Goal: Information Seeking & Learning: Find specific fact

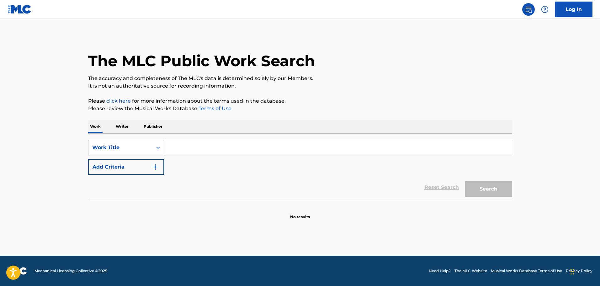
click at [157, 161] on button "Add Criteria" at bounding box center [126, 167] width 76 height 16
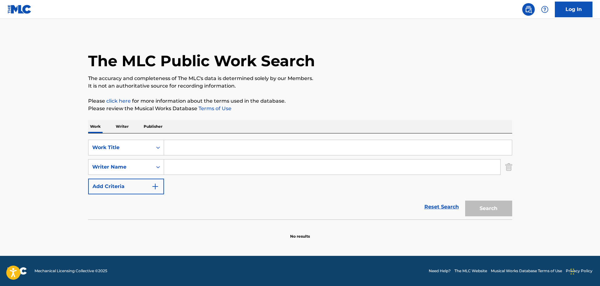
click at [198, 155] on div "Search Form" at bounding box center [338, 147] width 348 height 16
click at [198, 149] on input "Search Form" at bounding box center [338, 147] width 348 height 15
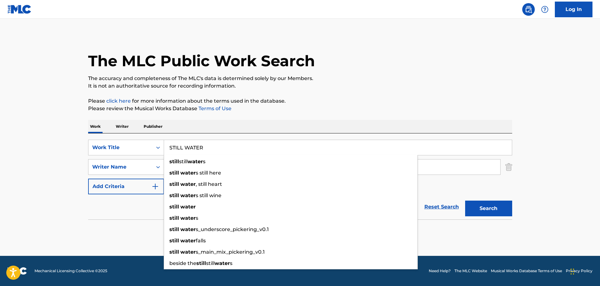
type input "STILL WATER"
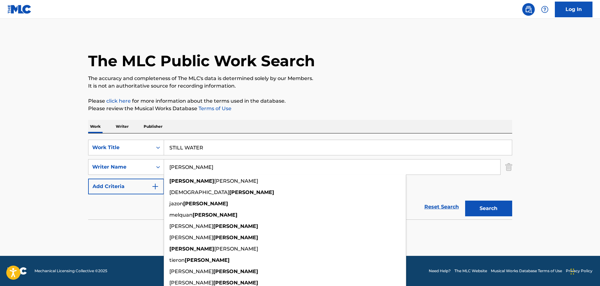
type input "[PERSON_NAME]"
click at [465, 200] on button "Search" at bounding box center [488, 208] width 47 height 16
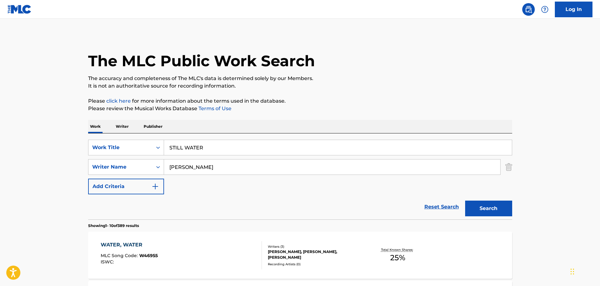
click at [223, 125] on div "Work Writer Publisher" at bounding box center [300, 126] width 424 height 13
drag, startPoint x: 224, startPoint y: 139, endPoint x: 187, endPoint y: 141, distance: 37.7
click at [188, 141] on div "SearchWithCriteria910215cc-d589-4401-b76c-e0dcbd17d0fc Work Title STILL WATER S…" at bounding box center [300, 176] width 424 height 86
drag, startPoint x: 210, startPoint y: 147, endPoint x: 79, endPoint y: 144, distance: 131.7
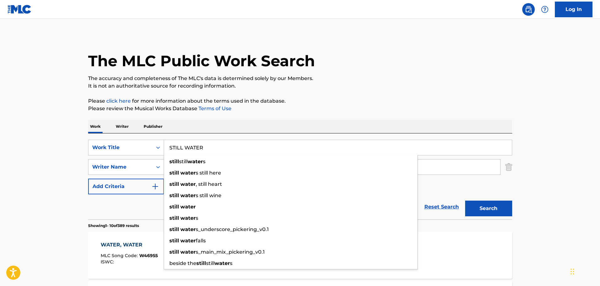
click at [203, 141] on input "STILL WATER" at bounding box center [338, 147] width 348 height 15
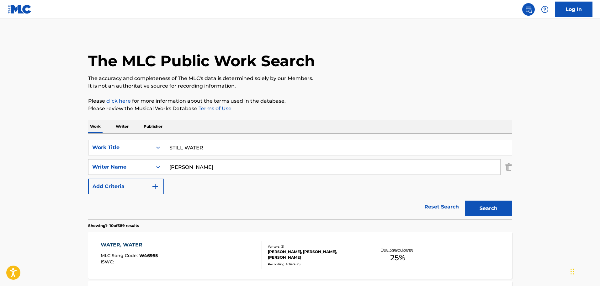
click at [206, 125] on div "Work Writer Publisher" at bounding box center [300, 126] width 424 height 13
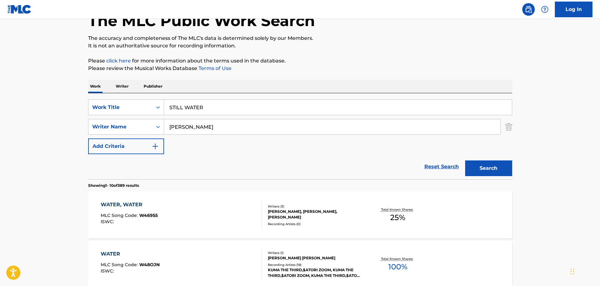
scroll to position [31, 0]
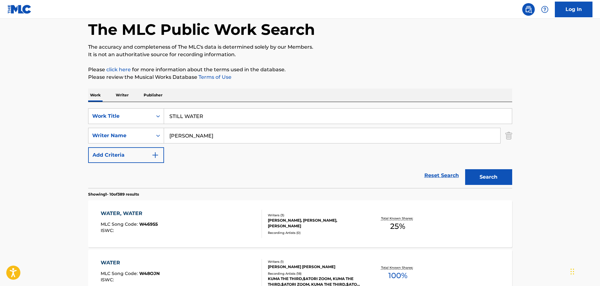
drag, startPoint x: 239, startPoint y: 112, endPoint x: 121, endPoint y: 96, distance: 119.8
type input "MY OWN PARADISE"
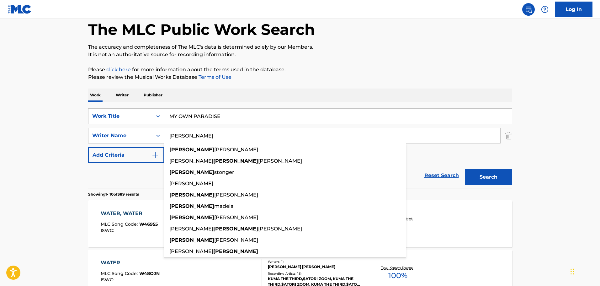
type input "[PERSON_NAME]"
click at [465, 169] on button "Search" at bounding box center [488, 177] width 47 height 16
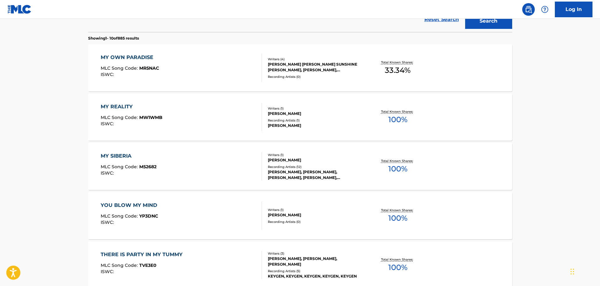
scroll to position [188, 0]
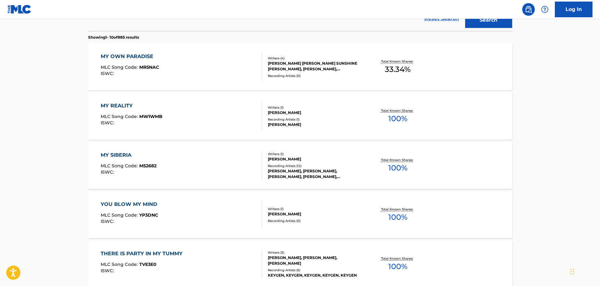
click at [208, 58] on div "MY OWN PARADISE MLC Song Code : MR5NAC ISWC :" at bounding box center [181, 67] width 161 height 28
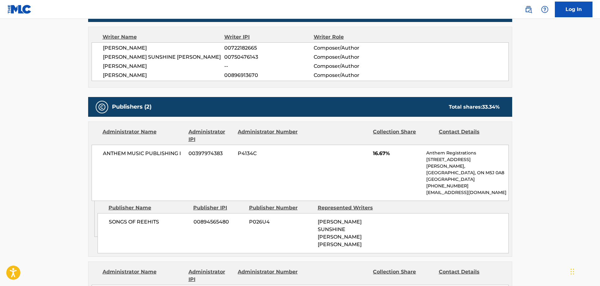
scroll to position [134, 0]
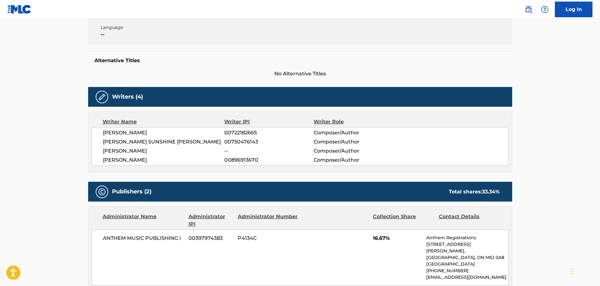
click at [280, 72] on span "No Alternative Titles" at bounding box center [300, 74] width 424 height 8
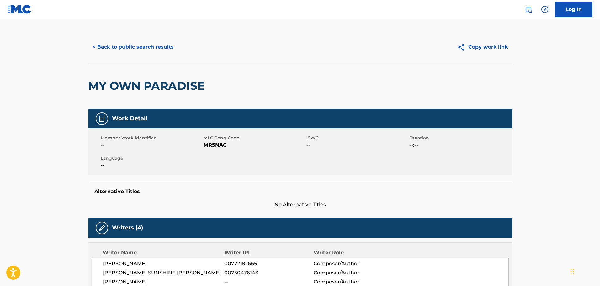
scroll to position [0, 0]
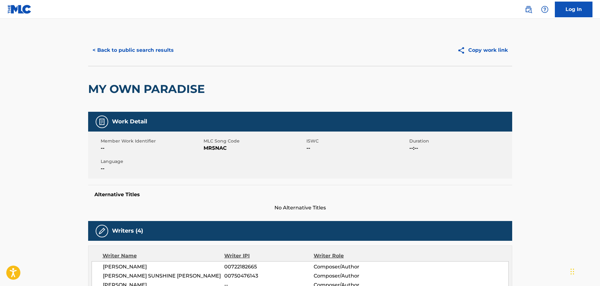
click at [151, 39] on div "< Back to public search results Copy work link" at bounding box center [300, 49] width 424 height 31
click at [151, 45] on button "< Back to public search results" at bounding box center [133, 50] width 90 height 16
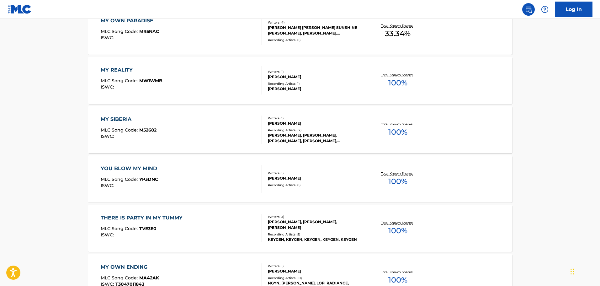
scroll to position [98, 0]
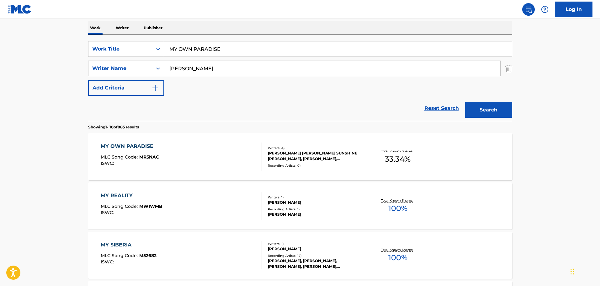
drag, startPoint x: 241, startPoint y: 46, endPoint x: 108, endPoint y: 40, distance: 133.4
click at [108, 40] on div "SearchWithCriteria910215cc-d589-4401-b76c-e0dcbd17d0fc Work Title MY OWN PARADI…" at bounding box center [300, 78] width 424 height 86
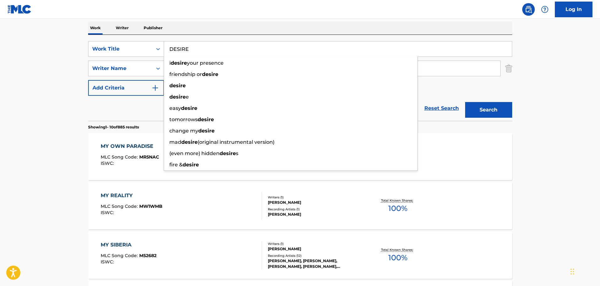
type input "DESIRE"
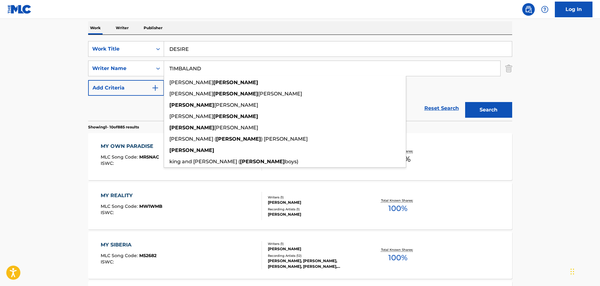
type input "TIMBALAND"
click at [465, 102] on button "Search" at bounding box center [488, 110] width 47 height 16
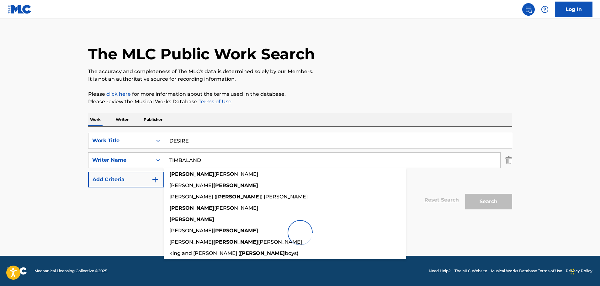
scroll to position [0, 0]
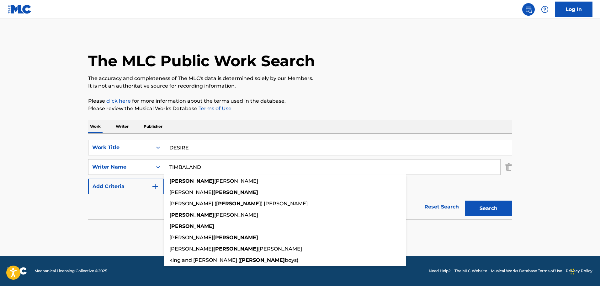
click at [47, 92] on main "The MLC Public Work Search The accuracy and completeness of The MLC's data is d…" at bounding box center [300, 137] width 600 height 237
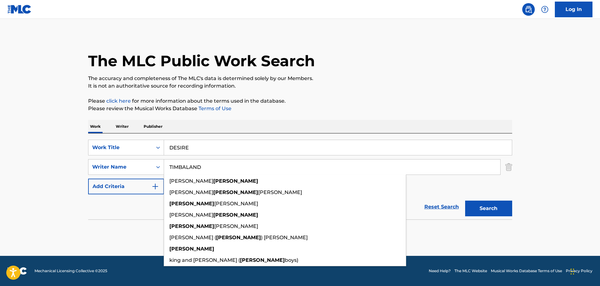
drag, startPoint x: 281, startPoint y: 166, endPoint x: 132, endPoint y: 157, distance: 148.5
click at [132, 157] on div "SearchWithCriteria910215cc-d589-4401-b76c-e0dcbd17d0fc Work Title DESIRE Search…" at bounding box center [300, 166] width 424 height 55
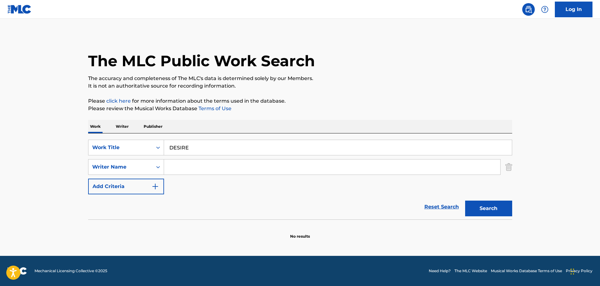
click at [188, 170] on input "Search Form" at bounding box center [332, 166] width 336 height 15
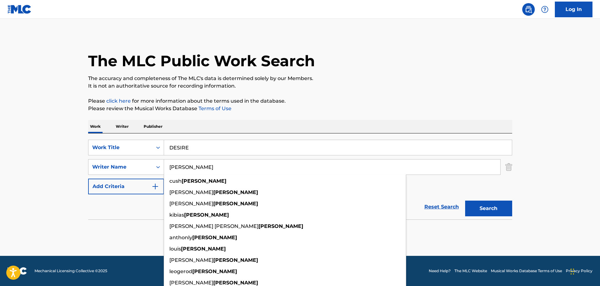
type input "[PERSON_NAME]"
click at [465, 200] on button "Search" at bounding box center [488, 208] width 47 height 16
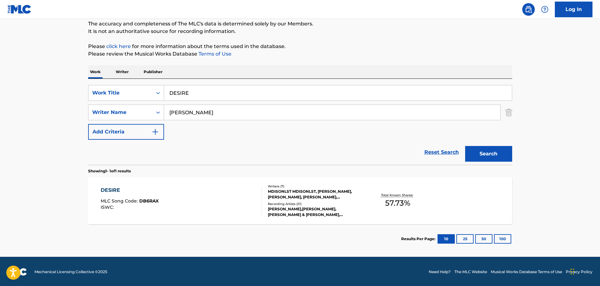
scroll to position [55, 0]
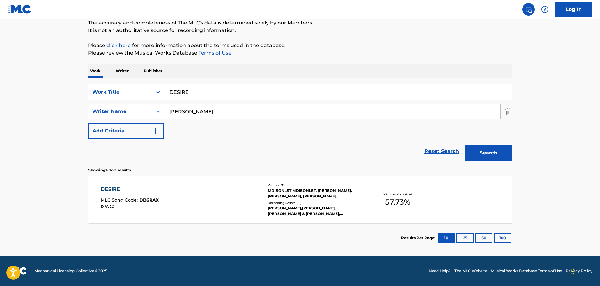
click at [212, 190] on div "DESIRE MLC Song Code : DB6RAX ISWC :" at bounding box center [181, 199] width 161 height 28
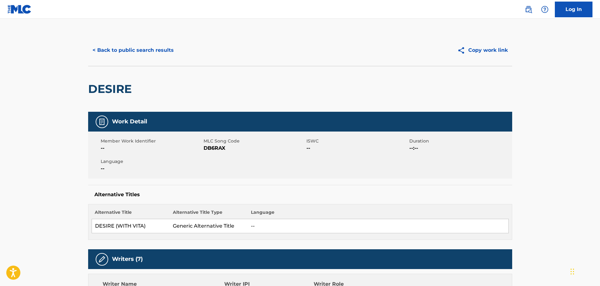
click at [152, 46] on button "< Back to public search results" at bounding box center [133, 50] width 90 height 16
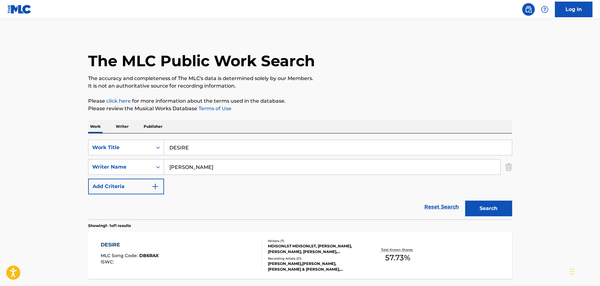
scroll to position [20, 0]
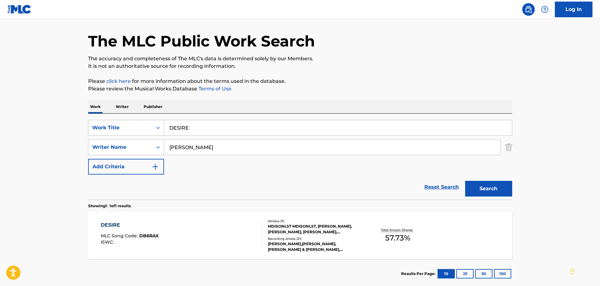
drag, startPoint x: 205, startPoint y: 125, endPoint x: 142, endPoint y: 119, distance: 63.2
click at [142, 119] on div "SearchWithCriteria910215cc-d589-4401-b76c-e0dcbd17d0fc Work Title DESIRE Search…" at bounding box center [300, 156] width 424 height 86
type input "YOU'D SAY EVERYTHING CHANGES"
click at [202, 106] on div "Work Writer Publisher" at bounding box center [300, 106] width 424 height 13
drag, startPoint x: 190, startPoint y: 144, endPoint x: 105, endPoint y: 134, distance: 84.9
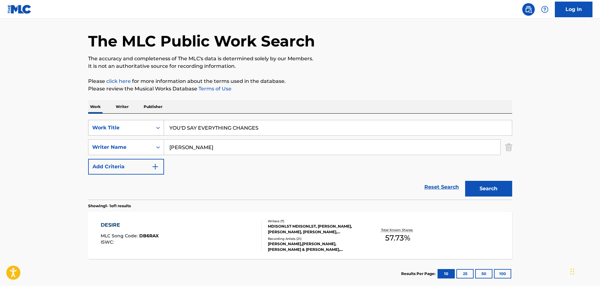
click at [105, 134] on div "SearchWithCriteria910215cc-d589-4401-b76c-e0dcbd17d0fc Work Title YOU'D SAY EVE…" at bounding box center [300, 147] width 424 height 55
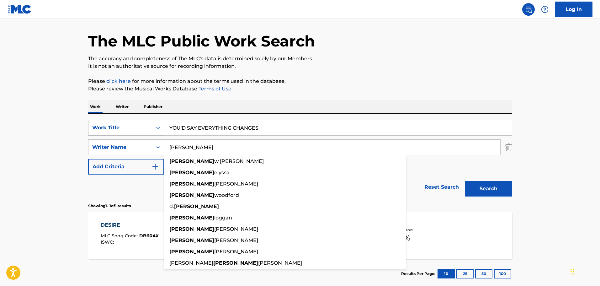
type input "[PERSON_NAME]"
click at [465, 181] on button "Search" at bounding box center [488, 189] width 47 height 16
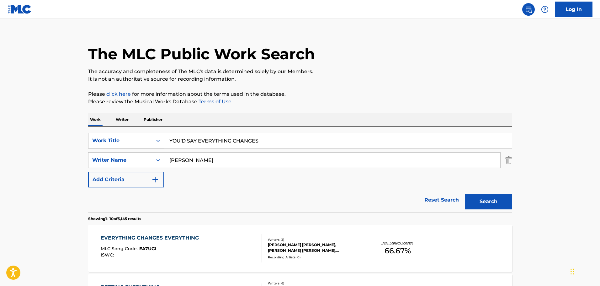
scroll to position [114, 0]
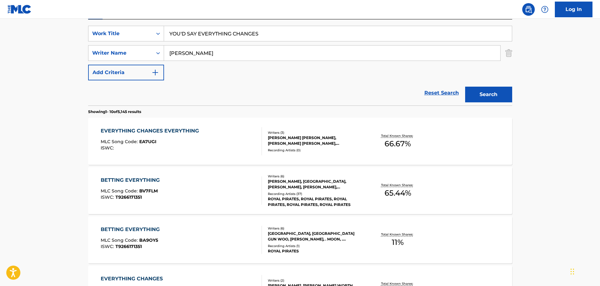
click at [197, 107] on section "Showing 1 - 10 of 5,145 results" at bounding box center [300, 109] width 424 height 9
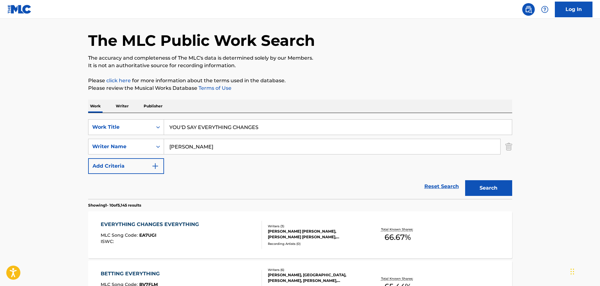
scroll to position [20, 0]
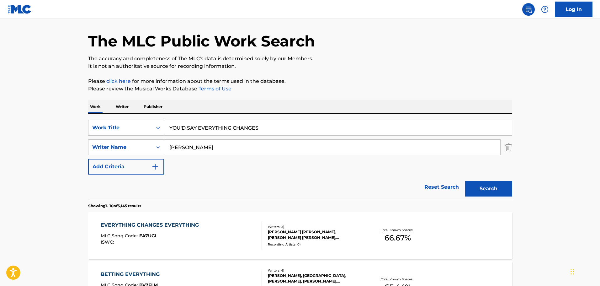
click at [300, 78] on p "Please click here for more information about the terms used in the database." at bounding box center [300, 81] width 424 height 8
drag, startPoint x: 296, startPoint y: 123, endPoint x: 159, endPoint y: 109, distance: 137.3
click at [289, 137] on div "SearchWithCriteria910215cc-d589-4401-b76c-e0dcbd17d0fc Work Title YOU'D SAY EVE…" at bounding box center [300, 147] width 424 height 55
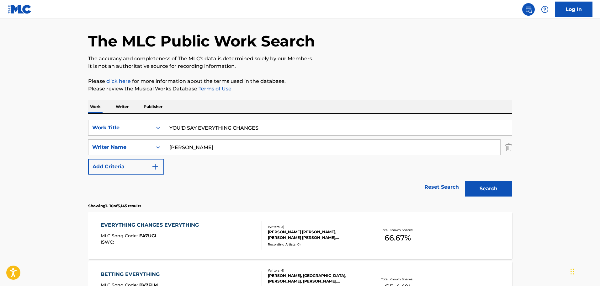
drag, startPoint x: 266, startPoint y: 155, endPoint x: 135, endPoint y: 138, distance: 132.4
click at [139, 138] on div "SearchWithCriteria910215cc-d589-4401-b76c-e0dcbd17d0fc Work Title YOU'D SAY EVE…" at bounding box center [300, 147] width 424 height 55
drag, startPoint x: 208, startPoint y: 142, endPoint x: 181, endPoint y: 128, distance: 30.8
click at [181, 128] on div "SearchWithCriteria910215cc-d589-4401-b76c-e0dcbd17d0fc Work Title YOU'D SAY EVE…" at bounding box center [300, 147] width 424 height 55
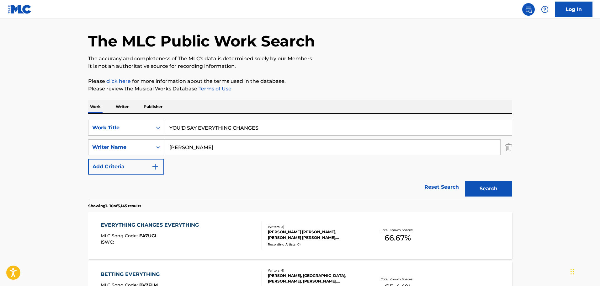
click at [212, 113] on div "Work Writer Publisher" at bounding box center [300, 106] width 424 height 13
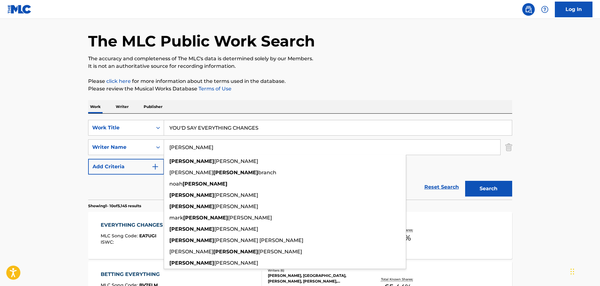
drag, startPoint x: 182, startPoint y: 151, endPoint x: 74, endPoint y: 144, distance: 108.4
click at [261, 147] on input "[PERSON_NAME]" at bounding box center [332, 146] width 336 height 15
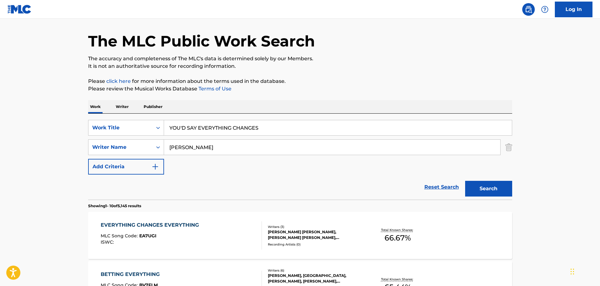
click at [267, 106] on div "Work Writer Publisher" at bounding box center [300, 106] width 424 height 13
click at [268, 106] on div "Work Writer Publisher" at bounding box center [300, 106] width 424 height 13
drag, startPoint x: 287, startPoint y: 126, endPoint x: 153, endPoint y: 123, distance: 134.5
click at [153, 123] on div "SearchWithCriteria910215cc-d589-4401-b76c-e0dcbd17d0fc Work Title YOU'D SAY EVE…" at bounding box center [300, 128] width 424 height 16
click at [176, 113] on div "SearchWithCriteria910215cc-d589-4401-b76c-e0dcbd17d0fc Work Title YOU'D SAY EVE…" at bounding box center [300, 156] width 424 height 86
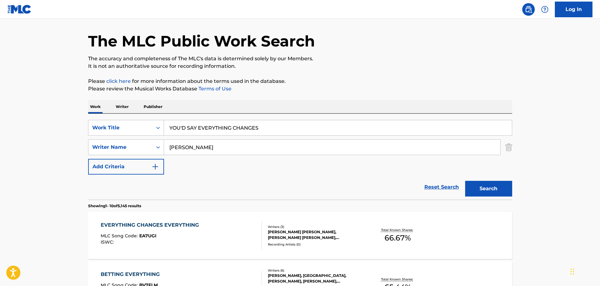
drag, startPoint x: 290, startPoint y: 131, endPoint x: 166, endPoint y: 123, distance: 124.0
click at [166, 123] on input "YOU'D SAY EVERYTHING CHANGES" at bounding box center [338, 127] width 348 height 15
click at [173, 123] on input "YOU'D SAY EVERYTHING CHANGES" at bounding box center [338, 127] width 348 height 15
click at [228, 127] on input "YOU'D SAY EVERYTHING CHANGES" at bounding box center [338, 127] width 348 height 15
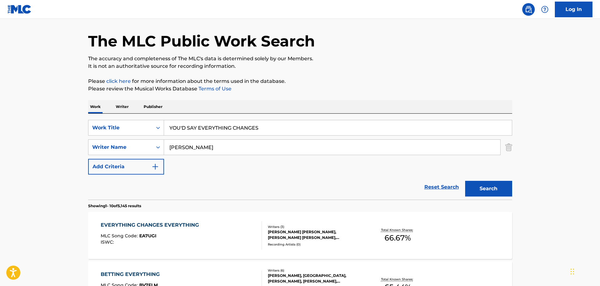
click at [228, 127] on input "YOU'D SAY EVERYTHING CHANGES" at bounding box center [338, 127] width 348 height 15
click at [246, 128] on input "YOU'D SAY EVERYTHING CHANGES" at bounding box center [338, 127] width 348 height 15
click at [265, 131] on input "YOU'D SAY EVERYTHING CHANGES" at bounding box center [338, 127] width 348 height 15
drag, startPoint x: 265, startPoint y: 131, endPoint x: 159, endPoint y: 127, distance: 106.0
click at [159, 127] on div "SearchWithCriteria910215cc-d589-4401-b76c-e0dcbd17d0fc Work Title YOU'D SAY EVE…" at bounding box center [300, 128] width 424 height 16
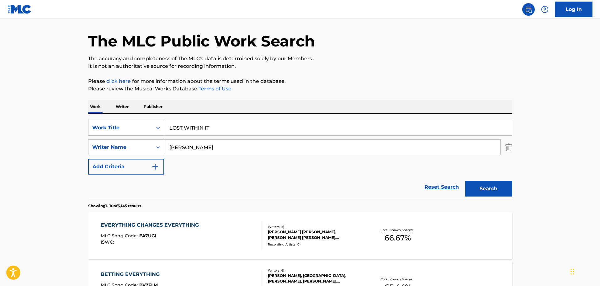
type input "LOST WITHIN IT"
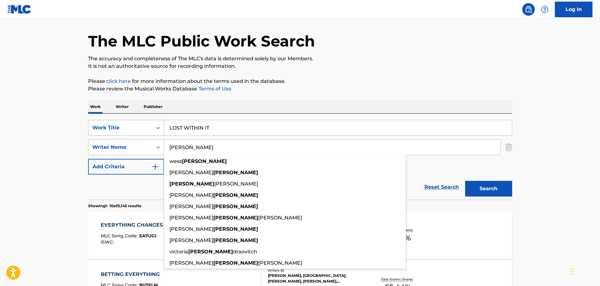
type input "[PERSON_NAME]"
click at [465, 181] on button "Search" at bounding box center [488, 189] width 47 height 16
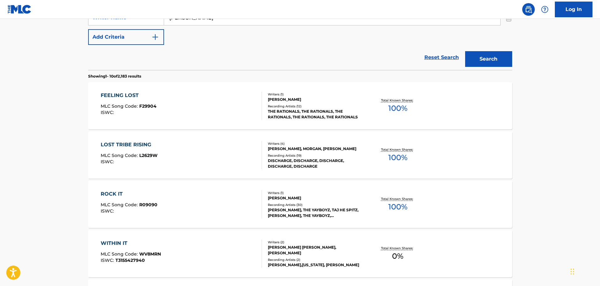
scroll to position [82, 0]
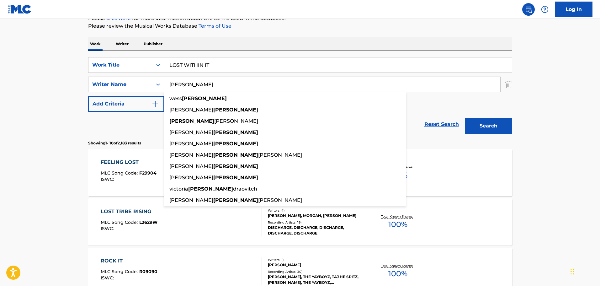
click at [273, 57] on div "SearchWithCriteria910215cc-d589-4401-b76c-e0dcbd17d0fc Work Title LOST WITHIN I…" at bounding box center [300, 94] width 424 height 86
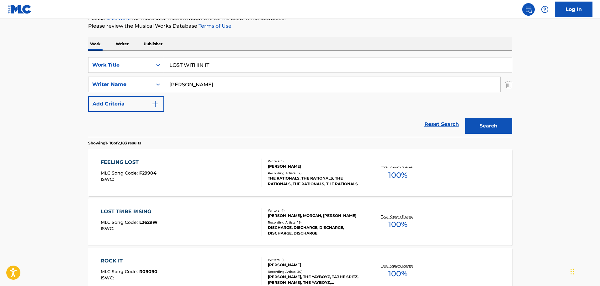
click at [267, 44] on div "Work Writer Publisher" at bounding box center [300, 43] width 424 height 13
drag, startPoint x: 236, startPoint y: 67, endPoint x: 141, endPoint y: 63, distance: 95.0
click at [141, 63] on div "SearchWithCriteria910215cc-d589-4401-b76c-e0dcbd17d0fc Work Title LOST WITHIN IT" at bounding box center [300, 65] width 424 height 16
click at [209, 65] on input "LOST WITHIN IT" at bounding box center [338, 64] width 348 height 15
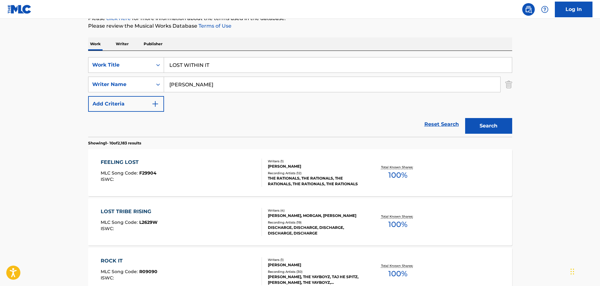
click at [209, 65] on input "LOST WITHIN IT" at bounding box center [338, 64] width 348 height 15
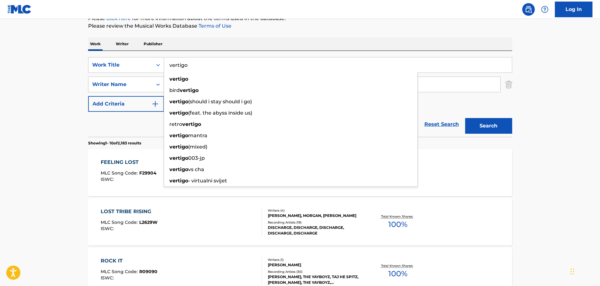
type input "vertigo"
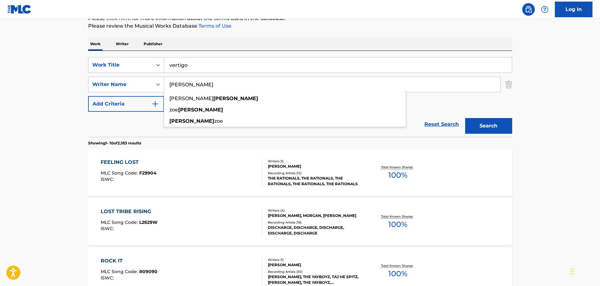
type input "[PERSON_NAME]"
click at [465, 118] on button "Search" at bounding box center [488, 126] width 47 height 16
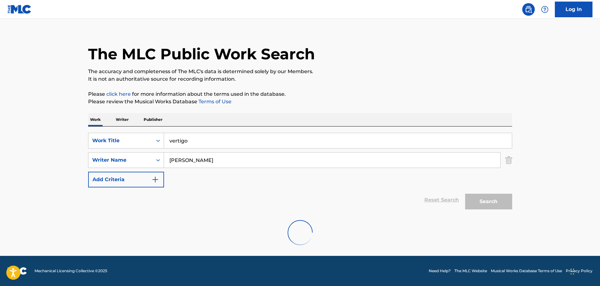
scroll to position [55, 0]
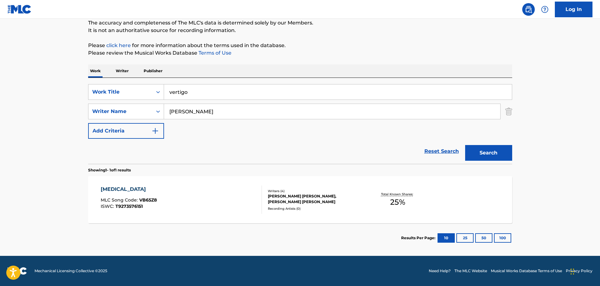
click at [213, 190] on div "[MEDICAL_DATA] MLC Song Code : VB65Z8 ISWC : T9273576151" at bounding box center [181, 199] width 161 height 28
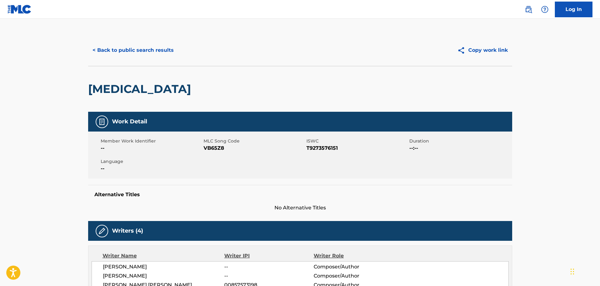
scroll to position [125, 0]
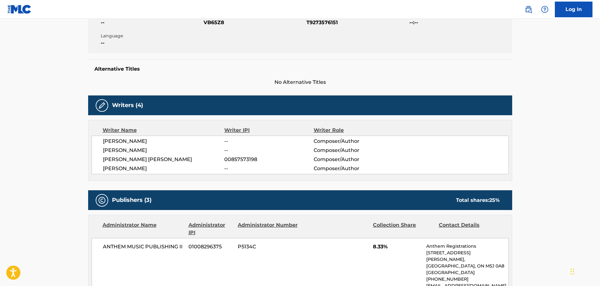
click at [387, 36] on div "Member Work Identifier -- MLC Song Code VB65Z8 ISWC T9273576151 Duration --:-- …" at bounding box center [300, 29] width 424 height 47
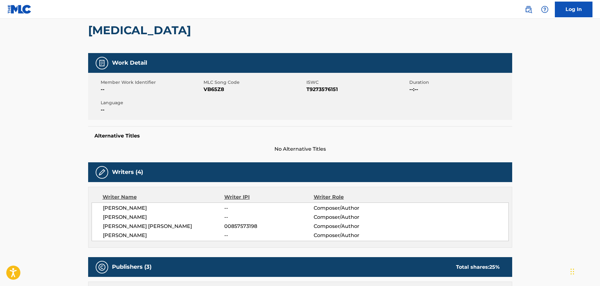
scroll to position [0, 0]
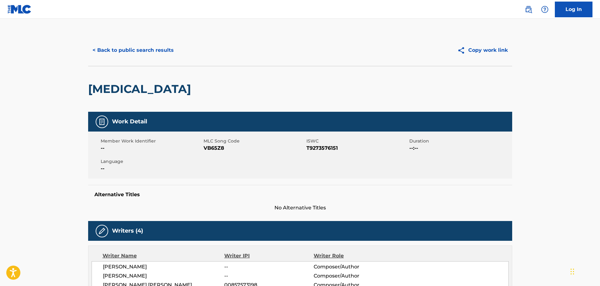
click at [123, 56] on button "< Back to public search results" at bounding box center [133, 50] width 90 height 16
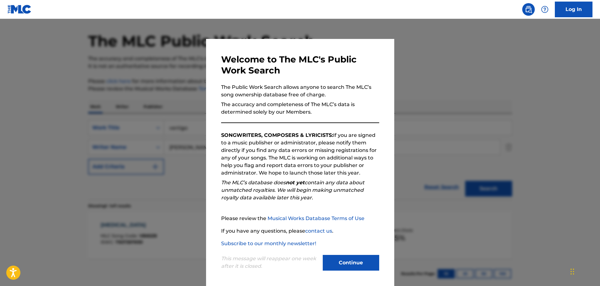
scroll to position [1, 0]
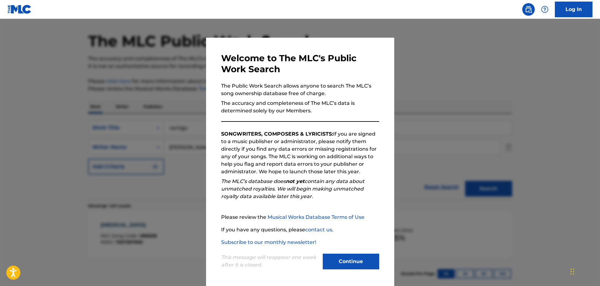
click at [353, 257] on button "Continue" at bounding box center [351, 261] width 56 height 16
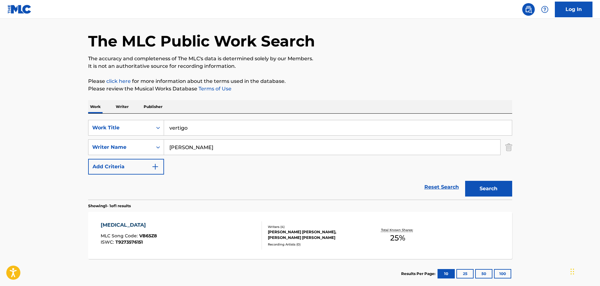
click at [354, 92] on p "Please review the Musical Works Database Terms of Use" at bounding box center [300, 89] width 424 height 8
drag, startPoint x: 230, startPoint y: 125, endPoint x: 160, endPoint y: 112, distance: 71.7
click at [160, 112] on div "Work Writer Publisher SearchWithCriteria910215cc-d589-4401-b76c-e0dcbd17d0fc Wo…" at bounding box center [300, 194] width 424 height 188
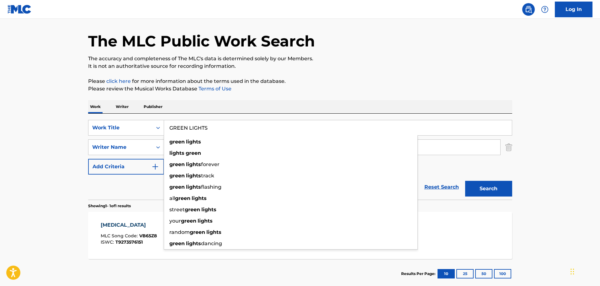
type input "GREEN LIGHTS"
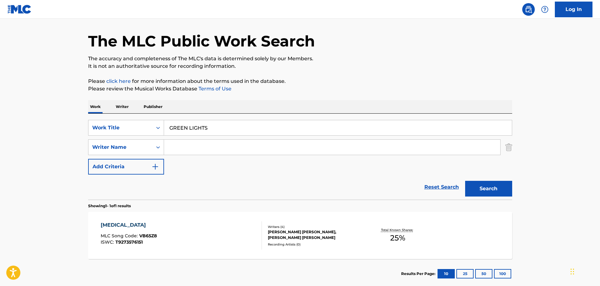
paste input "ZUFFINETTI"
type input "ZUFFINETTI"
click at [478, 188] on button "Search" at bounding box center [488, 189] width 47 height 16
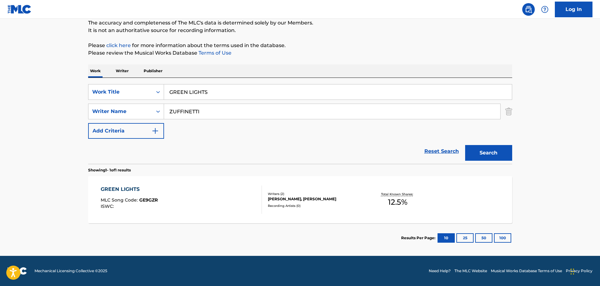
click at [212, 201] on div "GREEN LIGHTS MLC Song Code : GE9GZR ISWC :" at bounding box center [181, 199] width 161 height 28
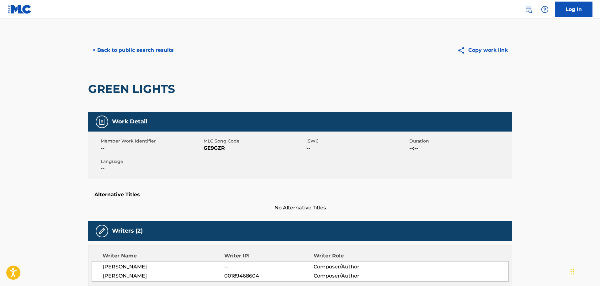
click at [125, 48] on button "< Back to public search results" at bounding box center [133, 50] width 90 height 16
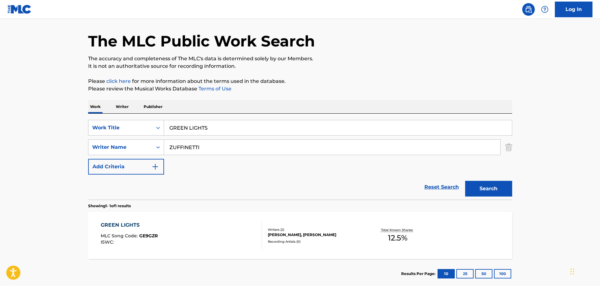
drag, startPoint x: 211, startPoint y: 113, endPoint x: 133, endPoint y: 106, distance: 79.0
click at [133, 106] on div "Work Writer Publisher SearchWithCriteria910215cc-d589-4401-b76c-e0dcbd17d0fc Wo…" at bounding box center [300, 194] width 424 height 188
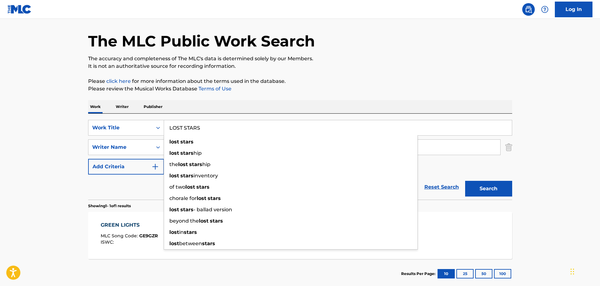
type input "LOST STARS"
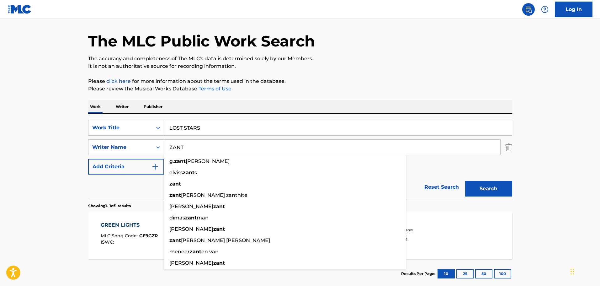
type input "ZANT"
click at [465, 181] on button "Search" at bounding box center [488, 189] width 47 height 16
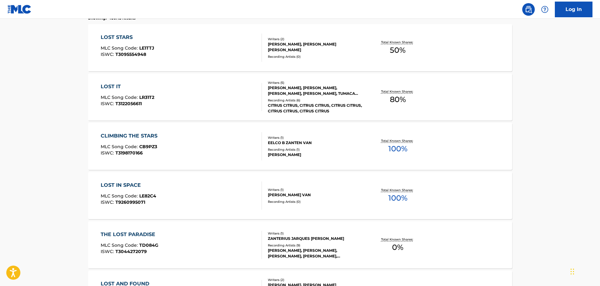
scroll to position [208, 0]
click at [172, 51] on div "LOST STARS MLC Song Code : LE1TTJ ISWC : T3095554948" at bounding box center [181, 47] width 161 height 28
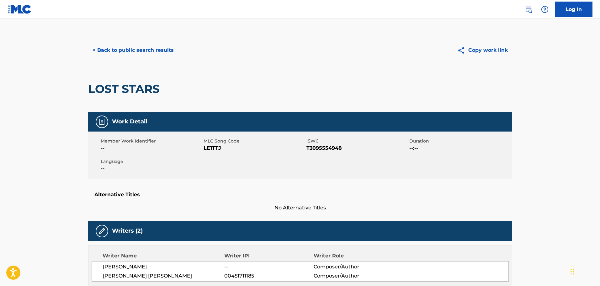
click at [112, 53] on button "< Back to public search results" at bounding box center [133, 50] width 90 height 16
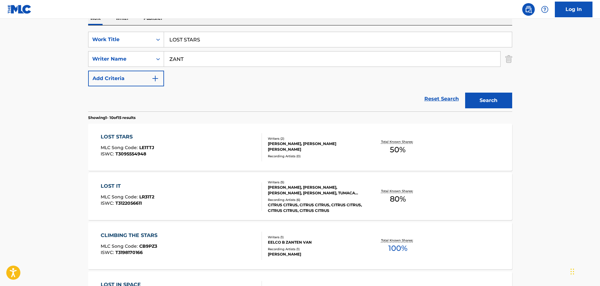
scroll to position [24, 0]
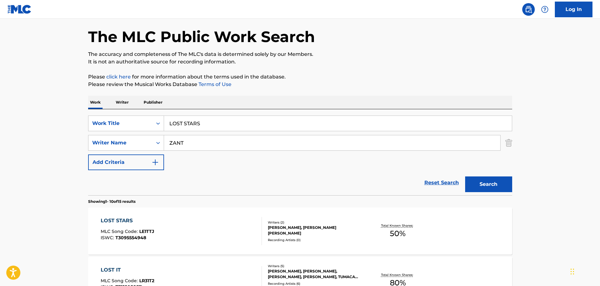
drag, startPoint x: 228, startPoint y: 118, endPoint x: 76, endPoint y: 118, distance: 152.0
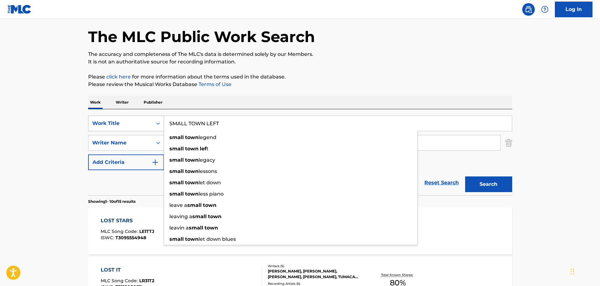
type input "SMALL TOWN LEFT"
click at [465, 176] on button "Search" at bounding box center [488, 184] width 47 height 16
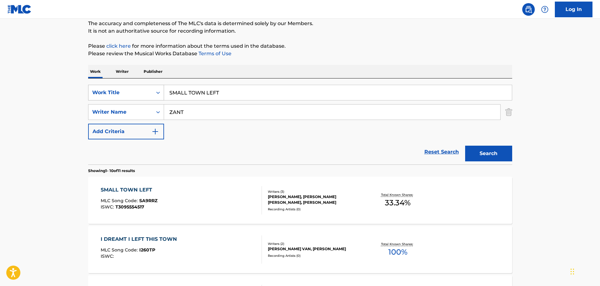
scroll to position [118, 0]
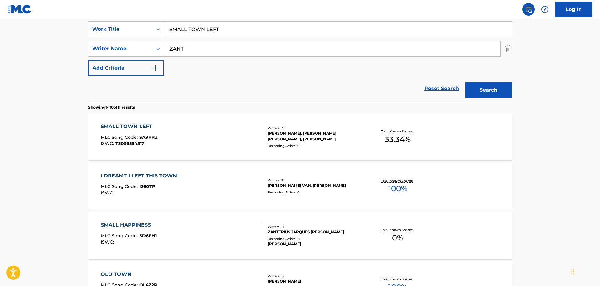
click at [177, 145] on div "SMALL TOWN LEFT MLC Song Code : SA9RRZ ISWC : T3095554517" at bounding box center [181, 137] width 161 height 28
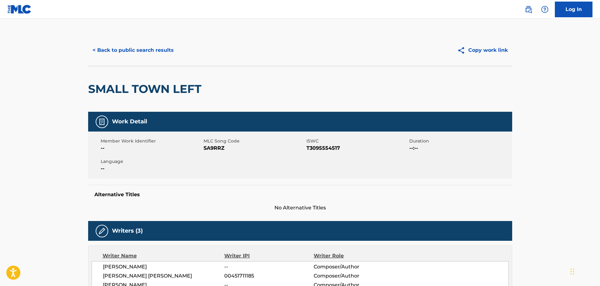
click at [142, 47] on button "< Back to public search results" at bounding box center [133, 50] width 90 height 16
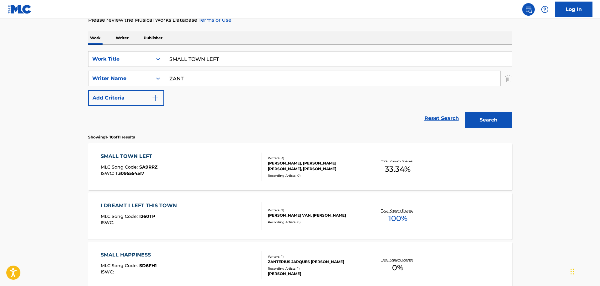
scroll to position [55, 0]
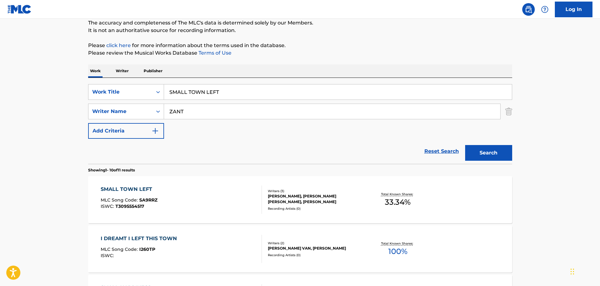
drag, startPoint x: 239, startPoint y: 100, endPoint x: 235, endPoint y: 96, distance: 5.8
click at [236, 97] on div "SearchWithCriteria910215cc-d589-4401-b76c-e0dcbd17d0fc Work Title SMALL TOWN LE…" at bounding box center [300, 111] width 424 height 55
drag, startPoint x: 195, startPoint y: 90, endPoint x: 147, endPoint y: 89, distance: 48.0
click at [147, 89] on div "SearchWithCriteria910215cc-d589-4401-b76c-e0dcbd17d0fc Work Title SMALL TOWN LE…" at bounding box center [300, 92] width 424 height 16
type input "DON'T WORRY IF IT RAINS"
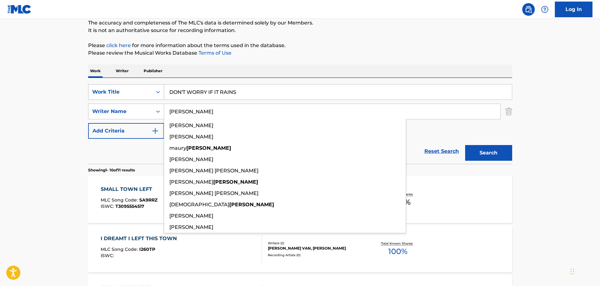
type input "[PERSON_NAME]"
click at [465, 145] on button "Search" at bounding box center [488, 153] width 47 height 16
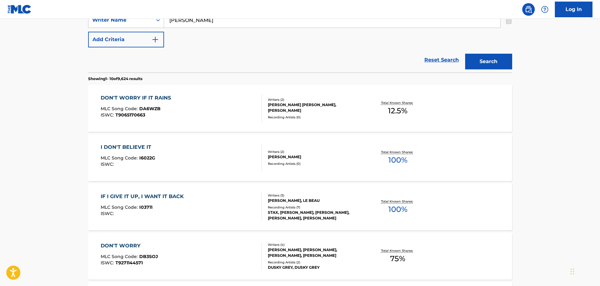
scroll to position [149, 0]
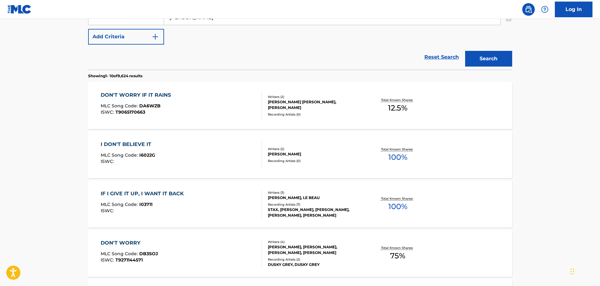
click at [202, 117] on div "DON'T WORRY IF IT RAINS MLC Song Code : DA6WZB ISWC : T9065170663" at bounding box center [181, 105] width 161 height 28
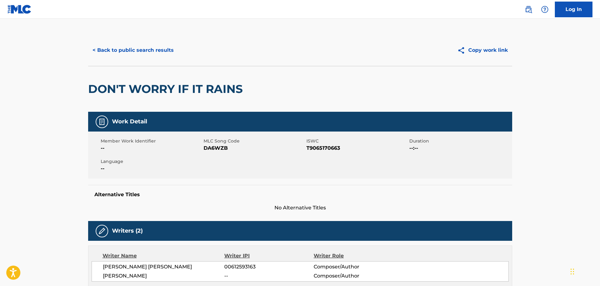
click at [148, 55] on button "< Back to public search results" at bounding box center [133, 50] width 90 height 16
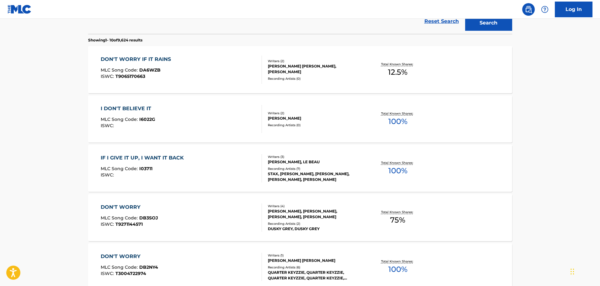
scroll to position [91, 0]
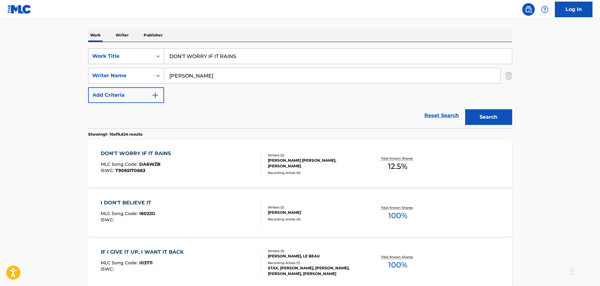
drag, startPoint x: 240, startPoint y: 56, endPoint x: 159, endPoint y: 50, distance: 81.4
click at [159, 50] on div "SearchWithCriteria910215cc-d589-4401-b76c-e0dcbd17d0fc Work Title DON'T WORRY I…" at bounding box center [300, 56] width 424 height 16
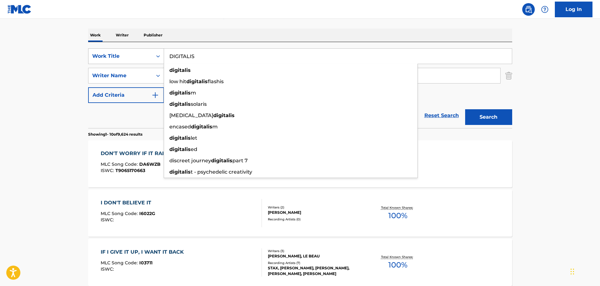
type input "DIGITALIS"
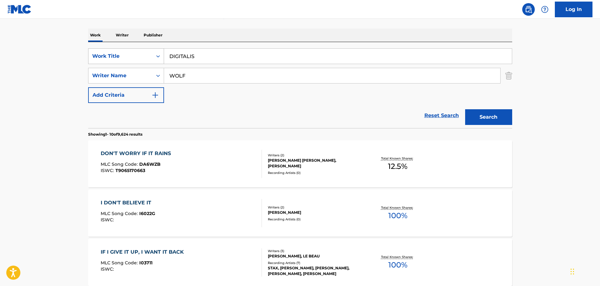
type input "WOLF"
click at [465, 109] on button "Search" at bounding box center [488, 117] width 47 height 16
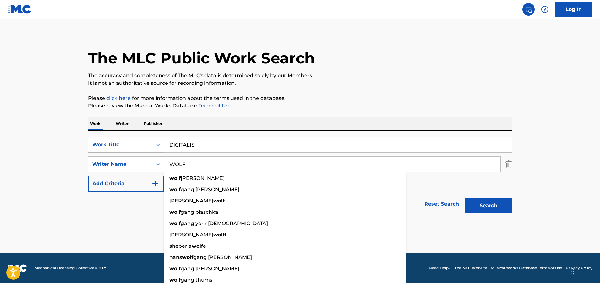
scroll to position [3, 0]
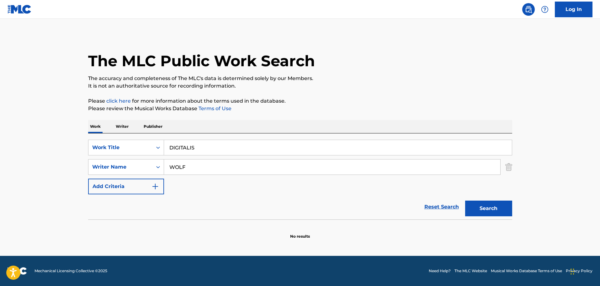
click at [260, 91] on div "The MLC Public Work Search The accuracy and completeness of The MLC's data is d…" at bounding box center [300, 136] width 439 height 204
click at [224, 153] on div "SearchWithCriteria910215cc-d589-4401-b76c-e0dcbd17d0fc Work Title DIGITALIS Sea…" at bounding box center [300, 166] width 424 height 55
drag, startPoint x: 219, startPoint y: 150, endPoint x: 147, endPoint y: 147, distance: 72.5
click at [147, 147] on div "SearchWithCriteria910215cc-d589-4401-b76c-e0dcbd17d0fc Work Title DIGITALIS" at bounding box center [300, 147] width 424 height 16
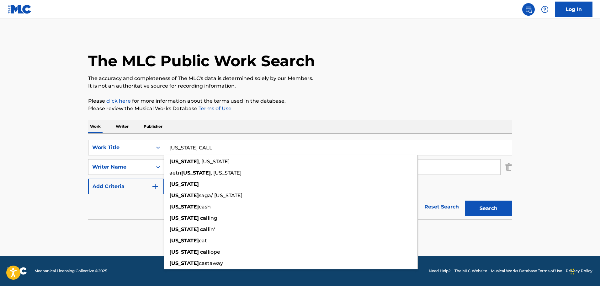
type input "[US_STATE] CALL"
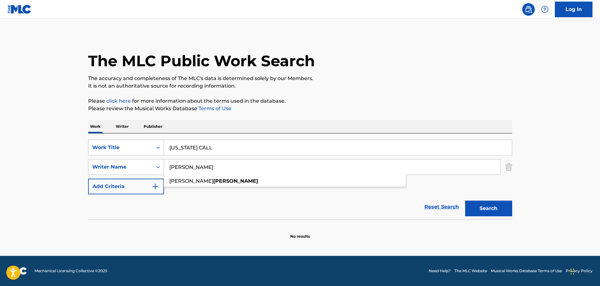
type input "[PERSON_NAME]"
click at [465, 200] on button "Search" at bounding box center [488, 208] width 47 height 16
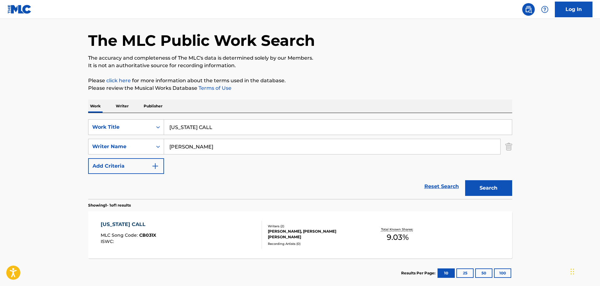
scroll to position [55, 0]
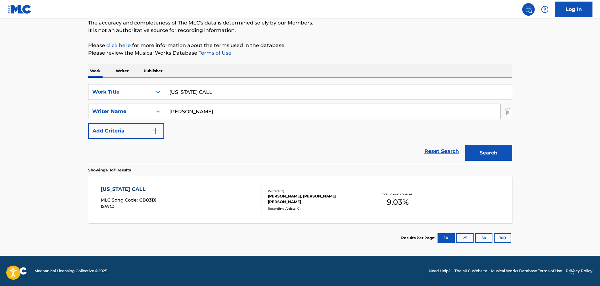
click at [201, 202] on div "[US_STATE] CALL MLC Song Code : CB031X ISWC :" at bounding box center [181, 199] width 161 height 28
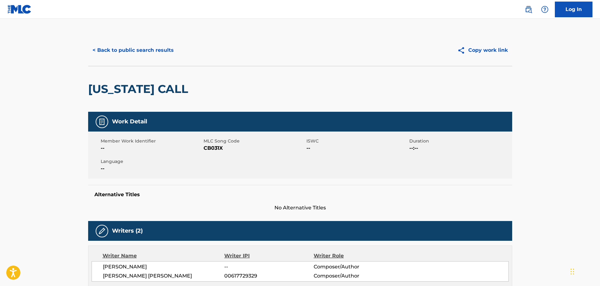
click at [156, 56] on button "< Back to public search results" at bounding box center [133, 50] width 90 height 16
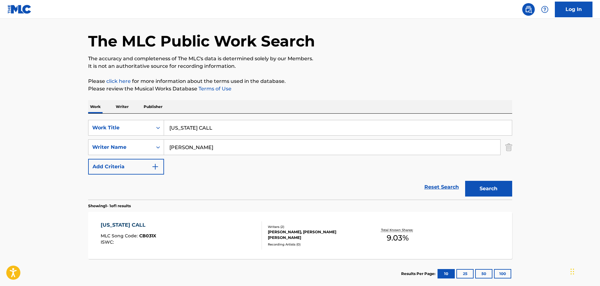
drag, startPoint x: 250, startPoint y: 125, endPoint x: 159, endPoint y: 111, distance: 92.6
click at [159, 111] on div "Work Writer Publisher SearchWithCriteria910215cc-d589-4401-b76c-e0dcbd17d0fc Wo…" at bounding box center [300, 194] width 424 height 188
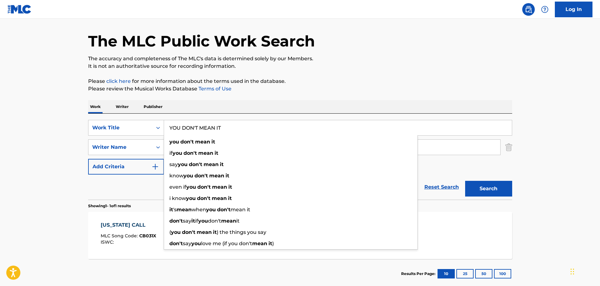
type input "YOU DON'T MEAN IT"
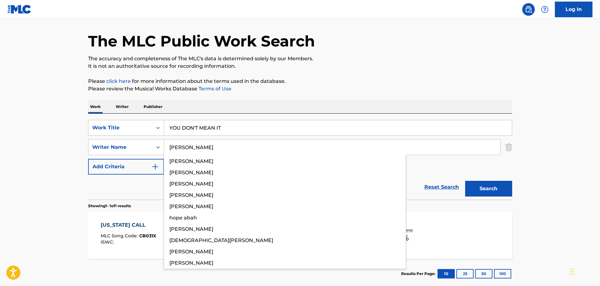
type input "[PERSON_NAME]"
click at [465, 181] on button "Search" at bounding box center [488, 189] width 47 height 16
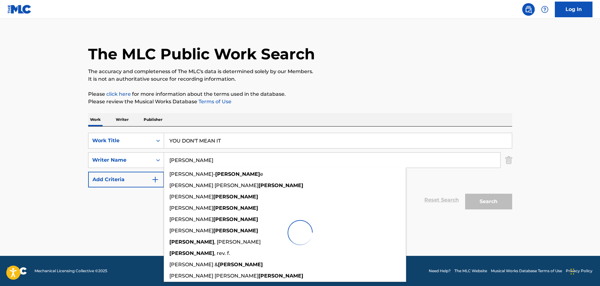
scroll to position [7, 0]
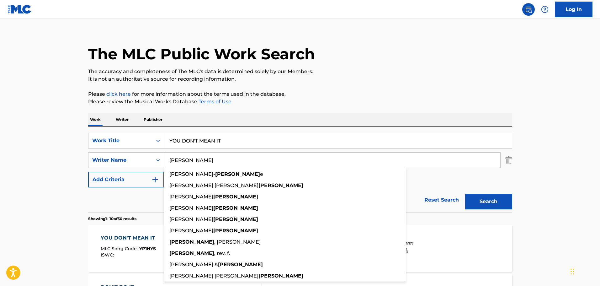
click at [165, 101] on p "Please review the Musical Works Database Terms of Use" at bounding box center [300, 102] width 424 height 8
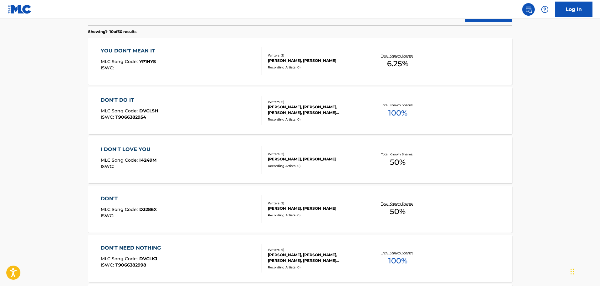
scroll to position [195, 0]
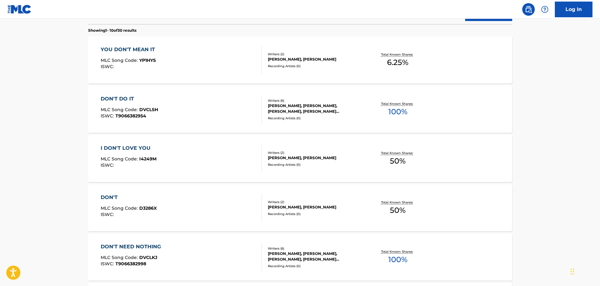
click at [190, 68] on div "YOU DON'T MEAN IT MLC Song Code : YP1HYS ISWC :" at bounding box center [181, 60] width 161 height 28
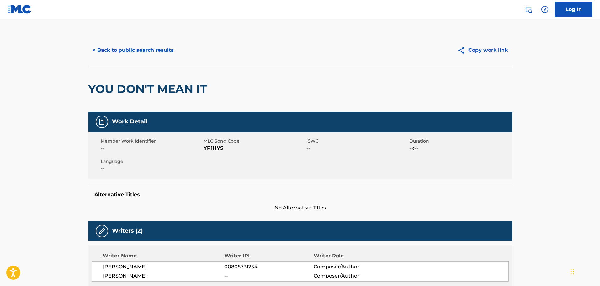
click at [149, 52] on button "< Back to public search results" at bounding box center [133, 50] width 90 height 16
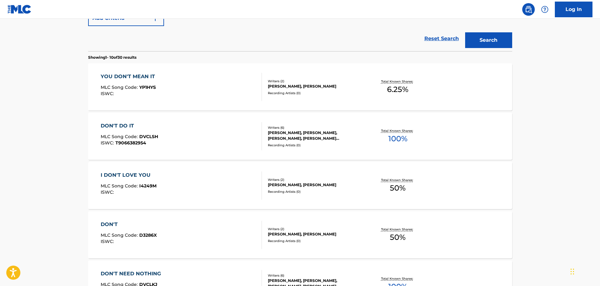
scroll to position [43, 0]
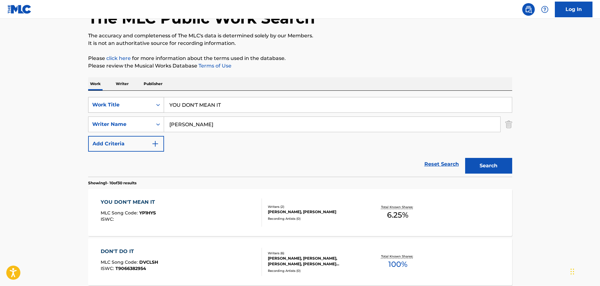
drag, startPoint x: 254, startPoint y: 104, endPoint x: 141, endPoint y: 103, distance: 113.5
click at [141, 103] on div "SearchWithCriteria910215cc-d589-4401-b76c-e0dcbd17d0fc Work Title YOU DON'T MEA…" at bounding box center [300, 105] width 424 height 16
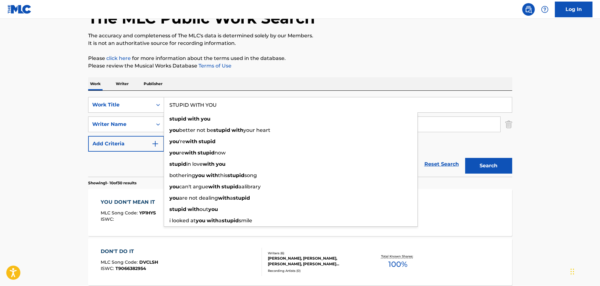
type input "STUPID WITH YOU"
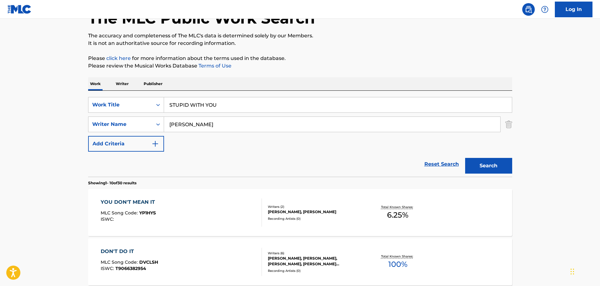
type input "[PERSON_NAME]"
click at [465, 158] on button "Search" at bounding box center [488, 166] width 47 height 16
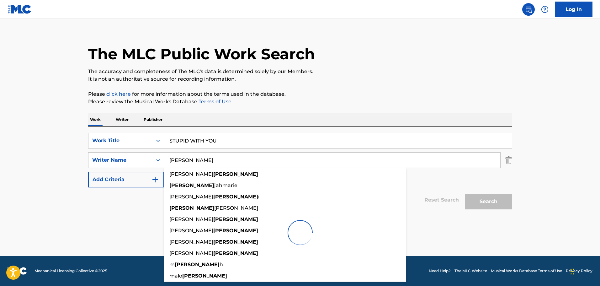
scroll to position [7, 0]
click at [233, 110] on div "The MLC Public Work Search The accuracy and completeness of The MLC's data is d…" at bounding box center [300, 140] width 439 height 225
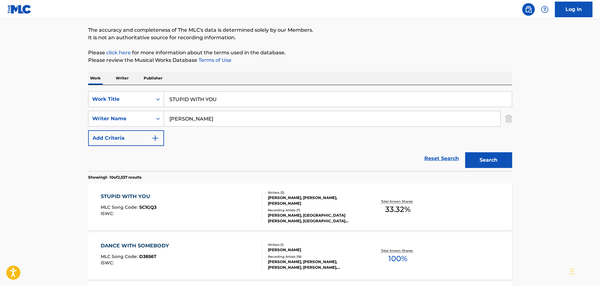
scroll to position [164, 0]
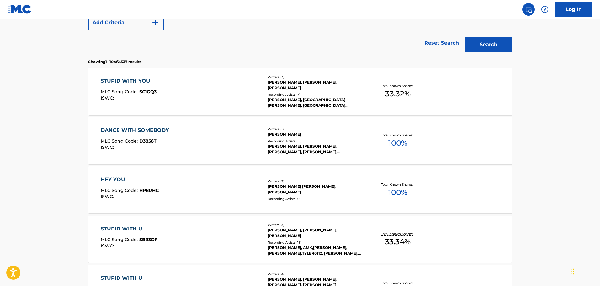
click at [223, 101] on div "STUPID WITH YOU MLC Song Code : SC1GQ3 ISWC :" at bounding box center [181, 91] width 161 height 28
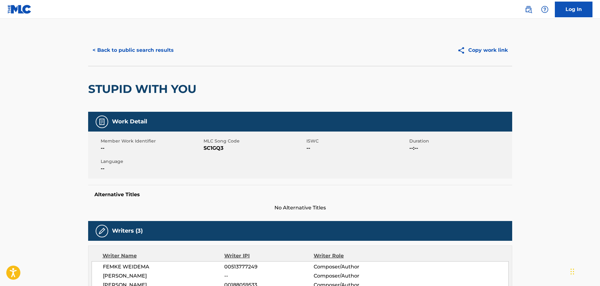
click at [154, 55] on button "< Back to public search results" at bounding box center [133, 50] width 90 height 16
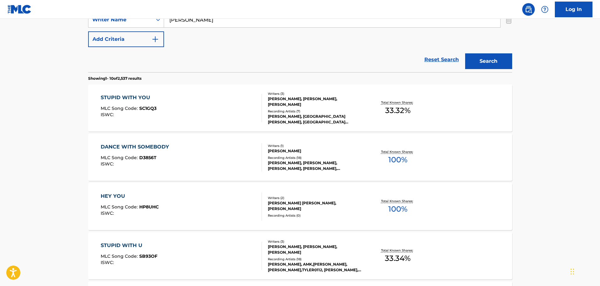
scroll to position [105, 0]
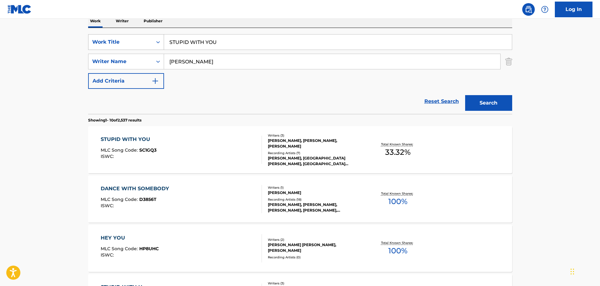
drag, startPoint x: 230, startPoint y: 46, endPoint x: 163, endPoint y: 45, distance: 66.8
click at [163, 45] on div "SearchWithCriteria910215cc-d589-4401-b76c-e0dcbd17d0fc Work Title STUPID WITH Y…" at bounding box center [300, 42] width 424 height 16
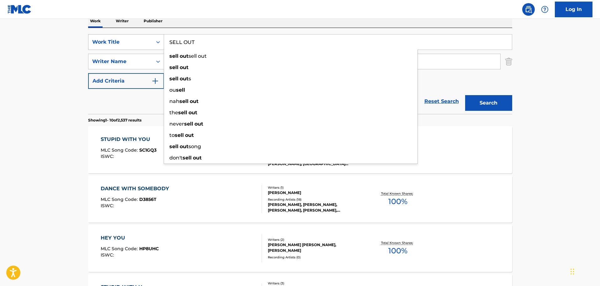
type input "SELL OUT"
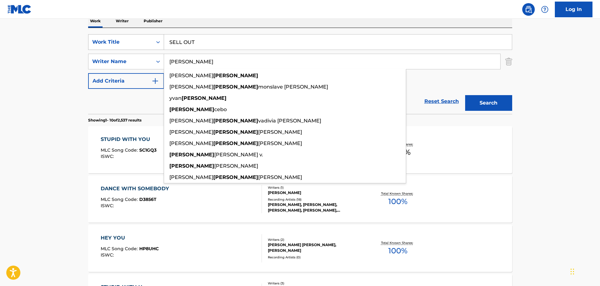
type input "[PERSON_NAME]"
click at [465, 95] on button "Search" at bounding box center [488, 103] width 47 height 16
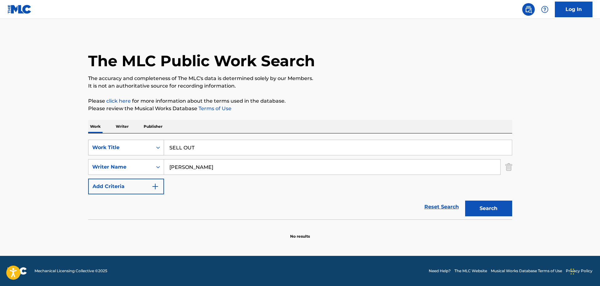
scroll to position [0, 0]
drag, startPoint x: 219, startPoint y: 144, endPoint x: 143, endPoint y: 139, distance: 76.3
click at [143, 139] on div "SearchWithCriteria910215cc-d589-4401-b76c-e0dcbd17d0fc Work Title SELL OUT Sear…" at bounding box center [300, 176] width 424 height 86
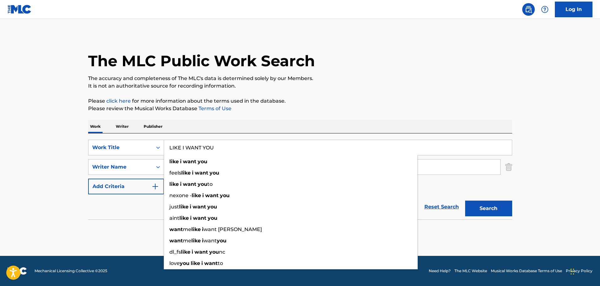
type input "LIKE I WANT YOU"
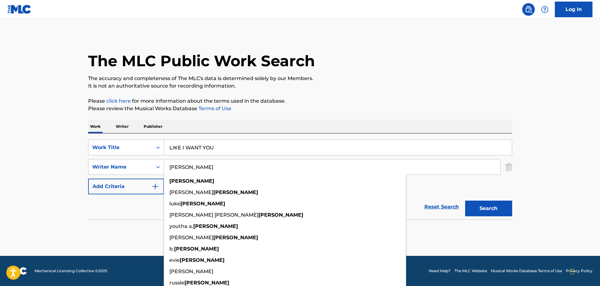
type input "[PERSON_NAME]"
click at [465, 200] on button "Search" at bounding box center [488, 208] width 47 height 16
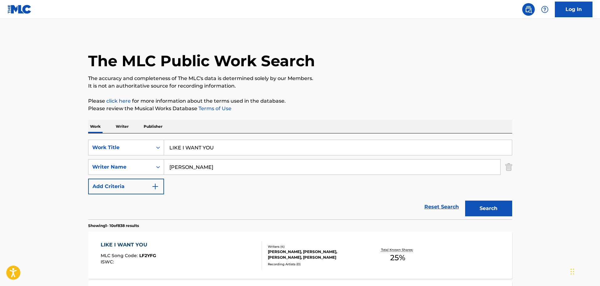
scroll to position [157, 0]
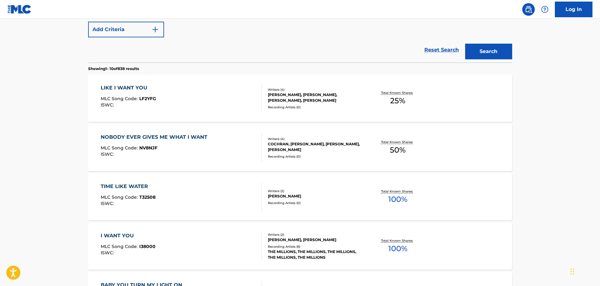
click at [206, 93] on div "LIKE I WANT YOU MLC Song Code : LF2YFG ISWC :" at bounding box center [181, 98] width 161 height 28
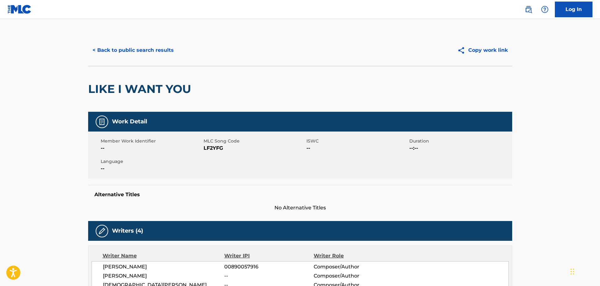
click at [153, 47] on button "< Back to public search results" at bounding box center [133, 50] width 90 height 16
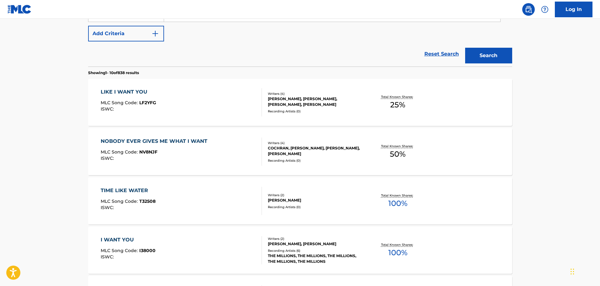
scroll to position [98, 0]
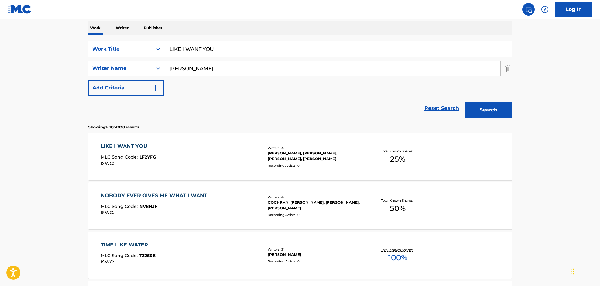
drag, startPoint x: 226, startPoint y: 46, endPoint x: 141, endPoint y: 45, distance: 85.3
click at [141, 45] on div "SearchWithCriteria910215cc-d589-4401-b76c-e0dcbd17d0fc Work Title LIKE I WANT Y…" at bounding box center [300, 49] width 424 height 16
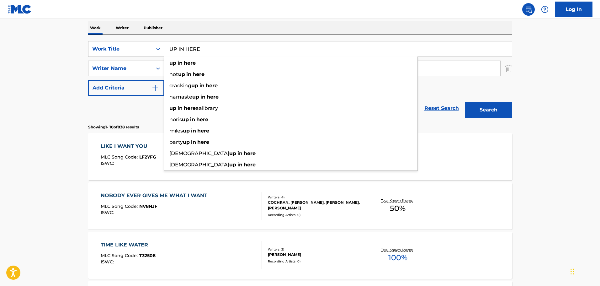
type input "UP IN HERE"
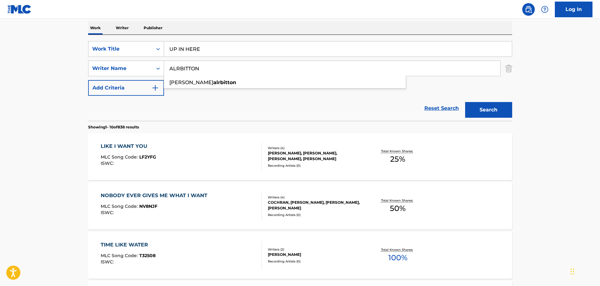
type input "ALRBITTON"
click at [465, 102] on button "Search" at bounding box center [488, 110] width 47 height 16
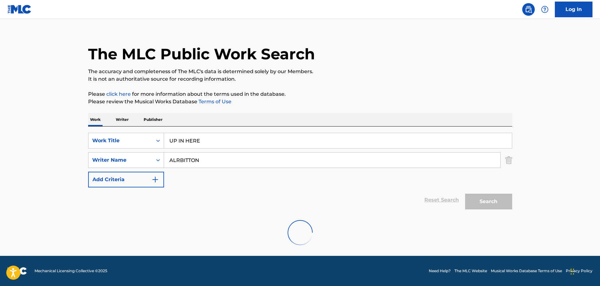
scroll to position [55, 0]
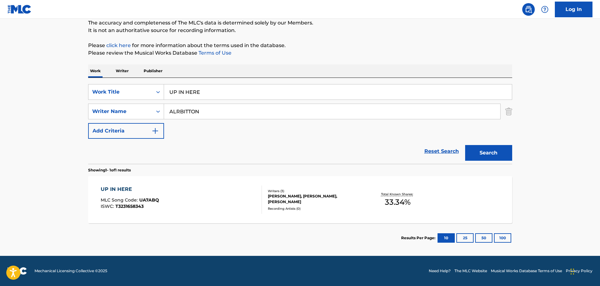
click at [169, 180] on div "UP IN HERE MLC Song Code : UA7ABQ ISWC : T3231658343 Writers ( 3 ) [PERSON_NAME…" at bounding box center [300, 199] width 424 height 47
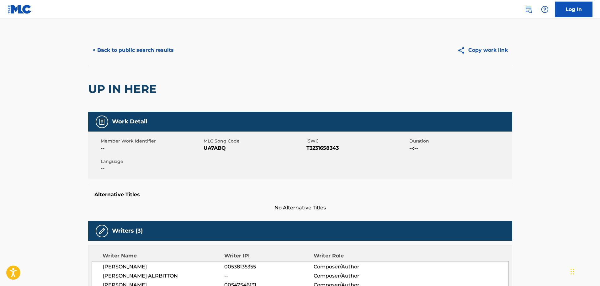
click at [153, 45] on button "< Back to public search results" at bounding box center [133, 50] width 90 height 16
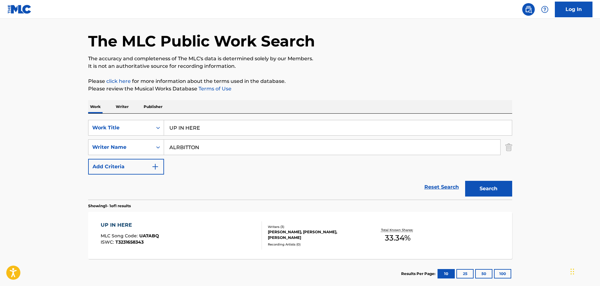
drag, startPoint x: 237, startPoint y: 129, endPoint x: 116, endPoint y: 119, distance: 122.0
click at [109, 118] on div "SearchWithCriteria910215cc-d589-4401-b76c-e0dcbd17d0fc Work Title UP IN HERE Se…" at bounding box center [300, 156] width 424 height 86
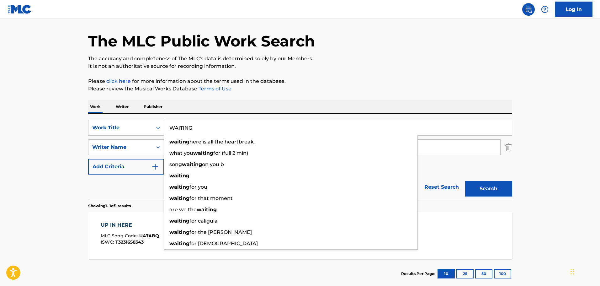
type input "WAITING"
click at [190, 102] on div "Work Writer Publisher" at bounding box center [300, 106] width 424 height 13
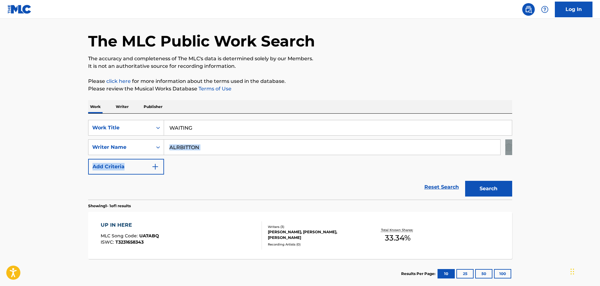
drag, startPoint x: 203, startPoint y: 155, endPoint x: 177, endPoint y: 155, distance: 26.3
click at [177, 155] on div "SearchWithCriteria910215cc-d589-4401-b76c-e0dcbd17d0fc Work Title WAITING Searc…" at bounding box center [300, 147] width 424 height 55
drag, startPoint x: 208, startPoint y: 149, endPoint x: 155, endPoint y: 149, distance: 53.3
click at [155, 149] on div "SearchWithCriteria1fe2c2e1-8c05-408e-995c-908e24a9da49 Writer Name ALRBITTON" at bounding box center [300, 147] width 424 height 16
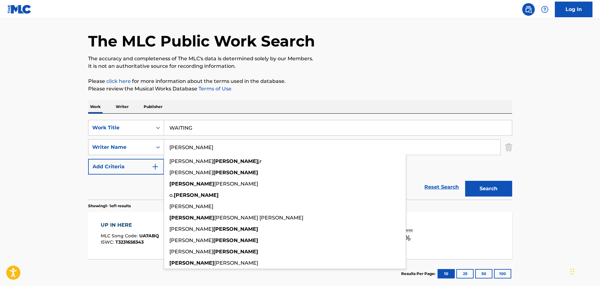
click at [465, 181] on button "Search" at bounding box center [488, 189] width 47 height 16
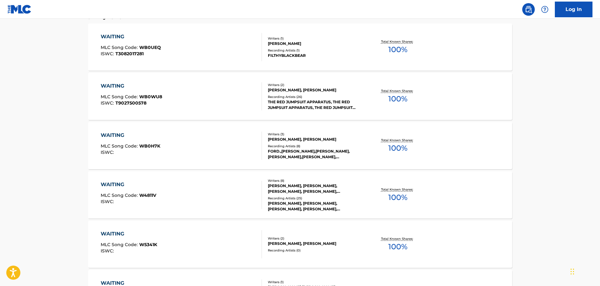
scroll to position [114, 0]
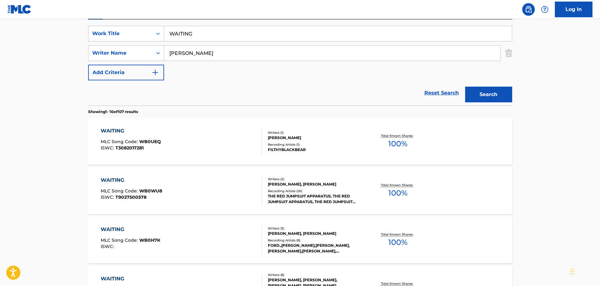
click at [156, 71] on img "Search Form" at bounding box center [155, 73] width 8 height 8
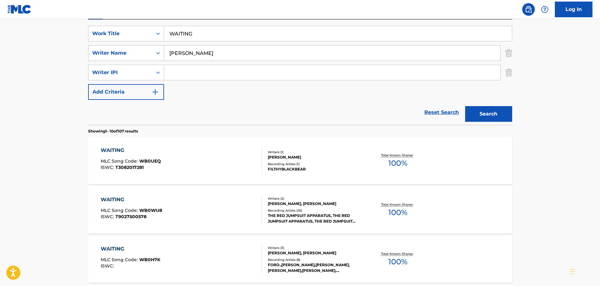
click at [156, 71] on icon "Search Form" at bounding box center [158, 72] width 6 height 6
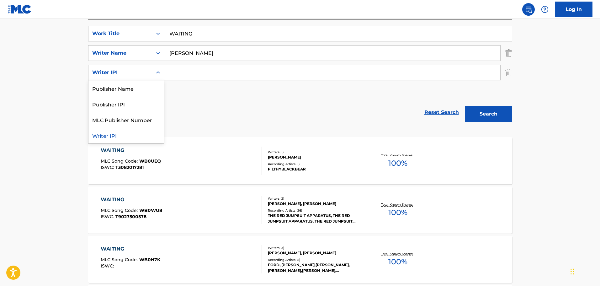
click at [156, 71] on icon "Search Form" at bounding box center [158, 72] width 6 height 6
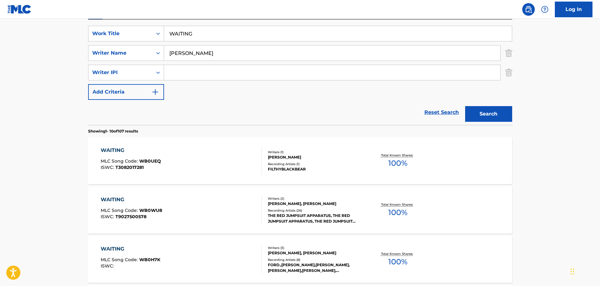
click at [503, 73] on div "SearchWithCriteria79d71dc4-62c1-4d54-972c-f23323085ed2 Writer IPI" at bounding box center [300, 73] width 424 height 16
click at [504, 73] on div "SearchWithCriteria79d71dc4-62c1-4d54-972c-f23323085ed2 Writer IPI" at bounding box center [300, 73] width 424 height 16
click at [512, 72] on div "The MLC Public Work Search The accuracy and completeness of The MLC's data is d…" at bounding box center [300, 290] width 439 height 738
click at [507, 71] on img "Search Form" at bounding box center [508, 73] width 7 height 16
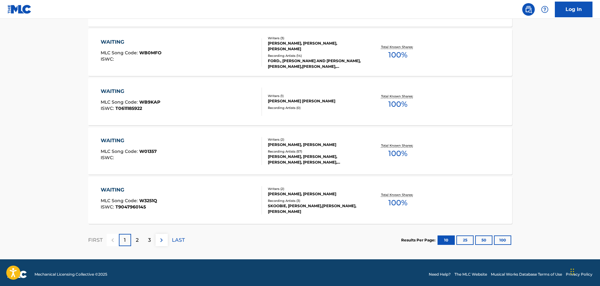
scroll to position [501, 0]
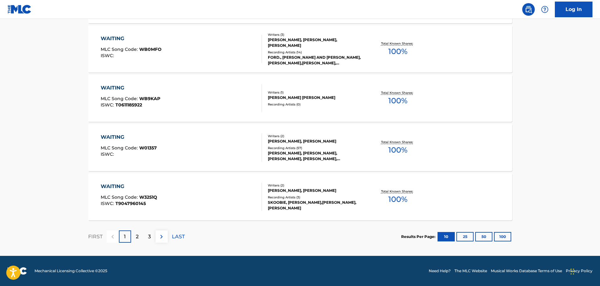
click at [134, 238] on div "2" at bounding box center [137, 236] width 12 height 12
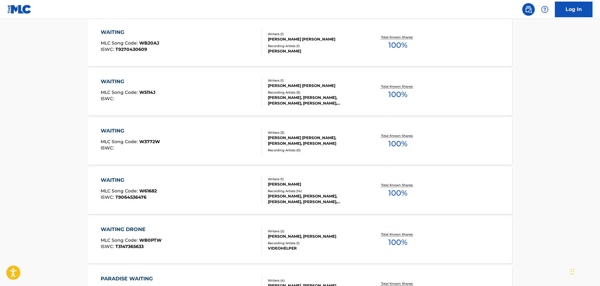
scroll to position [407, 0]
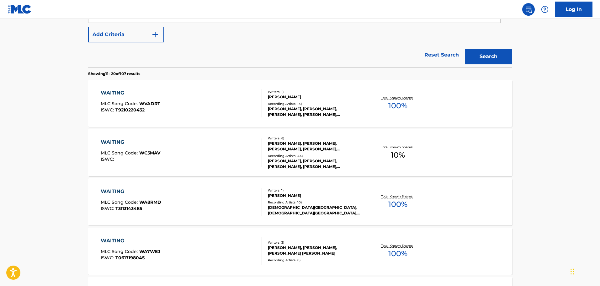
scroll to position [94, 0]
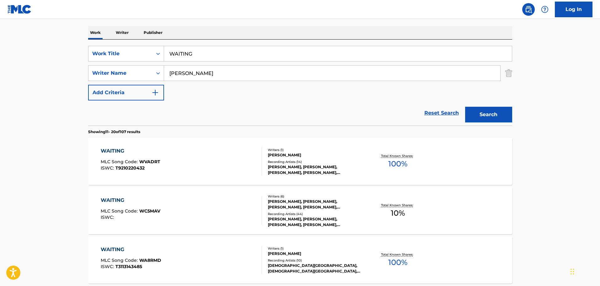
click at [219, 69] on input "[PERSON_NAME]" at bounding box center [332, 73] width 336 height 15
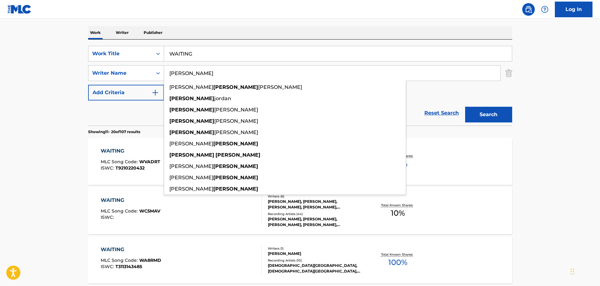
type input "[PERSON_NAME]"
click at [465, 107] on button "Search" at bounding box center [488, 115] width 47 height 16
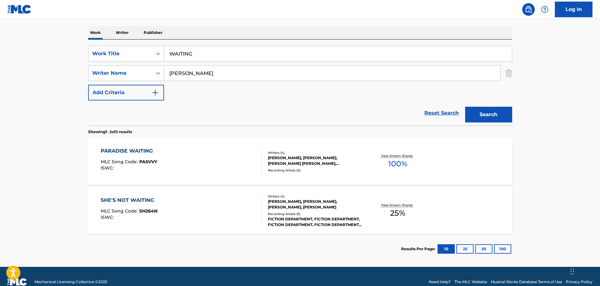
click at [162, 120] on div "Reset Search Search" at bounding box center [300, 112] width 424 height 25
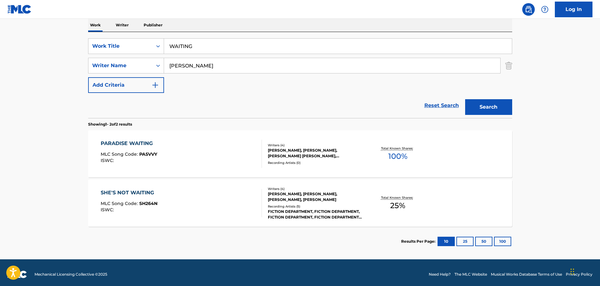
scroll to position [105, 0]
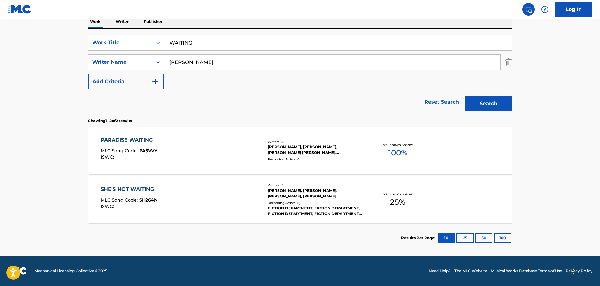
click at [206, 94] on div "Reset Search Search" at bounding box center [300, 101] width 424 height 25
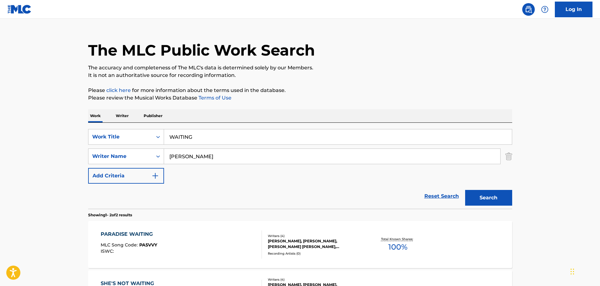
drag, startPoint x: 227, startPoint y: 136, endPoint x: 145, endPoint y: 120, distance: 83.1
click at [145, 120] on div "Work Writer Publisher SearchWithCriteria910215cc-d589-4401-b76c-e0dcbd17d0fc Wo…" at bounding box center [300, 227] width 424 height 237
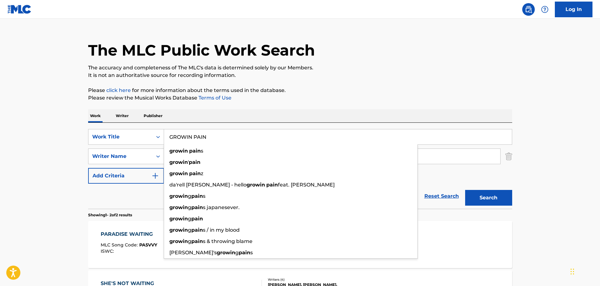
type input "GROWIN PAIN"
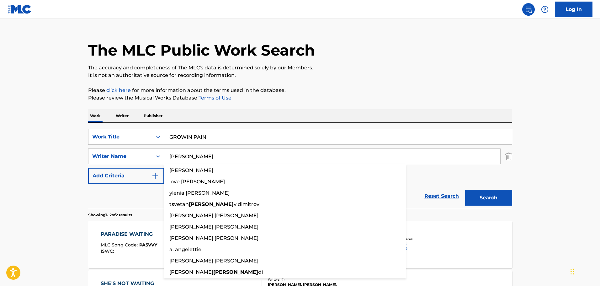
type input "[PERSON_NAME]"
click at [465, 190] on button "Search" at bounding box center [488, 198] width 47 height 16
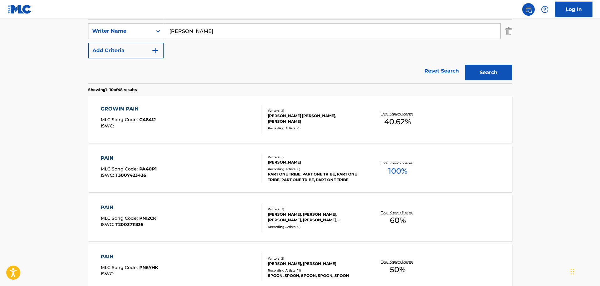
scroll to position [136, 0]
click at [212, 115] on div "GROWIN PAIN MLC Song Code : G4841J ISWC :" at bounding box center [181, 119] width 161 height 28
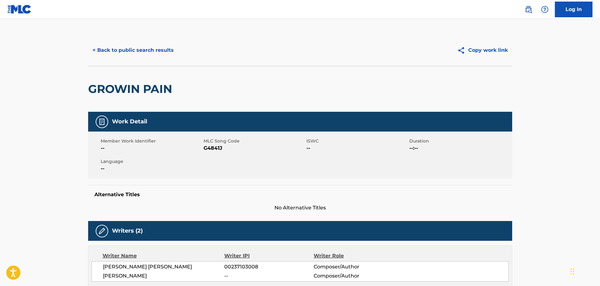
click at [141, 52] on button "< Back to public search results" at bounding box center [133, 50] width 90 height 16
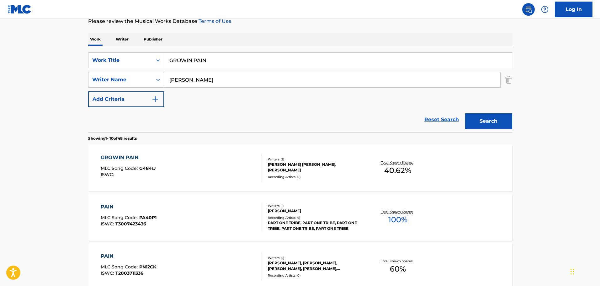
scroll to position [11, 0]
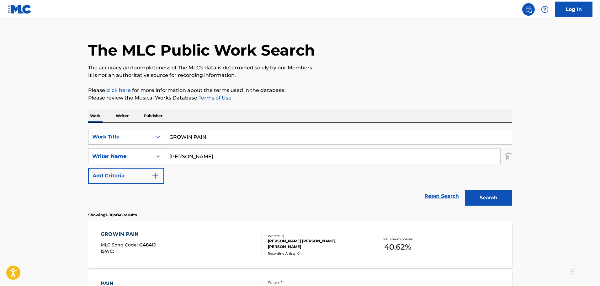
drag, startPoint x: 246, startPoint y: 141, endPoint x: 123, endPoint y: 130, distance: 123.0
click at [123, 130] on div "SearchWithCriteria910215cc-d589-4401-b76c-e0dcbd17d0fc Work Title GROWIN PAIN" at bounding box center [300, 137] width 424 height 16
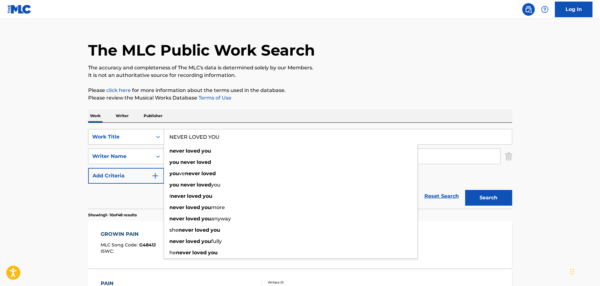
type input "NEVER LOVED YOU"
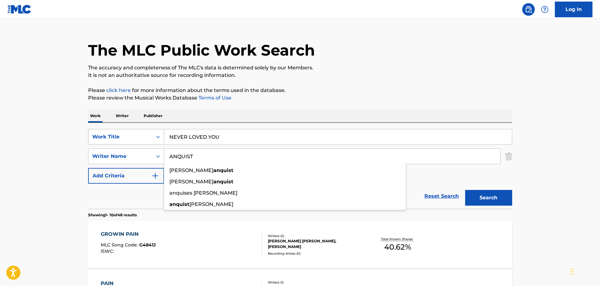
type input "ANQUIST"
click at [465, 190] on button "Search" at bounding box center [488, 198] width 47 height 16
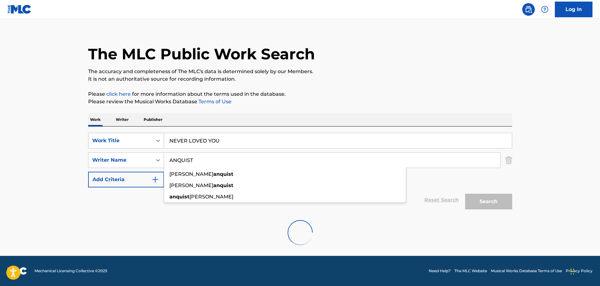
scroll to position [7, 0]
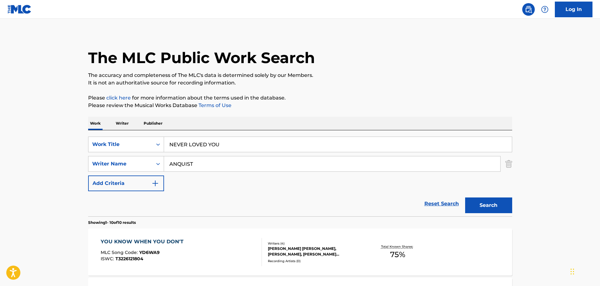
scroll to position [0, 0]
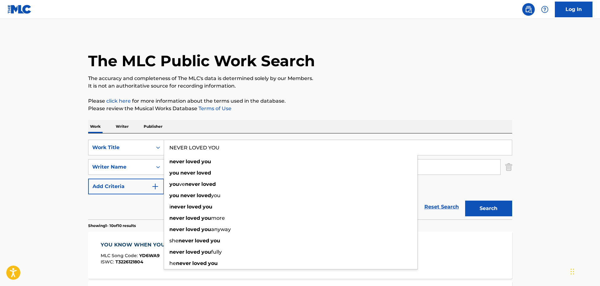
drag, startPoint x: 247, startPoint y: 142, endPoint x: 175, endPoint y: 138, distance: 72.5
click at [175, 138] on div "SearchWithCriteria910215cc-d589-4401-b76c-e0dcbd17d0fc Work Title NEVER LOVED Y…" at bounding box center [300, 176] width 424 height 86
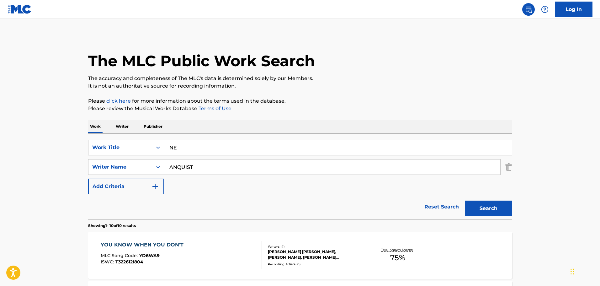
type input "N"
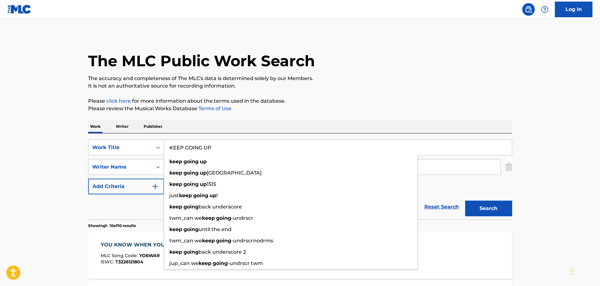
type input "KEEP GOING UP"
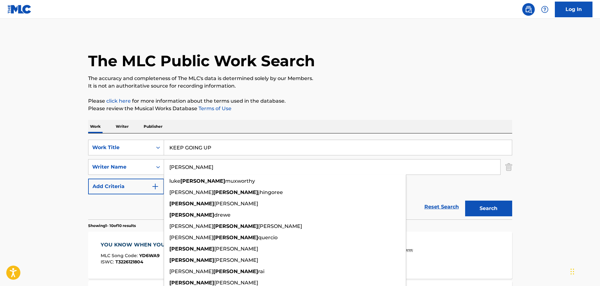
type input "[PERSON_NAME]"
click at [465, 200] on button "Search" at bounding box center [488, 208] width 47 height 16
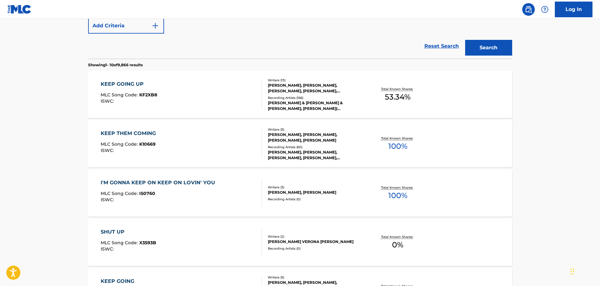
scroll to position [164, 0]
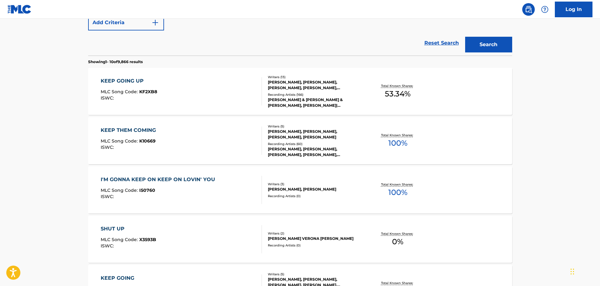
click at [194, 94] on div "KEEP GOING UP MLC Song Code : KF2XB8 ISWC :" at bounding box center [181, 91] width 161 height 28
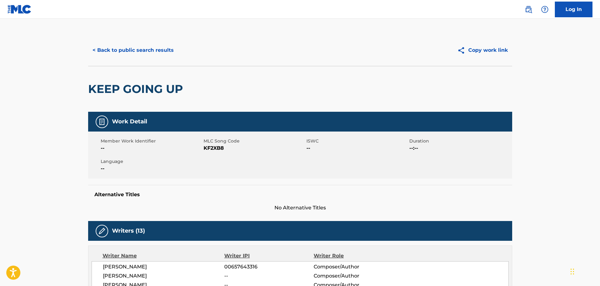
click at [145, 53] on button "< Back to public search results" at bounding box center [133, 50] width 90 height 16
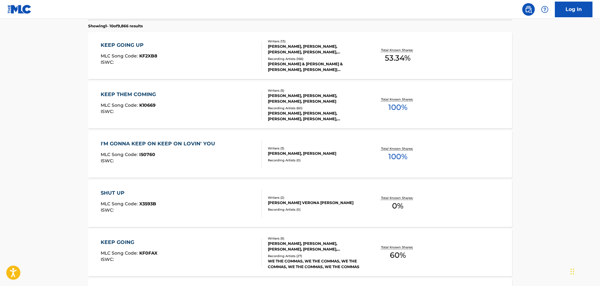
scroll to position [137, 0]
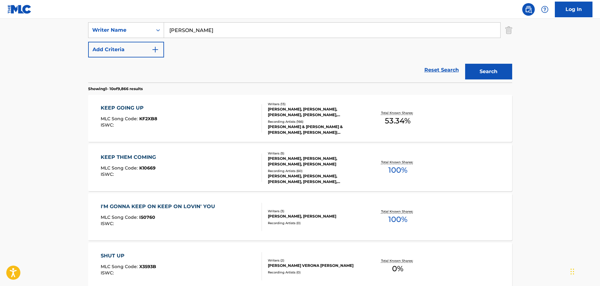
click at [229, 28] on input "[PERSON_NAME]" at bounding box center [332, 30] width 336 height 15
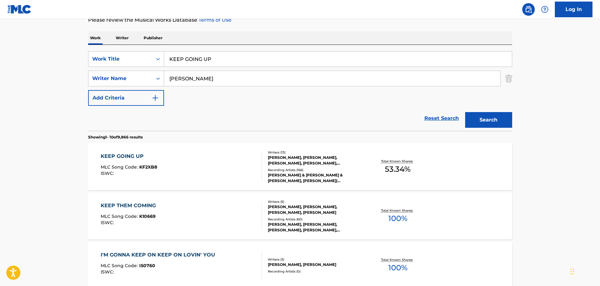
scroll to position [43, 0]
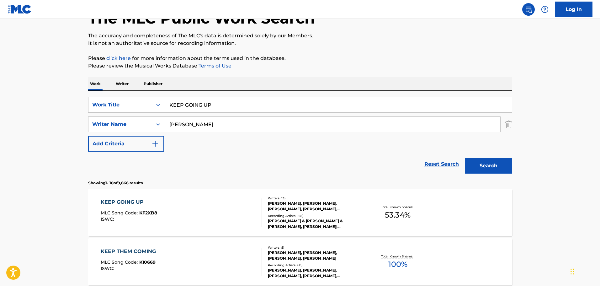
drag, startPoint x: 234, startPoint y: 101, endPoint x: 152, endPoint y: 91, distance: 82.1
click at [152, 91] on div "SearchWithCriteria910215cc-d589-4401-b76c-e0dcbd17d0fc Work Title KEEP GOING UP…" at bounding box center [300, 134] width 424 height 86
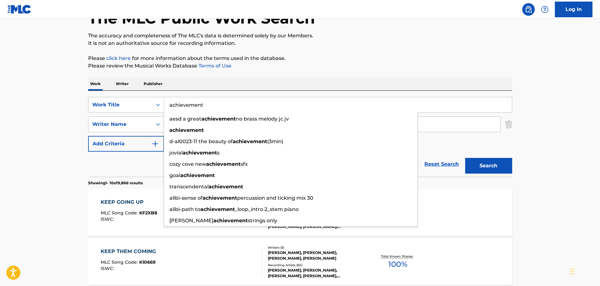
type input "achievement"
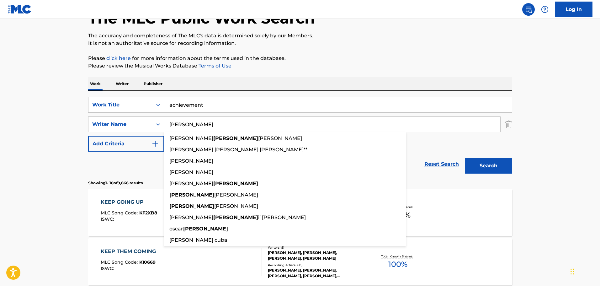
type input "[PERSON_NAME]"
click at [465, 158] on button "Search" at bounding box center [488, 166] width 47 height 16
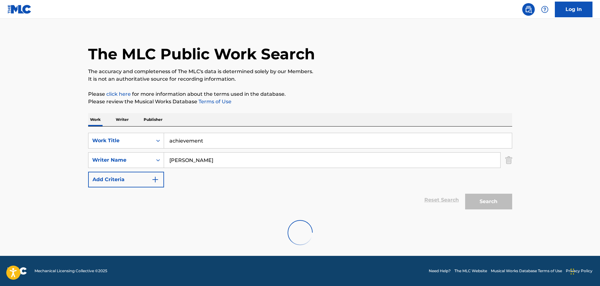
scroll to position [0, 0]
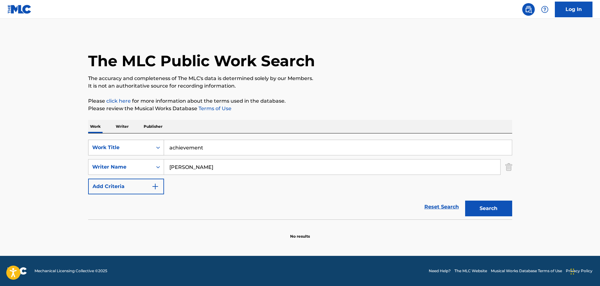
drag, startPoint x: 227, startPoint y: 154, endPoint x: 161, endPoint y: 140, distance: 67.6
click at [161, 140] on div "SearchWithCriteria910215cc-d589-4401-b76c-e0dcbd17d0fc Work Title achievement" at bounding box center [300, 147] width 424 height 16
type input "paws"
type input "bach"
click at [465, 200] on button "Search" at bounding box center [488, 208] width 47 height 16
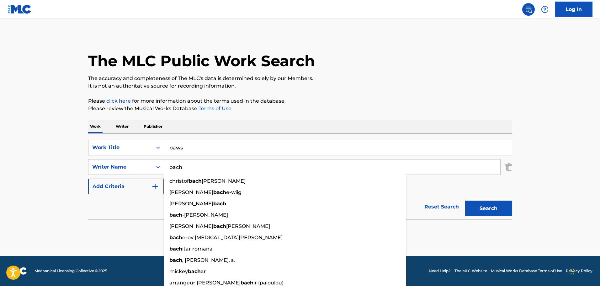
drag, startPoint x: 198, startPoint y: 152, endPoint x: 131, endPoint y: 148, distance: 67.5
click at [131, 148] on div "SearchWithCriteria910215cc-d589-4401-b76c-e0dcbd17d0fc Work Title paws" at bounding box center [300, 147] width 424 height 16
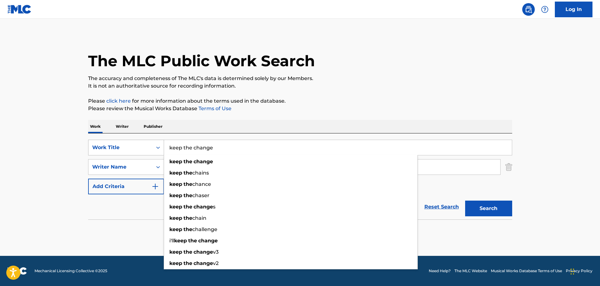
type input "keep the change"
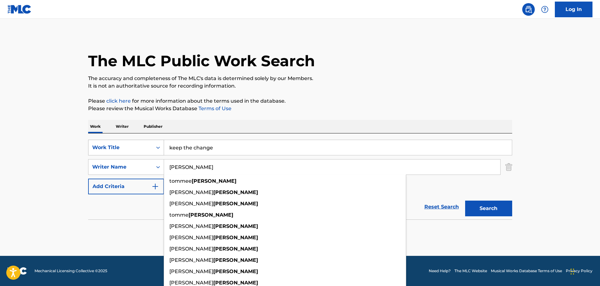
type input "[PERSON_NAME]"
click at [465, 200] on button "Search" at bounding box center [488, 208] width 47 height 16
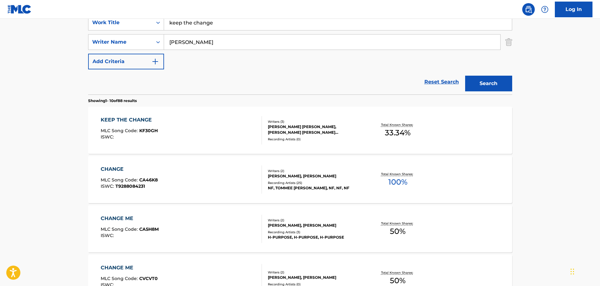
scroll to position [132, 0]
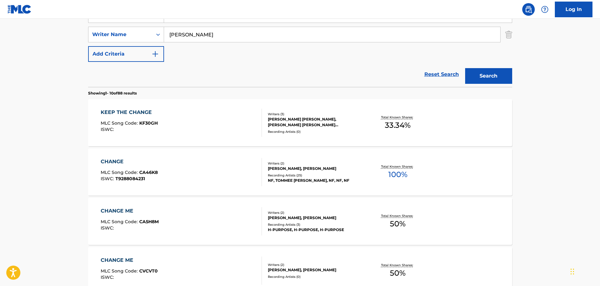
click at [214, 118] on div "KEEP THE CHANGE MLC Song Code : KF30GH ISWC :" at bounding box center [181, 122] width 161 height 28
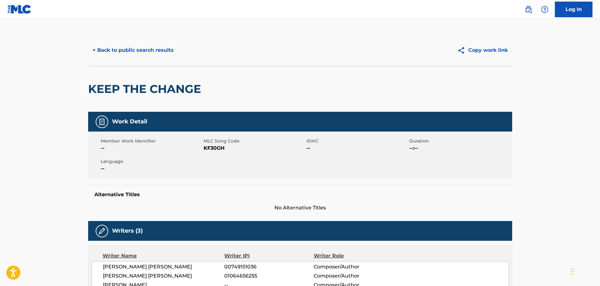
click at [149, 54] on button "< Back to public search results" at bounding box center [133, 50] width 90 height 16
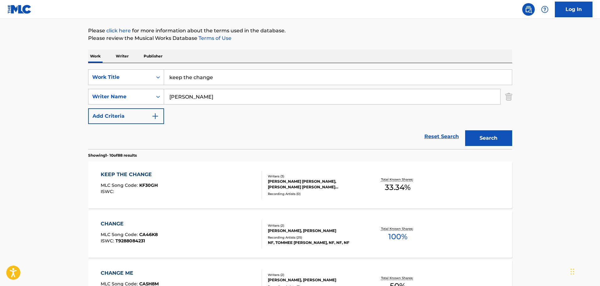
scroll to position [70, 0]
drag, startPoint x: 234, startPoint y: 77, endPoint x: 81, endPoint y: 74, distance: 153.9
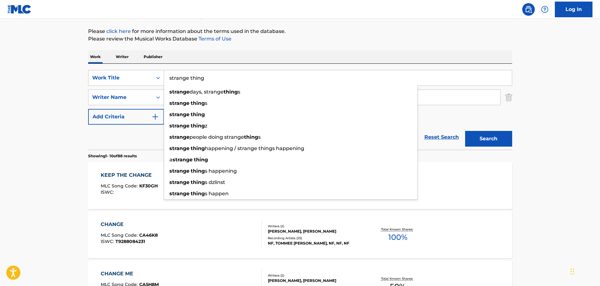
type input "strange thing"
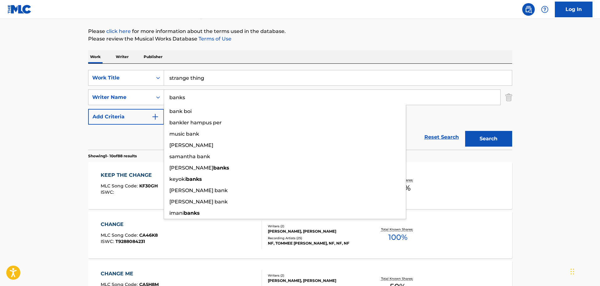
type input "banks"
click at [465, 131] on button "Search" at bounding box center [488, 139] width 47 height 16
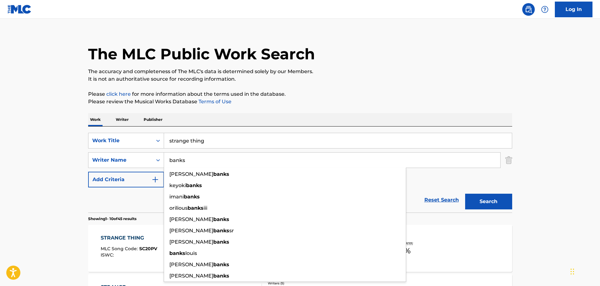
click at [204, 71] on p "The accuracy and completeness of The MLC's data is determined solely by our Mem…" at bounding box center [300, 72] width 424 height 8
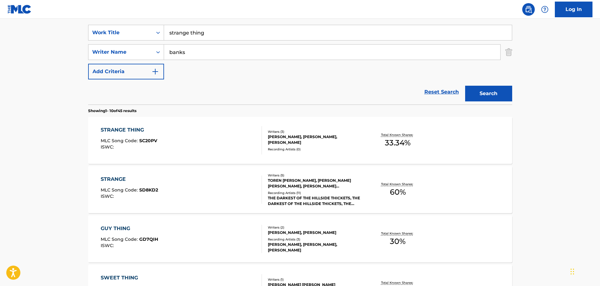
scroll to position [195, 0]
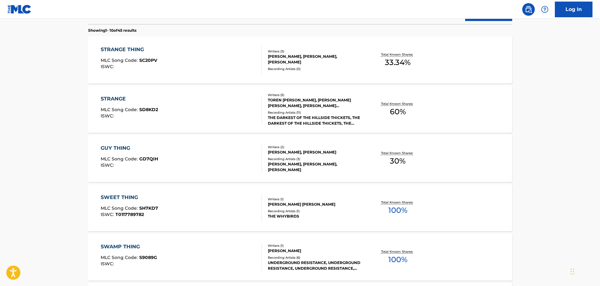
click at [205, 71] on div "STRANGE THING MLC Song Code : SC20PV ISWC :" at bounding box center [181, 60] width 161 height 28
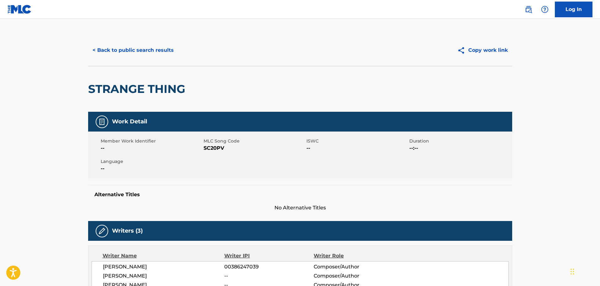
click at [166, 46] on button "< Back to public search results" at bounding box center [133, 50] width 90 height 16
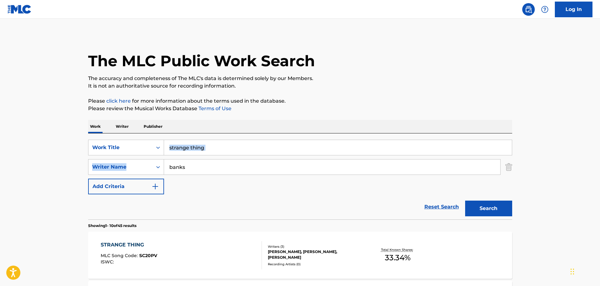
drag, startPoint x: 222, startPoint y: 156, endPoint x: 202, endPoint y: 147, distance: 21.2
click at [202, 147] on div "SearchWithCriteria910215cc-d589-4401-b76c-e0dcbd17d0fc Work Title strange thing…" at bounding box center [300, 166] width 424 height 55
drag, startPoint x: 202, startPoint y: 147, endPoint x: 100, endPoint y: 140, distance: 103.0
click at [100, 140] on div "SearchWithCriteria910215cc-d589-4401-b76c-e0dcbd17d0fc Work Title strange thing" at bounding box center [300, 147] width 424 height 16
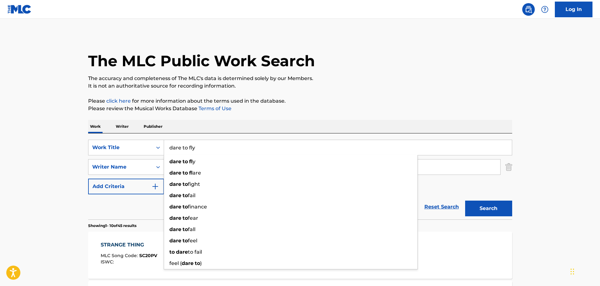
type input "dare to fly"
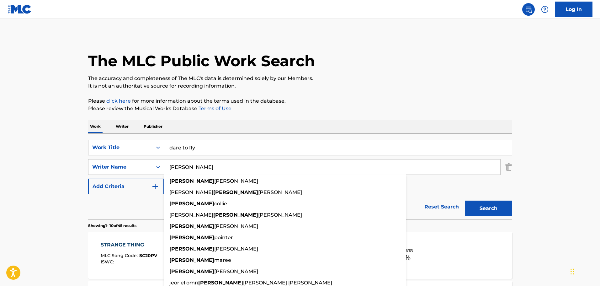
type input "[PERSON_NAME]"
click at [465, 200] on button "Search" at bounding box center [488, 208] width 47 height 16
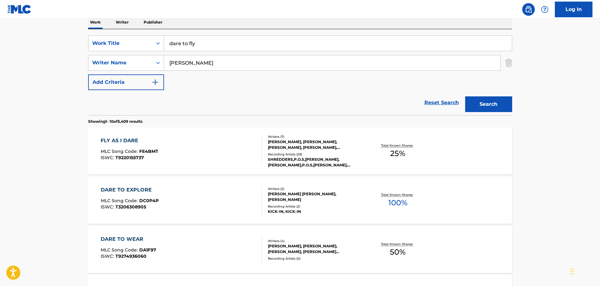
scroll to position [31, 0]
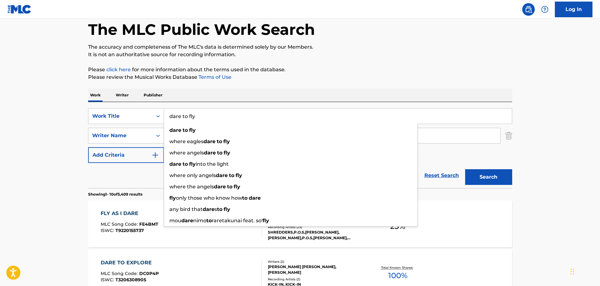
drag, startPoint x: 244, startPoint y: 111, endPoint x: 145, endPoint y: 99, distance: 100.4
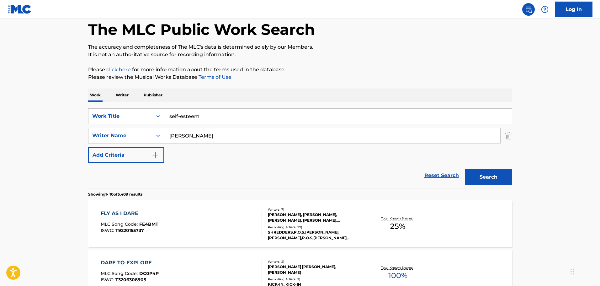
type input "self-esteem"
paste input "[PERSON_NAME]"
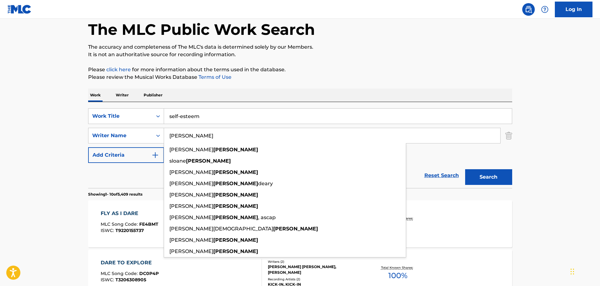
type input "[PERSON_NAME]"
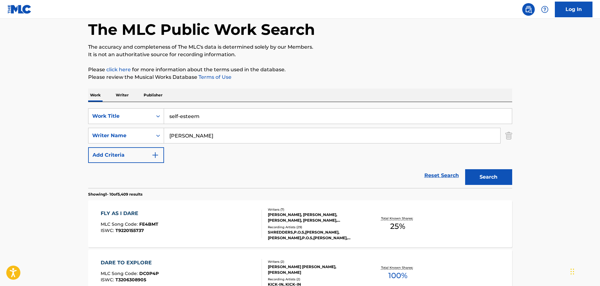
click at [482, 176] on button "Search" at bounding box center [488, 177] width 47 height 16
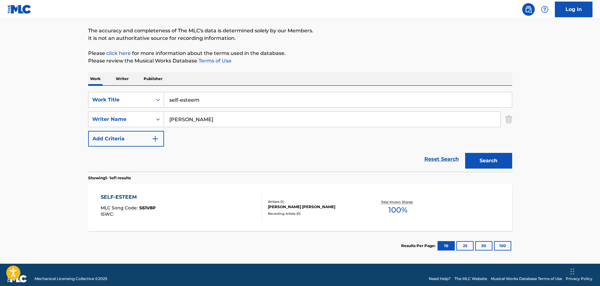
scroll to position [55, 0]
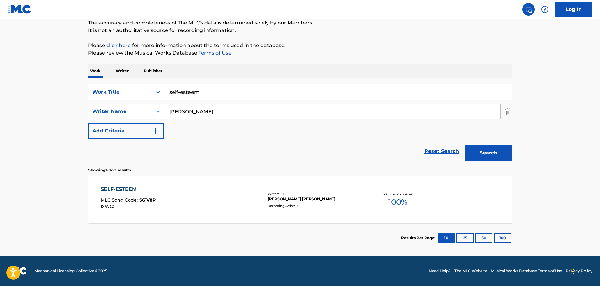
click at [233, 182] on div "SELF-ESTEEM MLC Song Code : S61V8P ISWC : Writers ( 1 ) [PERSON_NAME] [PERSON_N…" at bounding box center [300, 199] width 424 height 47
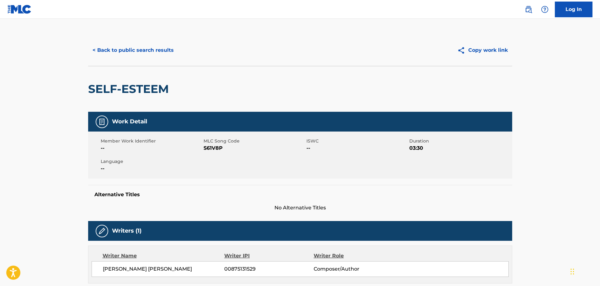
click at [148, 51] on button "< Back to public search results" at bounding box center [133, 50] width 90 height 16
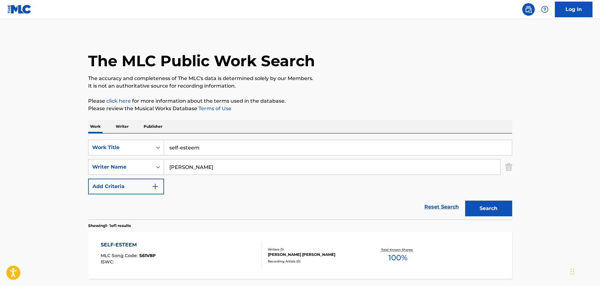
scroll to position [20, 0]
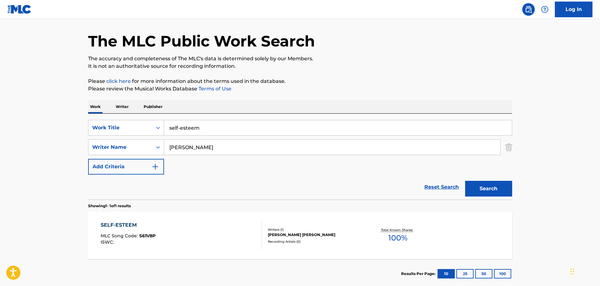
click at [506, 145] on img "Search Form" at bounding box center [508, 147] width 7 height 16
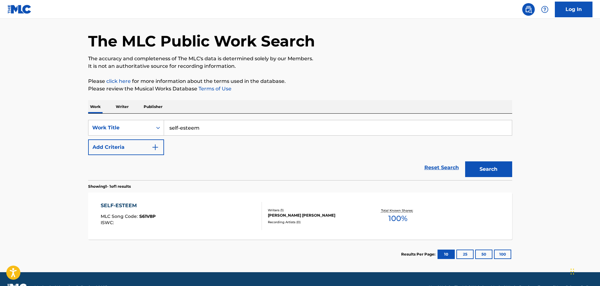
drag, startPoint x: 381, startPoint y: 125, endPoint x: 245, endPoint y: 96, distance: 139.0
click at [245, 96] on div "The MLC Public Work Search The accuracy and completeness of The MLC's data is d…" at bounding box center [300, 142] width 439 height 254
type input "s"
click at [483, 166] on button "Search" at bounding box center [488, 169] width 47 height 16
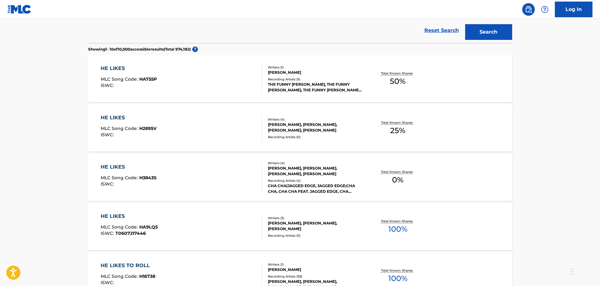
scroll to position [31, 0]
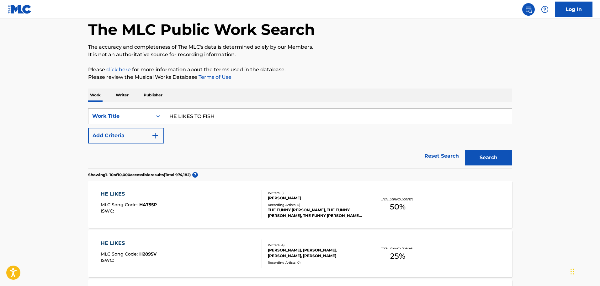
drag, startPoint x: 262, startPoint y: 114, endPoint x: 165, endPoint y: 100, distance: 98.1
type input "FREAKING OUT A BIT"
click at [148, 138] on button "Add Criteria" at bounding box center [126, 136] width 76 height 16
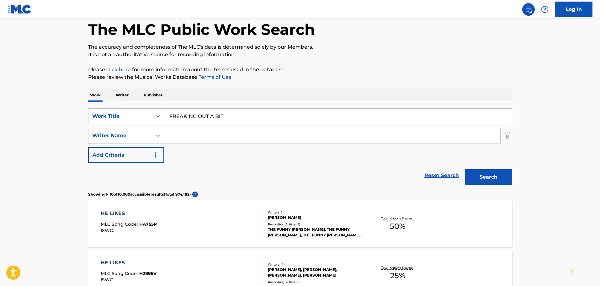
paste input "Hoppus"
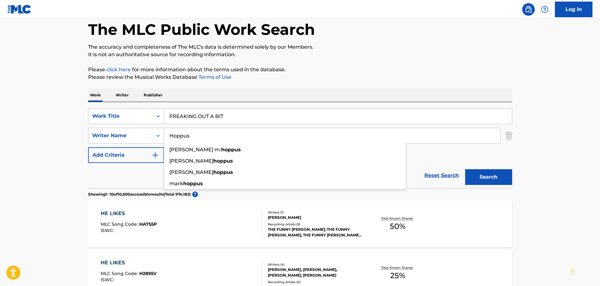
type input "Hoppus"
drag, startPoint x: 472, startPoint y: 172, endPoint x: 466, endPoint y: 171, distance: 6.0
click at [471, 172] on button "Search" at bounding box center [488, 177] width 47 height 16
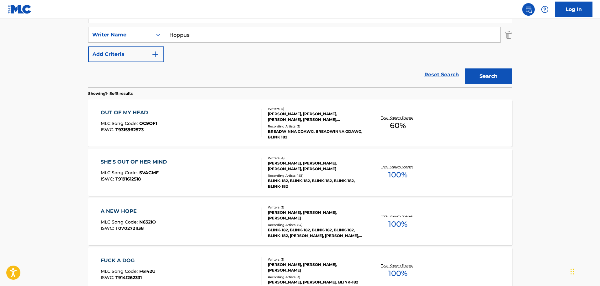
scroll to position [94, 0]
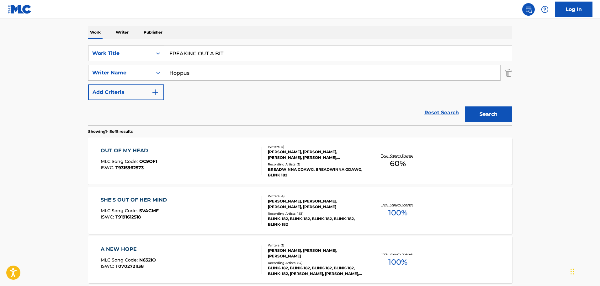
drag, startPoint x: 265, startPoint y: 47, endPoint x: 99, endPoint y: 55, distance: 166.0
click at [99, 55] on div "SearchWithCriteria910215cc-d589-4401-b76c-e0dcbd17d0fc Work Title FREAKING OUT …" at bounding box center [300, 53] width 424 height 16
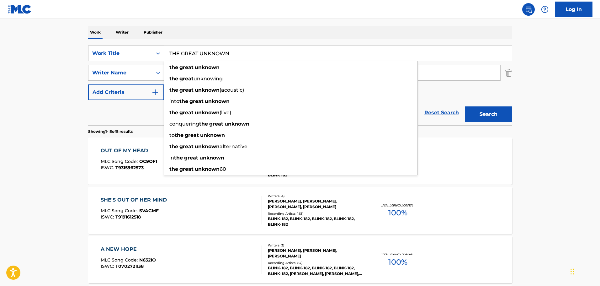
type input "THE GREAT UNKNOWN"
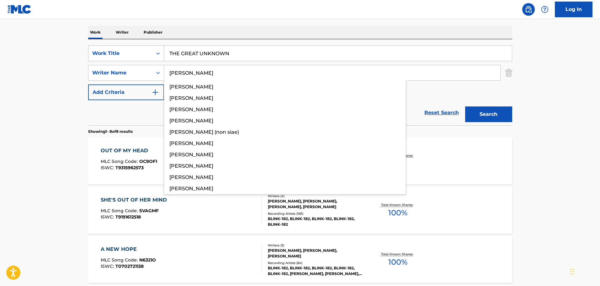
type input "[PERSON_NAME]"
click at [465, 106] on button "Search" at bounding box center [488, 114] width 47 height 16
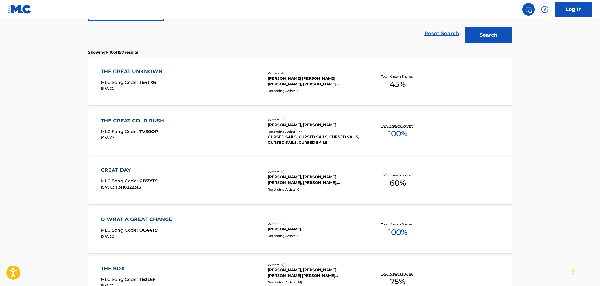
scroll to position [188, 0]
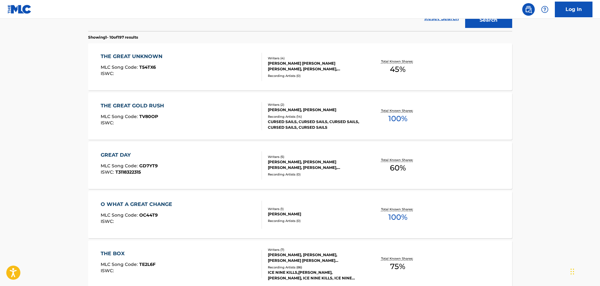
click at [215, 65] on div "THE GREAT UNKNOWN MLC Song Code : T54TX6 ISWC :" at bounding box center [181, 67] width 161 height 28
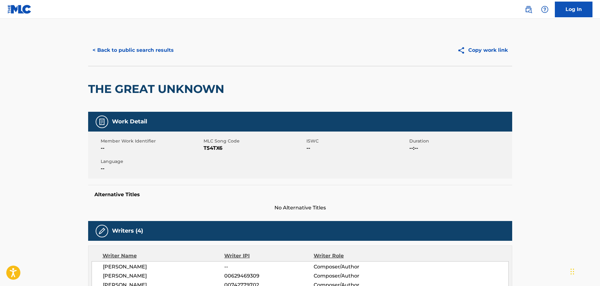
click at [149, 44] on button "< Back to public search results" at bounding box center [133, 50] width 90 height 16
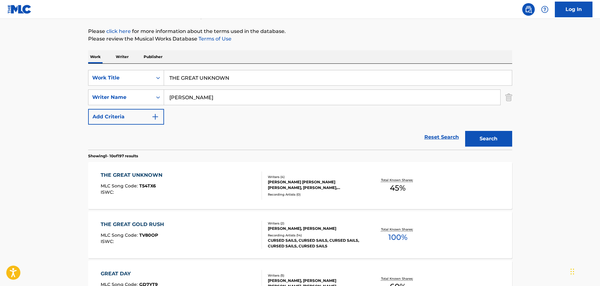
scroll to position [67, 0]
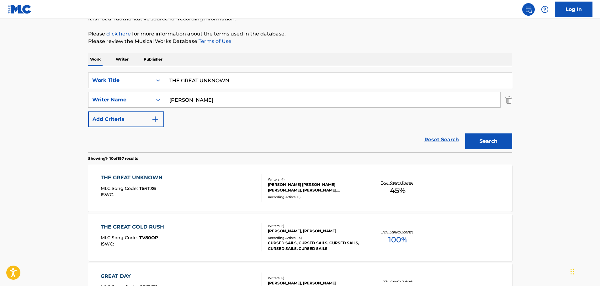
drag, startPoint x: 256, startPoint y: 82, endPoint x: 179, endPoint y: 74, distance: 77.8
click at [179, 74] on input "THE GREAT UNKNOWN" at bounding box center [338, 80] width 348 height 15
type input "T"
type input "R U DOWN?"
drag, startPoint x: 201, startPoint y: 100, endPoint x: 155, endPoint y: 96, distance: 46.2
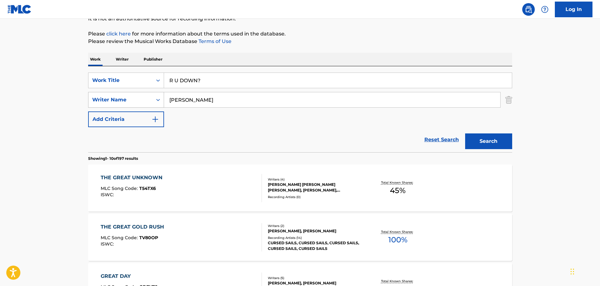
click at [155, 96] on div "SearchWithCriteria1fe2c2e1-8c05-408e-995c-908e24a9da49 Writer Name [PERSON_NAME]" at bounding box center [300, 100] width 424 height 16
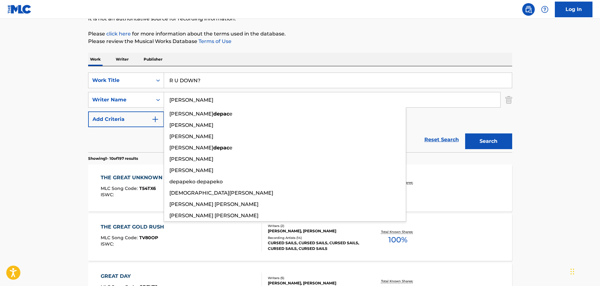
type input "[PERSON_NAME]"
click at [465, 133] on button "Search" at bounding box center [488, 141] width 47 height 16
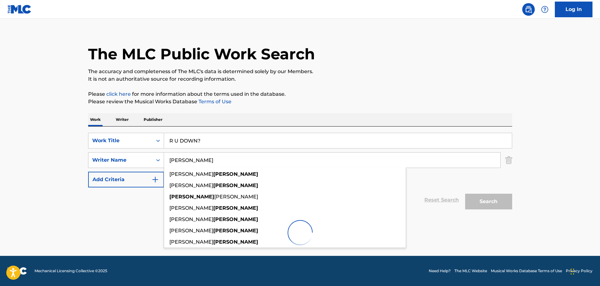
scroll to position [0, 0]
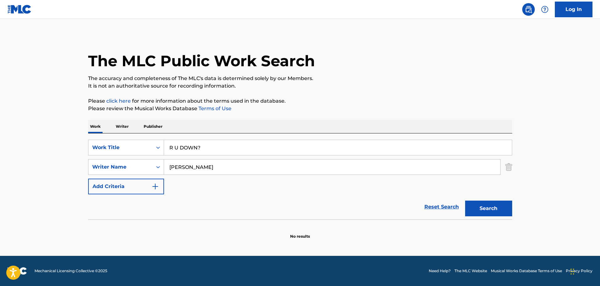
click at [390, 99] on p "Please click here for more information about the terms used in the database." at bounding box center [300, 101] width 424 height 8
click at [342, 142] on input "R U DOWN?" at bounding box center [338, 147] width 348 height 15
type input "R U DOWN"
click at [465, 200] on button "Search" at bounding box center [488, 208] width 47 height 16
click at [481, 206] on button "Search" at bounding box center [488, 208] width 47 height 16
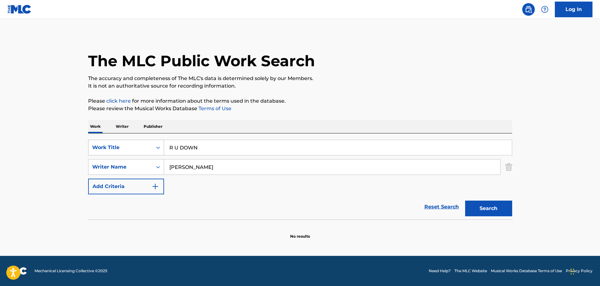
drag, startPoint x: 251, startPoint y: 160, endPoint x: 124, endPoint y: 152, distance: 127.2
click at [123, 152] on div "SearchWithCriteria910215cc-d589-4401-b76c-e0dcbd17d0fc Work Title R U DOWN Sear…" at bounding box center [300, 166] width 424 height 55
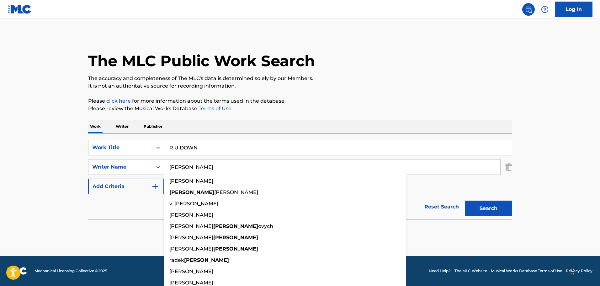
type input "[PERSON_NAME]"
click at [465, 200] on button "Search" at bounding box center [488, 208] width 47 height 16
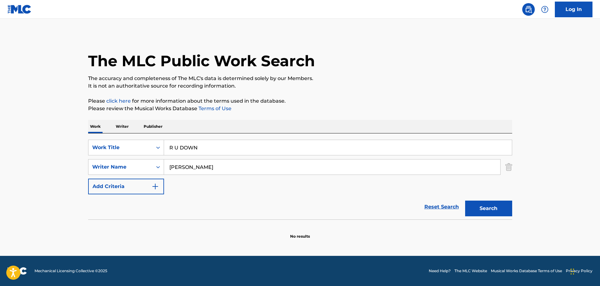
drag, startPoint x: 239, startPoint y: 147, endPoint x: 170, endPoint y: 135, distance: 69.9
click at [170, 135] on div "SearchWithCriteria910215cc-d589-4401-b76c-e0dcbd17d0fc Work Title R U DOWN Sear…" at bounding box center [300, 176] width 424 height 86
type input "BTTF"
click at [181, 127] on div "Work Writer Publisher" at bounding box center [300, 126] width 424 height 13
drag, startPoint x: 207, startPoint y: 169, endPoint x: 161, endPoint y: 171, distance: 45.5
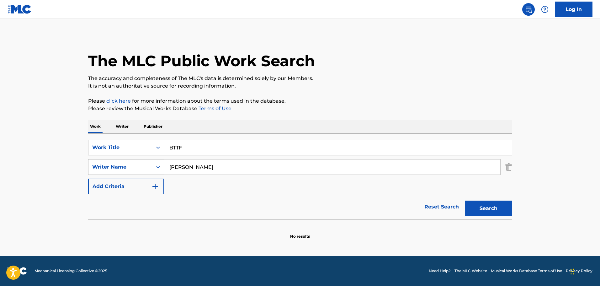
click at [161, 171] on div "SearchWithCriteria1fe2c2e1-8c05-408e-995c-908e24a9da49 Writer Name [PERSON_NAME]" at bounding box center [300, 167] width 424 height 16
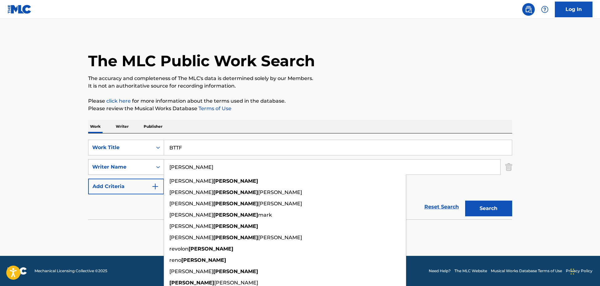
type input "[PERSON_NAME]"
click at [465, 200] on button "Search" at bounding box center [488, 208] width 47 height 16
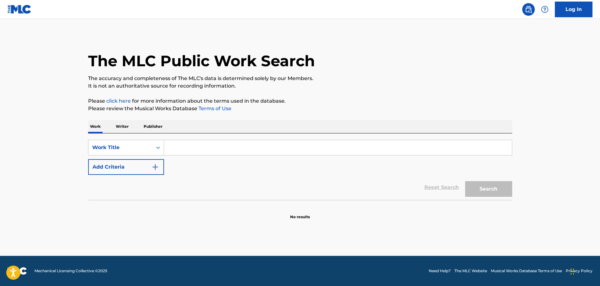
click at [241, 149] on input "Search Form" at bounding box center [338, 147] width 348 height 15
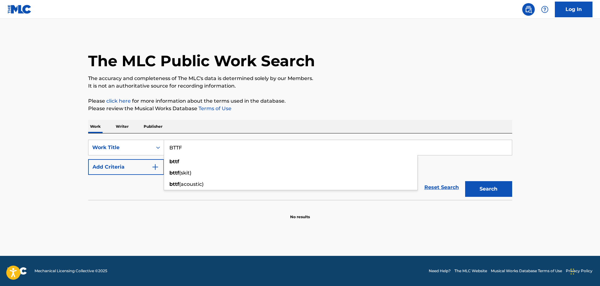
type input "BTTF"
click at [465, 181] on button "Search" at bounding box center [488, 189] width 47 height 16
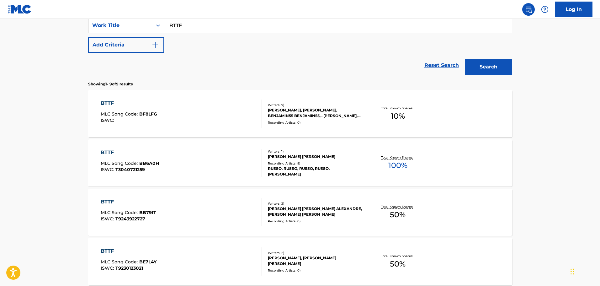
scroll to position [125, 0]
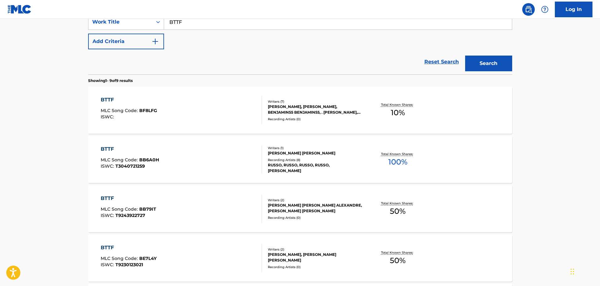
click at [234, 109] on div "BTTF MLC Song Code : BF8LFG ISWC :" at bounding box center [181, 110] width 161 height 28
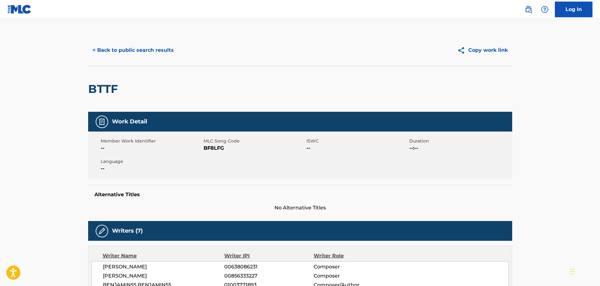
click at [157, 50] on button "< Back to public search results" at bounding box center [133, 50] width 90 height 16
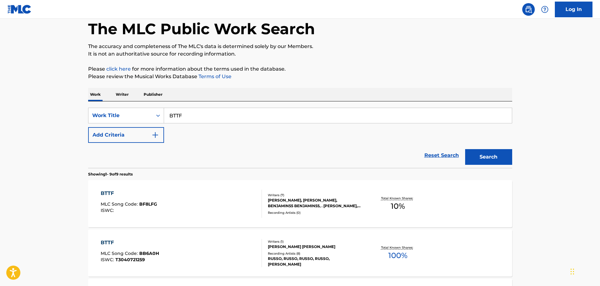
scroll to position [31, 0]
drag, startPoint x: 233, startPoint y: 113, endPoint x: 130, endPoint y: 104, distance: 102.8
click at [130, 104] on div "SearchWithCriteriab0509de4-4317-431a-a3a1-1a7650b728a6 Work Title BTTF Add Crit…" at bounding box center [300, 135] width 424 height 66
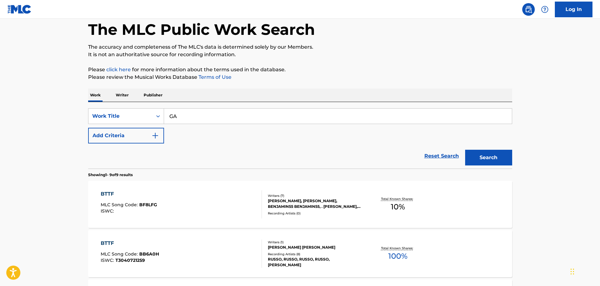
type input "G"
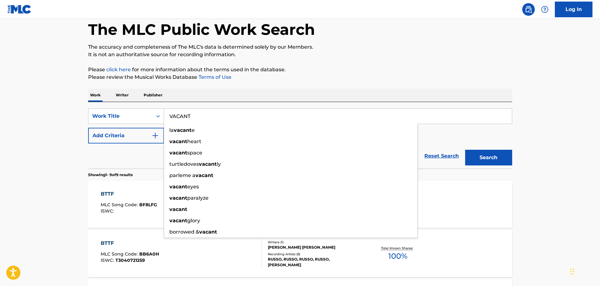
type input "VACANT"
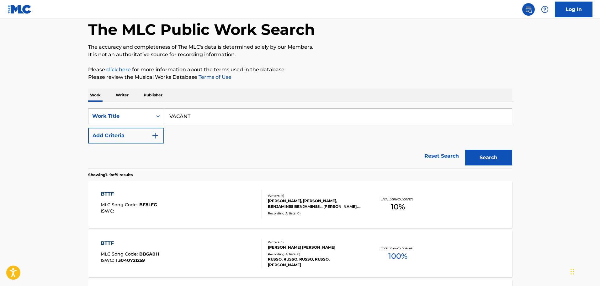
click at [128, 140] on button "Add Criteria" at bounding box center [126, 136] width 76 height 16
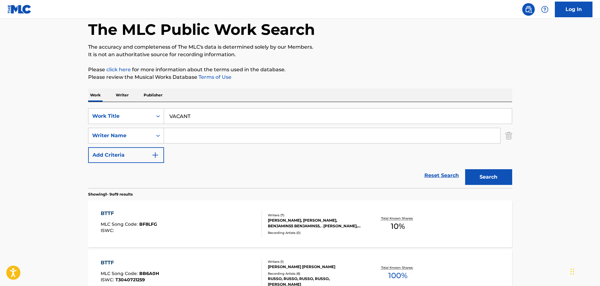
paste input "Kumar"
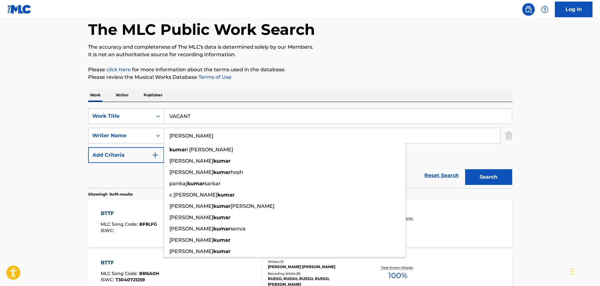
type input "Kumar"
click at [476, 175] on button "Search" at bounding box center [488, 177] width 47 height 16
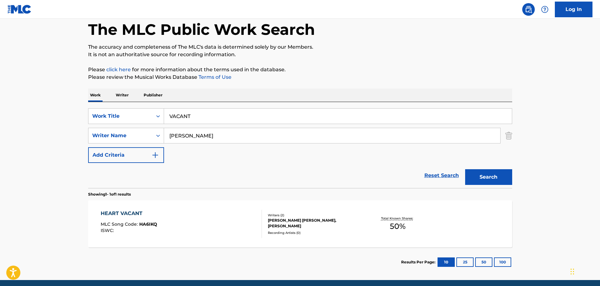
scroll to position [55, 0]
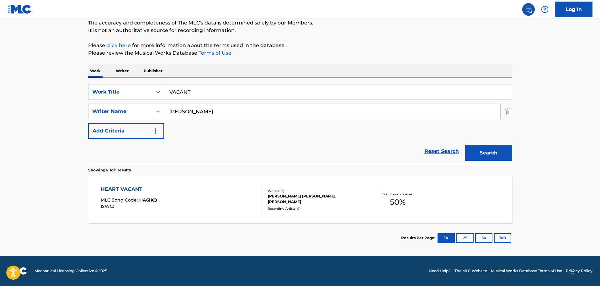
drag, startPoint x: 229, startPoint y: 110, endPoint x: 119, endPoint y: 105, distance: 109.8
click at [118, 105] on div "SearchWithCriteria1bd103ad-d0de-4e0f-b119-c5d29a087320 Writer Name Kumar" at bounding box center [300, 111] width 424 height 16
paste input "Vallejo"
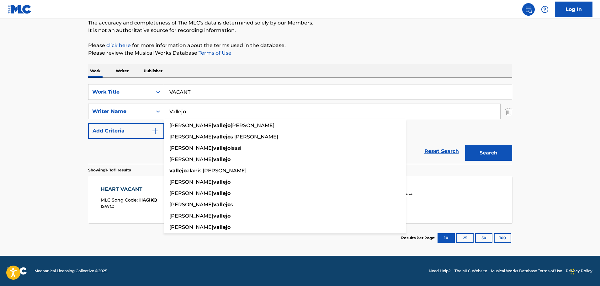
type input "Vallejo"
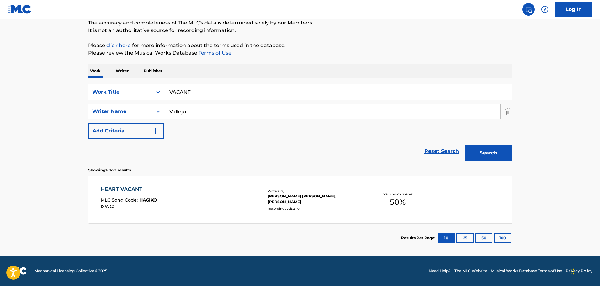
click at [474, 145] on button "Search" at bounding box center [488, 153] width 47 height 16
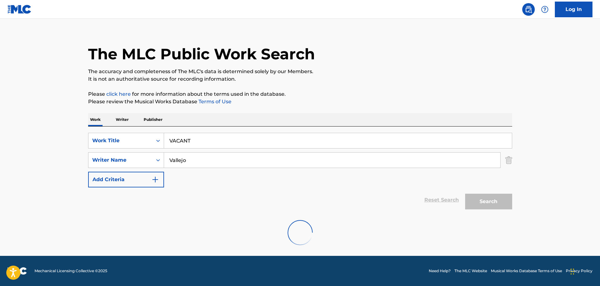
scroll to position [0, 0]
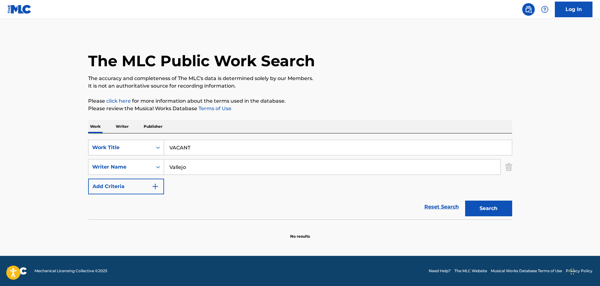
drag, startPoint x: 226, startPoint y: 149, endPoint x: 151, endPoint y: 141, distance: 75.3
click at [151, 141] on div "SearchWithCriteriab0509de4-4317-431a-a3a1-1a7650b728a6 Work Title VACANT" at bounding box center [300, 147] width 424 height 16
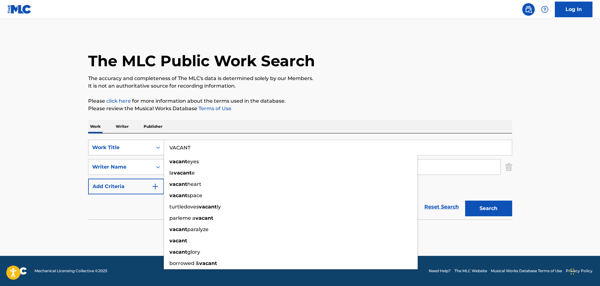
type input "F"
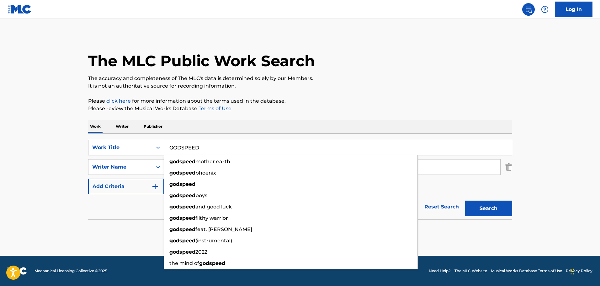
type input "GODSPEED"
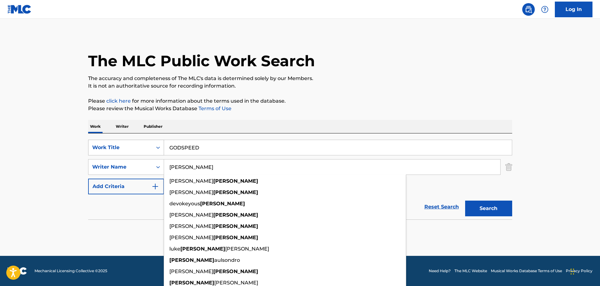
type input "HAMILTON"
click at [465, 200] on button "Search" at bounding box center [488, 208] width 47 height 16
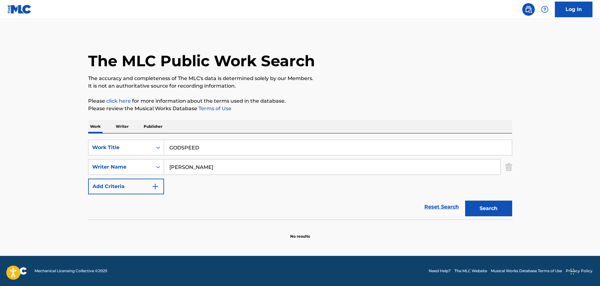
drag, startPoint x: 248, startPoint y: 144, endPoint x: 162, endPoint y: 128, distance: 87.7
click at [162, 128] on div "Work Writer Publisher SearchWithCriteriab0509de4-4317-431a-a3a1-1a7650b728a6 Wo…" at bounding box center [300, 179] width 424 height 119
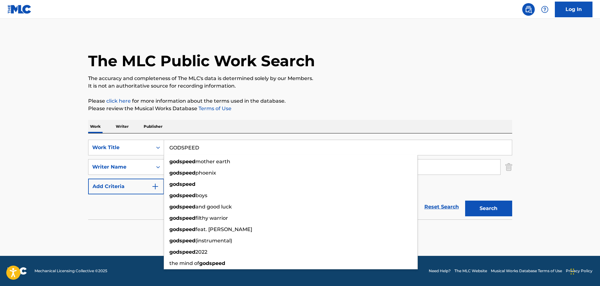
type input "V"
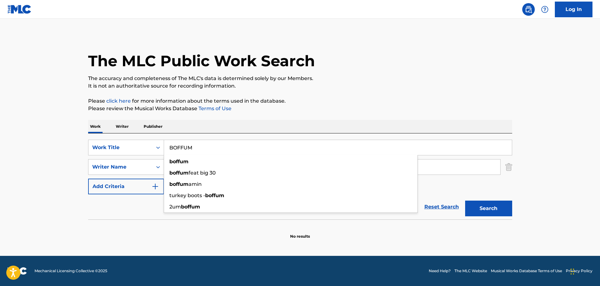
type input "BOFFUM"
click at [216, 102] on p "Please click here for more information about the terms used in the database." at bounding box center [300, 101] width 424 height 8
drag, startPoint x: 219, startPoint y: 163, endPoint x: 115, endPoint y: 155, distance: 104.1
click at [108, 155] on div "SearchWithCriteriab0509de4-4317-431a-a3a1-1a7650b728a6 Work Title BOFFUM Search…" at bounding box center [300, 166] width 424 height 55
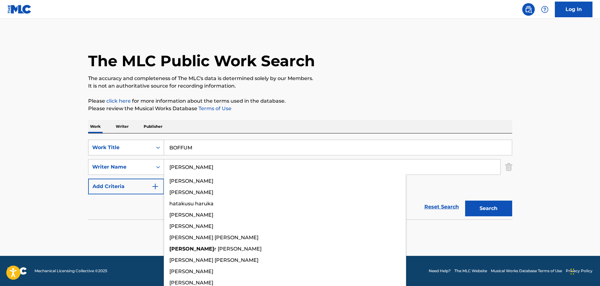
type input "HARPER"
click at [465, 200] on button "Search" at bounding box center [488, 208] width 47 height 16
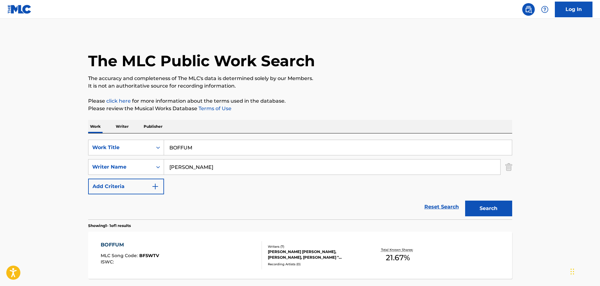
click at [187, 120] on div "Work Writer Publisher" at bounding box center [300, 126] width 424 height 13
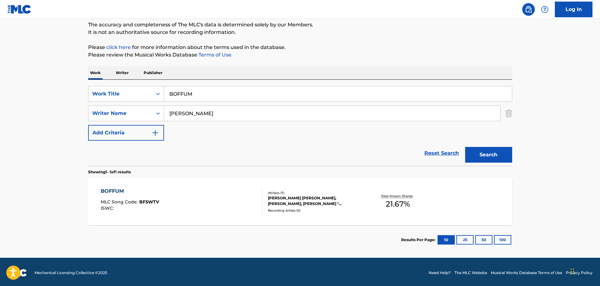
scroll to position [55, 0]
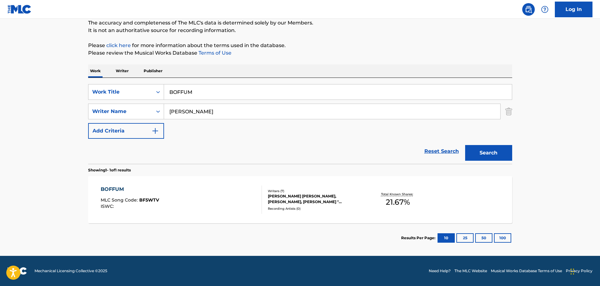
click at [200, 188] on div "BOFFUM MLC Song Code : BF5WTV ISWC :" at bounding box center [181, 199] width 161 height 28
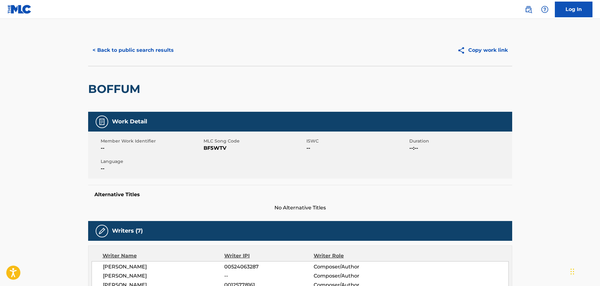
click at [137, 52] on button "< Back to public search results" at bounding box center [133, 50] width 90 height 16
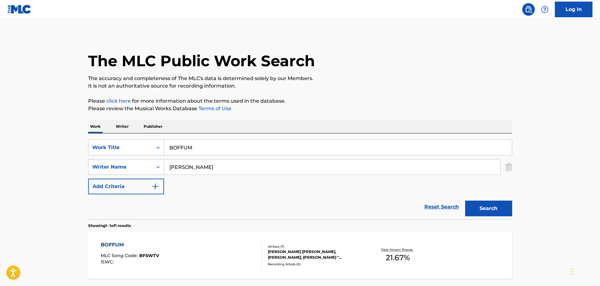
drag, startPoint x: 217, startPoint y: 145, endPoint x: 124, endPoint y: 133, distance: 93.6
click at [124, 133] on div "Work Writer Publisher SearchWithCriteriab0509de4-4317-431a-a3a1-1a7650b728a6 Wo…" at bounding box center [300, 214] width 424 height 188
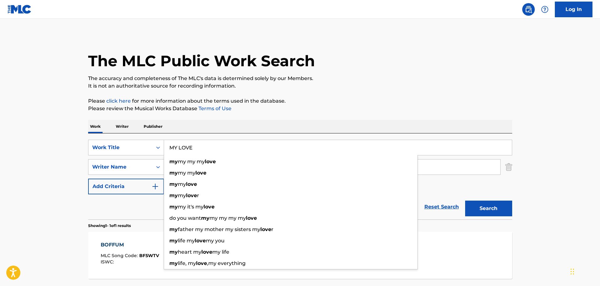
type input "MY LOVE"
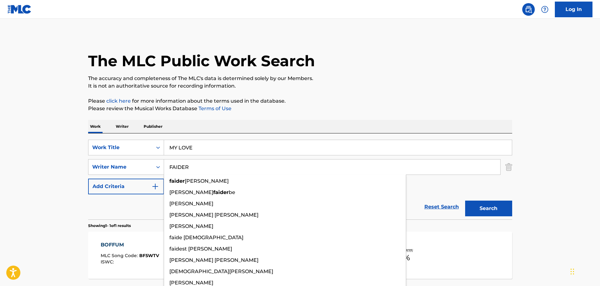
type input "FAIDER"
click at [465, 200] on button "Search" at bounding box center [488, 208] width 47 height 16
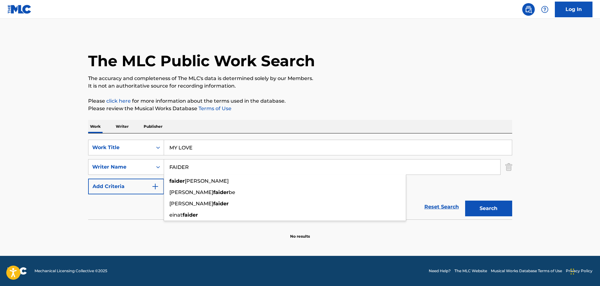
click at [276, 101] on p "Please click here for more information about the terms used in the database." at bounding box center [300, 101] width 424 height 8
drag, startPoint x: 254, startPoint y: 149, endPoint x: 163, endPoint y: 134, distance: 91.8
click at [163, 134] on div "SearchWithCriteriab0509de4-4317-431a-a3a1-1a7650b728a6 Work Title MY LOVE Searc…" at bounding box center [300, 176] width 424 height 86
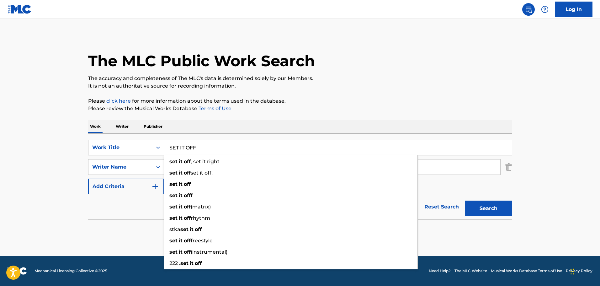
type input "SET IT OFF"
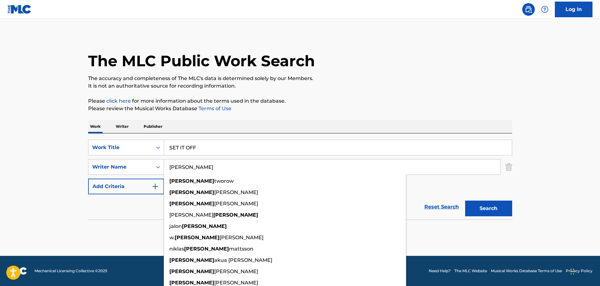
type input "CARSON"
click at [465, 200] on button "Search" at bounding box center [488, 208] width 47 height 16
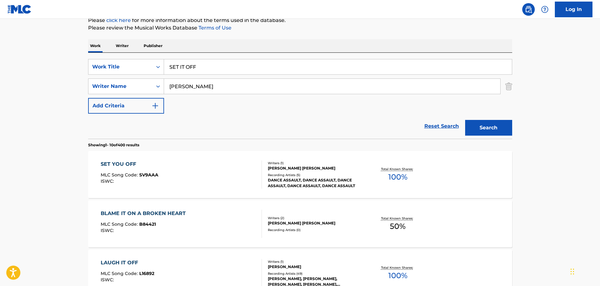
scroll to position [94, 0]
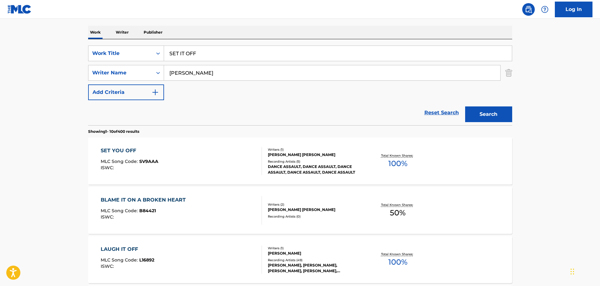
drag, startPoint x: 226, startPoint y: 55, endPoint x: 164, endPoint y: 45, distance: 63.6
click at [164, 45] on div "SearchWithCriteriab0509de4-4317-431a-a3a1-1a7650b728a6 Work Title SET IT OFF Se…" at bounding box center [300, 82] width 424 height 86
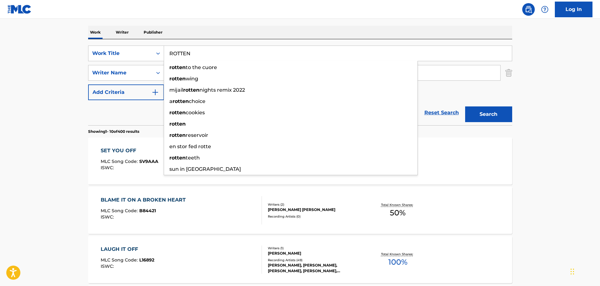
type input "ROTTEN"
click at [465, 106] on button "Search" at bounding box center [488, 114] width 47 height 16
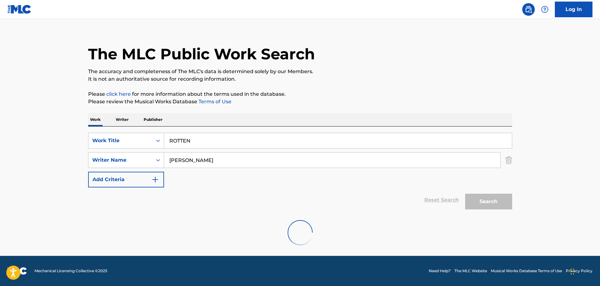
scroll to position [0, 0]
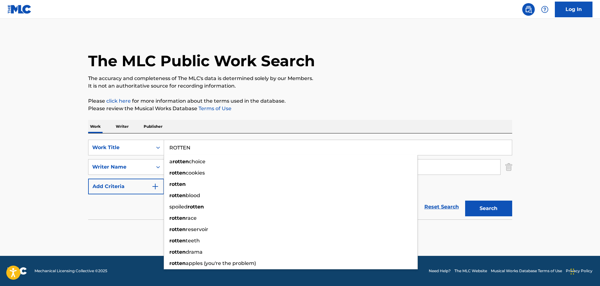
click at [446, 133] on div "Work Writer Publisher" at bounding box center [300, 126] width 424 height 13
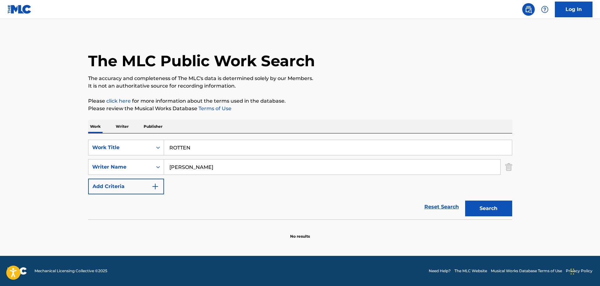
drag, startPoint x: 213, startPoint y: 151, endPoint x: 133, endPoint y: 138, distance: 80.7
click at [133, 138] on div "SearchWithCriteriab0509de4-4317-431a-a3a1-1a7650b728a6 Work Title ROTTEN Search…" at bounding box center [300, 176] width 424 height 86
type input "S"
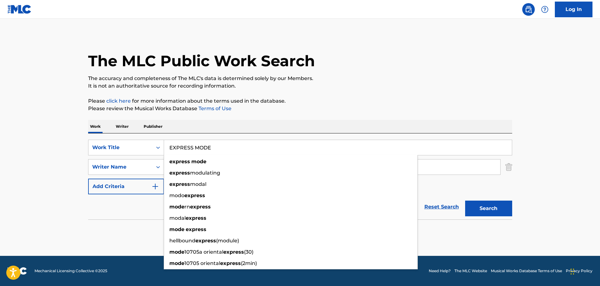
type input "EXPRESS MODE"
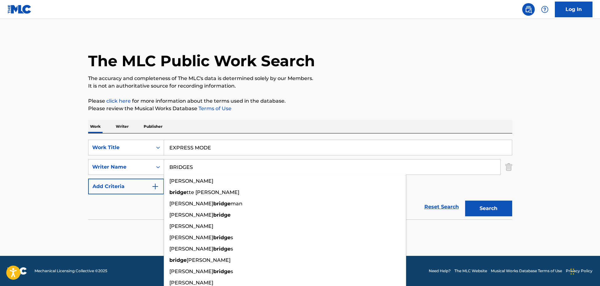
click at [465, 200] on button "Search" at bounding box center [488, 208] width 47 height 16
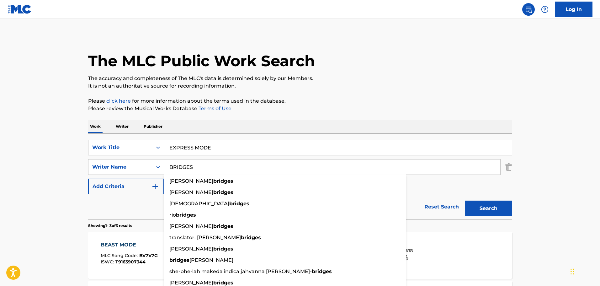
click at [152, 112] on p "Please review the Musical Works Database Terms of Use" at bounding box center [300, 109] width 424 height 8
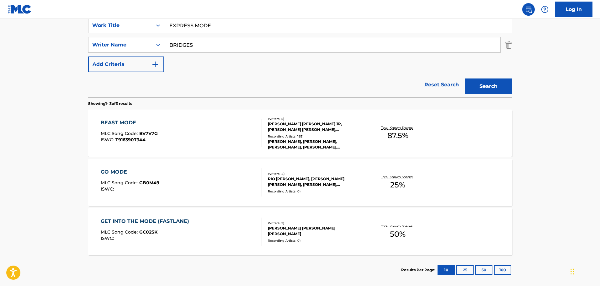
scroll to position [91, 0]
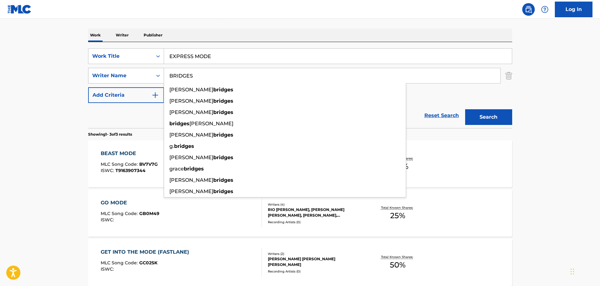
drag, startPoint x: 203, startPoint y: 82, endPoint x: 145, endPoint y: 76, distance: 58.0
click at [145, 76] on div "SearchWithCriteria1bd103ad-d0de-4e0f-b119-c5d29a087320 Writer Name BRIDGES todd…" at bounding box center [300, 76] width 424 height 16
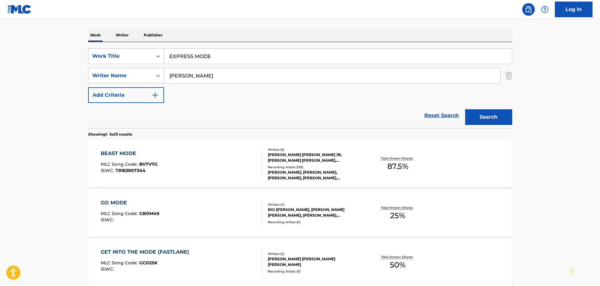
type input "HAHS"
click at [465, 109] on button "Search" at bounding box center [488, 117] width 47 height 16
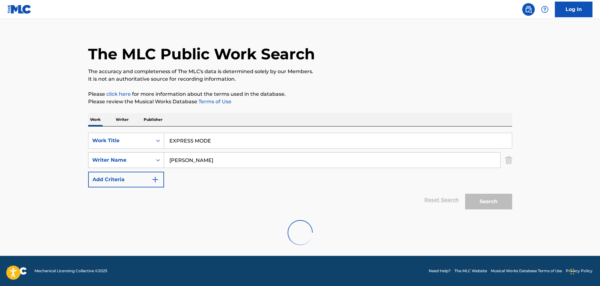
scroll to position [55, 0]
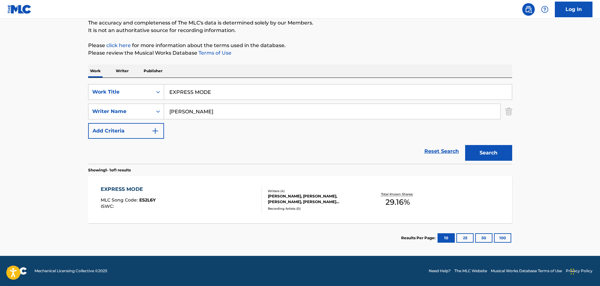
click at [224, 192] on div "EXPRESS MODE MLC Song Code : ES2L6Y ISWC :" at bounding box center [181, 199] width 161 height 28
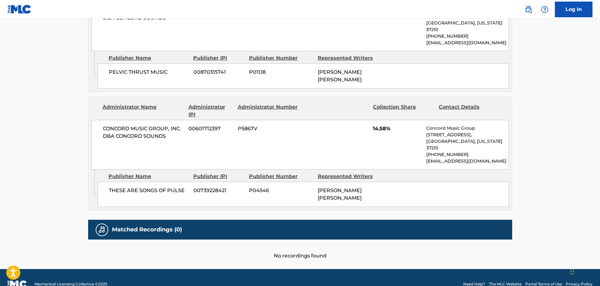
scroll to position [330, 0]
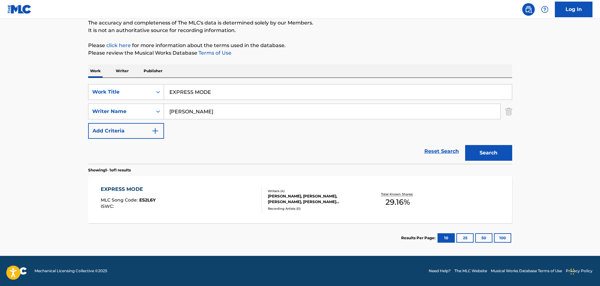
scroll to position [55, 0]
click at [222, 188] on div "EXPRESS MODE MLC Song Code : ES2L6Y ISWC :" at bounding box center [181, 199] width 161 height 28
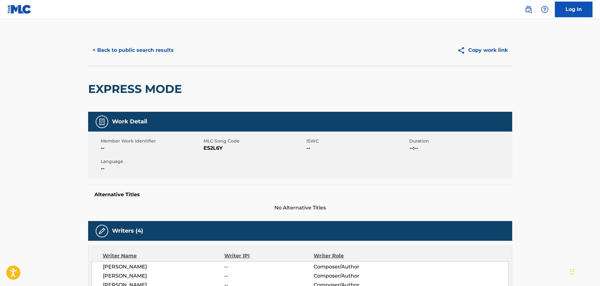
click at [131, 53] on button "< Back to public search results" at bounding box center [133, 50] width 90 height 16
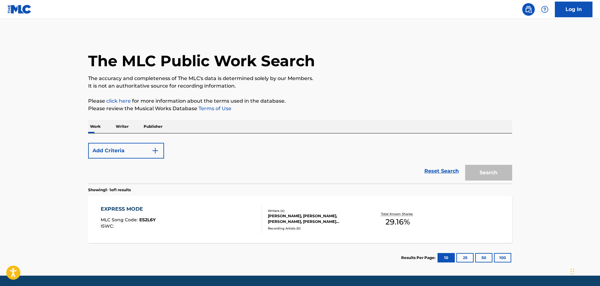
scroll to position [20, 0]
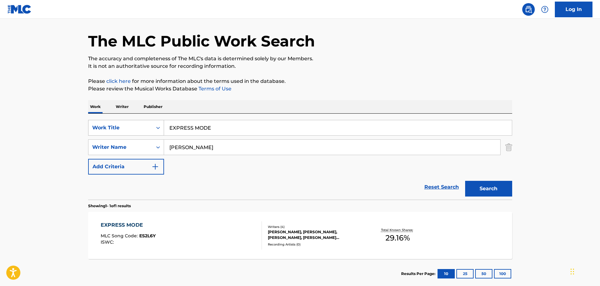
drag, startPoint x: 233, startPoint y: 130, endPoint x: 140, endPoint y: 127, distance: 93.1
click at [140, 127] on div "SearchWithCriteriab0509de4-4317-431a-a3a1-1a7650b728a6 Work Title EXPRESS MODE" at bounding box center [300, 128] width 424 height 16
type input "STUPID QUESTIONS"
paste input "Ennis"
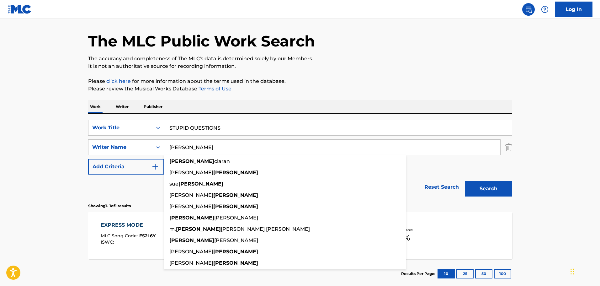
type input "Ennis"
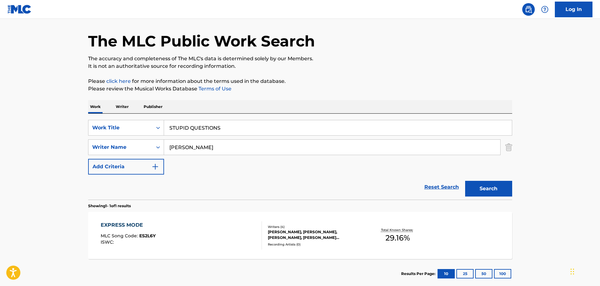
click at [498, 184] on button "Search" at bounding box center [488, 189] width 47 height 16
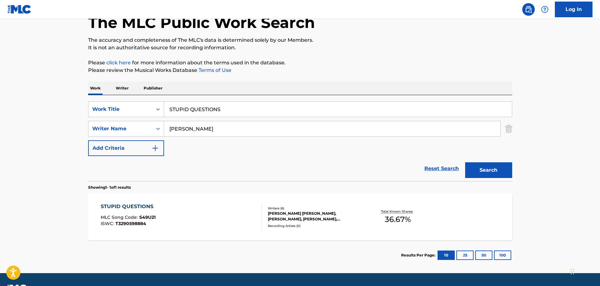
scroll to position [55, 0]
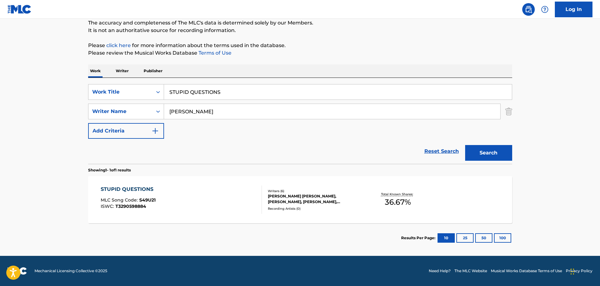
click at [232, 190] on div "STUPID QUESTIONS MLC Song Code : S49U21 ISWC : T3290598884" at bounding box center [181, 199] width 161 height 28
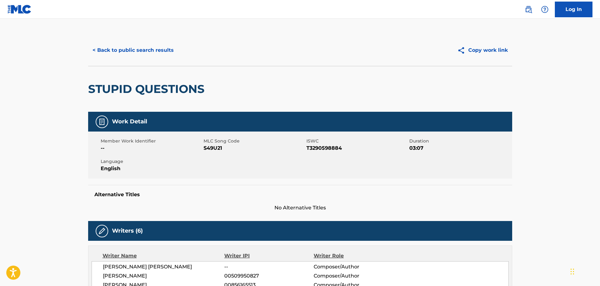
click at [152, 45] on button "< Back to public search results" at bounding box center [133, 50] width 90 height 16
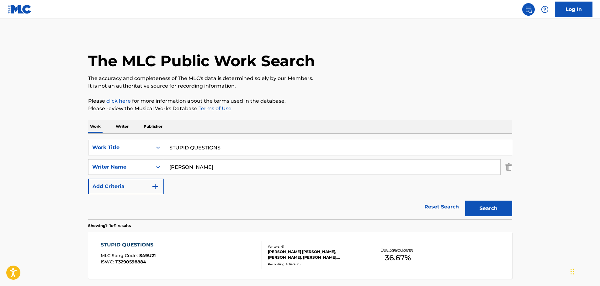
scroll to position [20, 0]
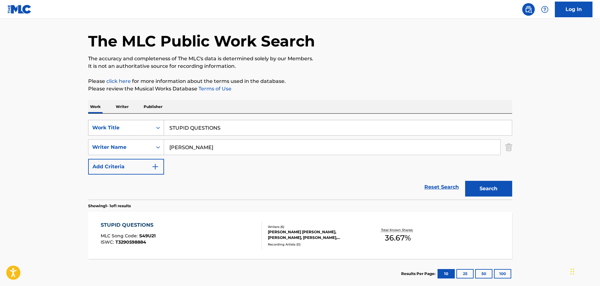
drag, startPoint x: 243, startPoint y: 129, endPoint x: 132, endPoint y: 124, distance: 110.4
click at [132, 124] on div "SearchWithCriteriab0509de4-4317-431a-a3a1-1a7650b728a6 Work Title STUPID QUESTI…" at bounding box center [300, 128] width 424 height 16
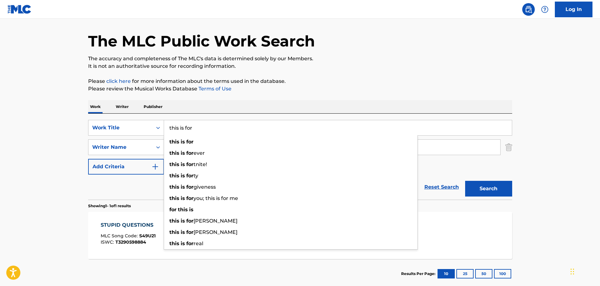
type input "this is for"
click at [189, 72] on div "The MLC Public Work Search The accuracy and completeness of The MLC's data is d…" at bounding box center [300, 151] width 439 height 273
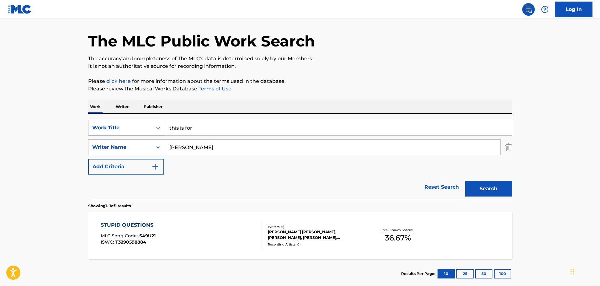
drag, startPoint x: 201, startPoint y: 149, endPoint x: 157, endPoint y: 134, distance: 46.5
click at [157, 134] on div "SearchWithCriteriab0509de4-4317-431a-a3a1-1a7650b728a6 Work Title this is for S…" at bounding box center [300, 147] width 424 height 55
paste input "McGregor"
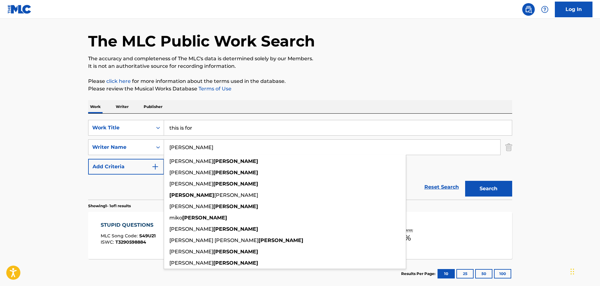
type input "McGregor"
click at [486, 182] on button "Search" at bounding box center [488, 189] width 47 height 16
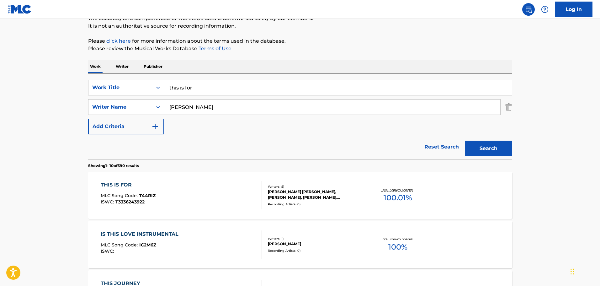
scroll to position [114, 0]
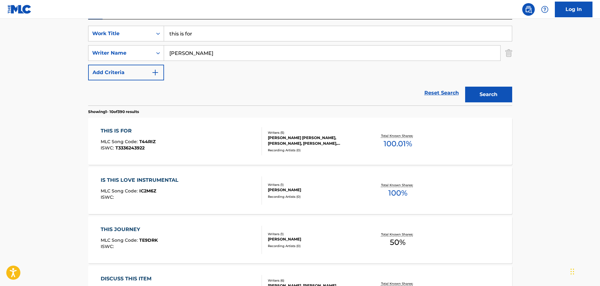
click at [200, 145] on div "THIS IS FOR MLC Song Code : T44RIZ ISWC : T3336243922" at bounding box center [181, 141] width 161 height 28
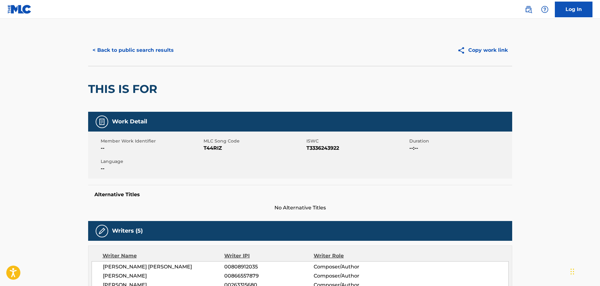
click at [328, 147] on span "T3336243922" at bounding box center [356, 148] width 101 height 8
copy span "T3336243922"
click at [292, 55] on div "< Back to public search results" at bounding box center [194, 50] width 212 height 16
click at [140, 46] on button "< Back to public search results" at bounding box center [133, 50] width 90 height 16
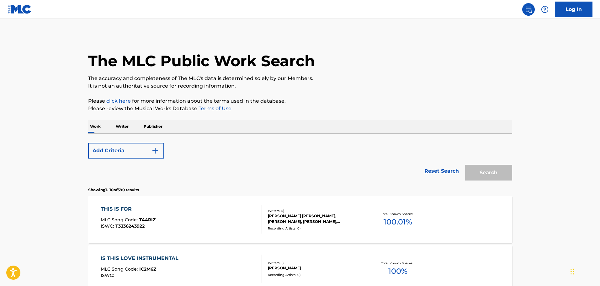
scroll to position [114, 0]
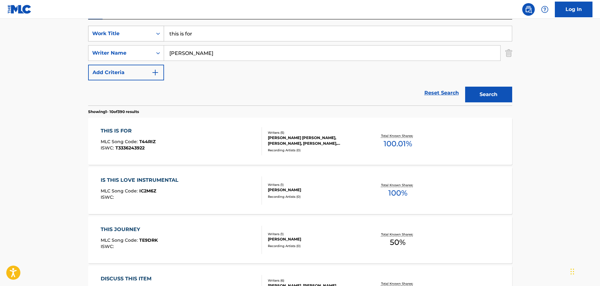
drag, startPoint x: 197, startPoint y: 38, endPoint x: 162, endPoint y: 37, distance: 34.8
click at [162, 37] on div "SearchWithCriteriab0509de4-4317-431a-a3a1-1a7650b728a6 Work Title this is for" at bounding box center [300, 34] width 424 height 16
type input "coastin'"
drag, startPoint x: 223, startPoint y: 55, endPoint x: 138, endPoint y: 51, distance: 84.7
click at [138, 51] on div "SearchWithCriteria1bd103ad-d0de-4e0f-b119-c5d29a087320 Writer Name McGregor" at bounding box center [300, 53] width 424 height 16
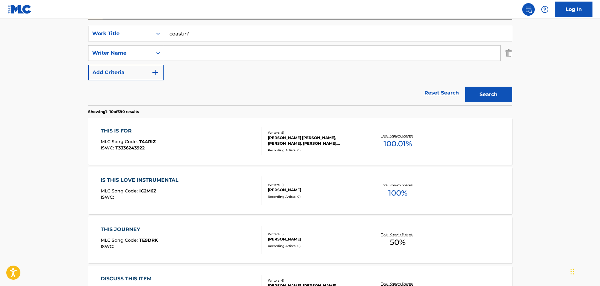
paste input "Collet"
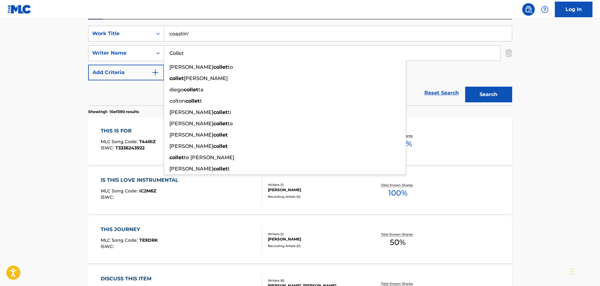
type input "Collet"
click at [477, 92] on button "Search" at bounding box center [488, 95] width 47 height 16
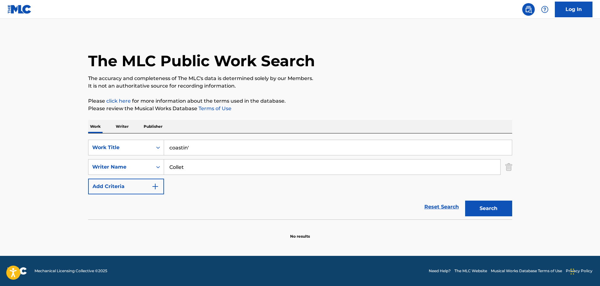
scroll to position [0, 0]
click at [507, 168] on img "Search Form" at bounding box center [508, 167] width 7 height 16
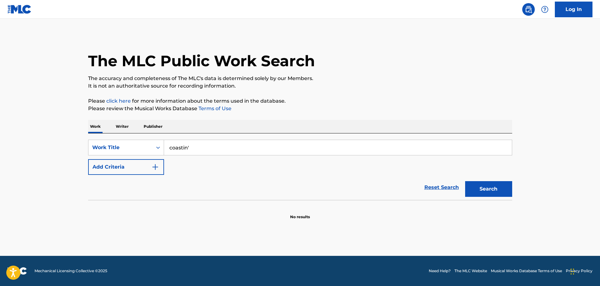
drag, startPoint x: 328, startPoint y: 147, endPoint x: 177, endPoint y: 133, distance: 151.1
click at [181, 133] on div "Work Writer Publisher SearchWithCriteriab0509de4-4317-431a-a3a1-1a7650b728a6 Wo…" at bounding box center [300, 170] width 424 height 100
type input "c"
click at [465, 181] on button "Search" at bounding box center [488, 189] width 47 height 16
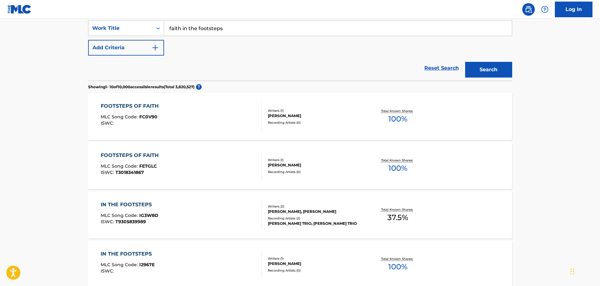
scroll to position [63, 0]
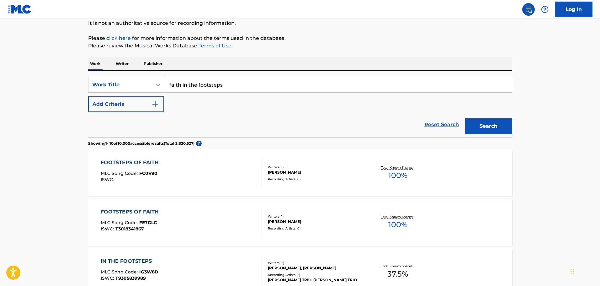
drag, startPoint x: 244, startPoint y: 79, endPoint x: 119, endPoint y: 63, distance: 125.7
type input "s"
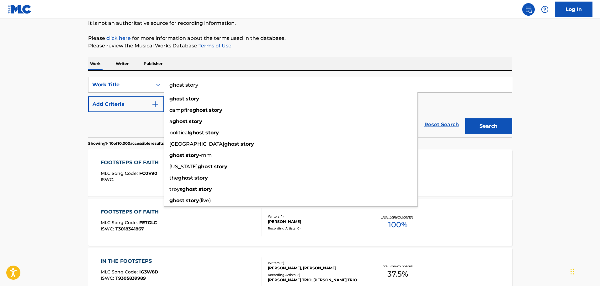
type input "ghost story"
click at [140, 100] on button "Add Criteria" at bounding box center [126, 104] width 76 height 16
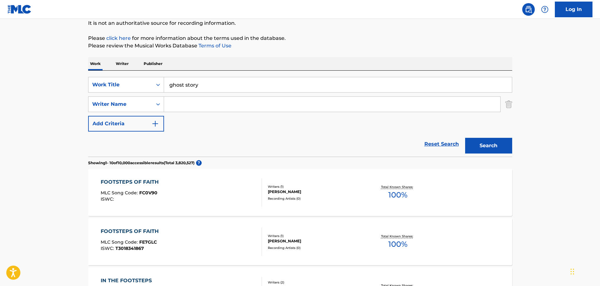
click at [183, 100] on input "Search Form" at bounding box center [332, 104] width 336 height 15
type input "parker"
click at [465, 138] on button "Search" at bounding box center [488, 146] width 47 height 16
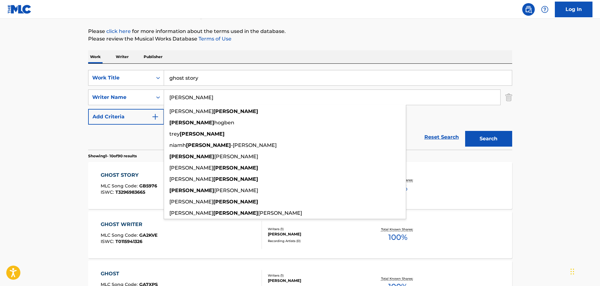
scroll to position [164, 0]
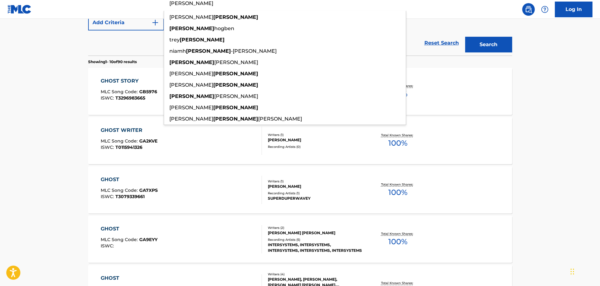
click at [81, 94] on div "The MLC Public Work Search The accuracy and completeness of The MLC's data is d…" at bounding box center [300, 230] width 439 height 719
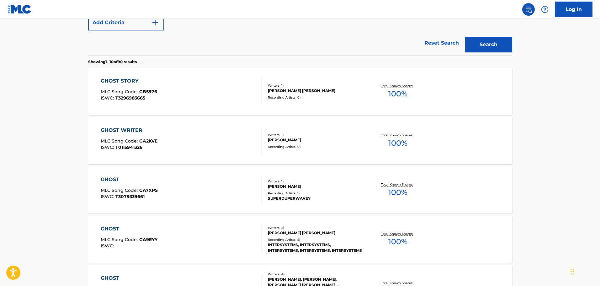
click at [220, 88] on div "GHOST STORY MLC Song Code : GB5976 ISWC : T3296983665" at bounding box center [181, 91] width 161 height 28
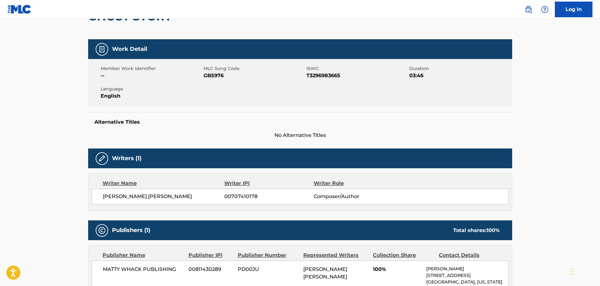
scroll to position [66, 0]
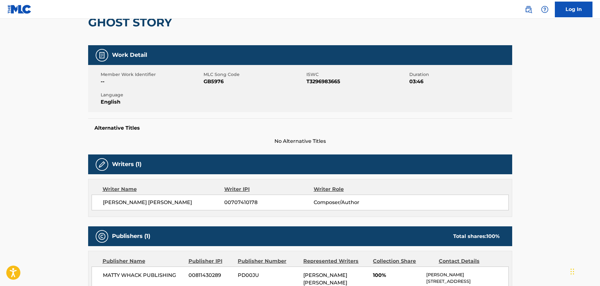
click at [317, 79] on span "T3296983665" at bounding box center [356, 82] width 101 height 8
copy span "T3296983665"
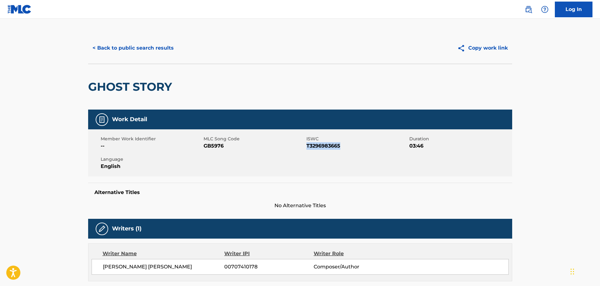
scroll to position [0, 0]
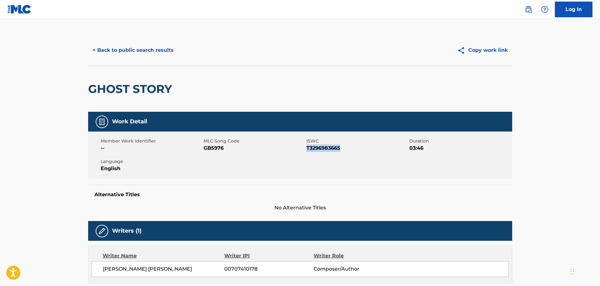
click at [145, 55] on button "< Back to public search results" at bounding box center [133, 50] width 90 height 16
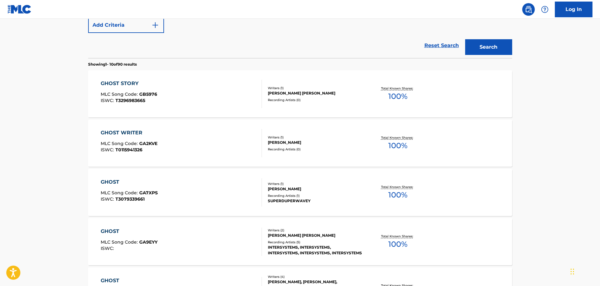
scroll to position [105, 0]
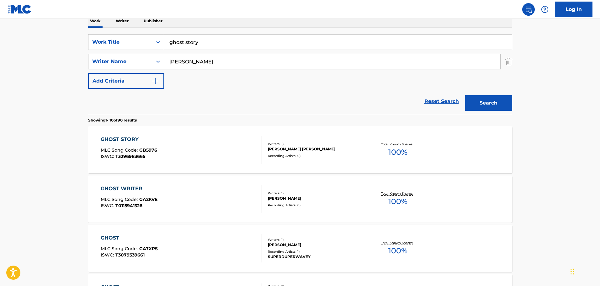
drag, startPoint x: 215, startPoint y: 42, endPoint x: 135, endPoint y: 31, distance: 80.7
click at [135, 31] on div "SearchWithCriteriab0509de4-4317-431a-a3a1-1a7650b728a6 Work Title ghost story S…" at bounding box center [300, 71] width 424 height 86
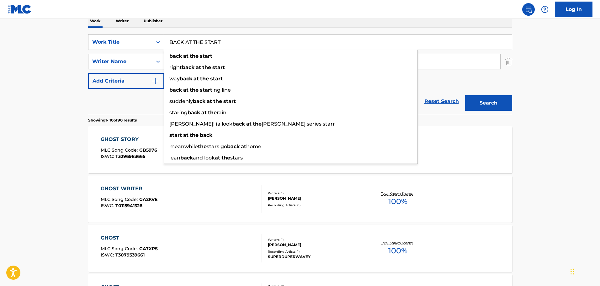
type input "BACK AT THE START"
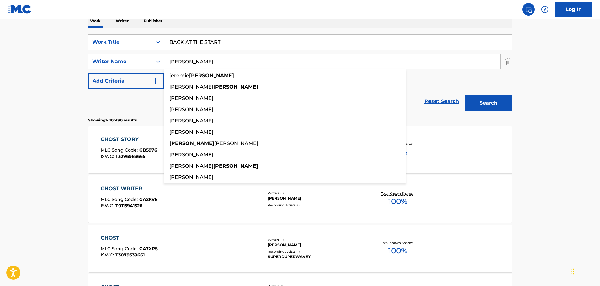
type input "GRIFFIN"
click at [465, 95] on button "Search" at bounding box center [488, 103] width 47 height 16
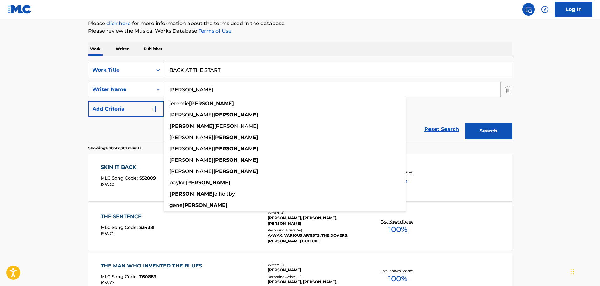
scroll to position [74, 0]
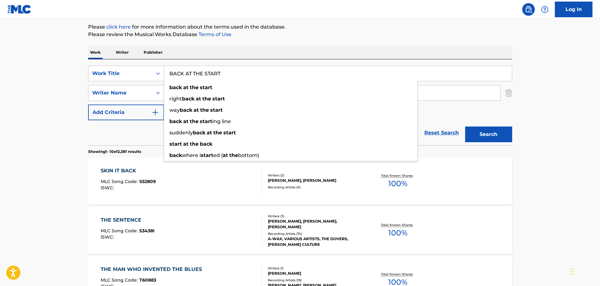
drag, startPoint x: 300, startPoint y: 70, endPoint x: 156, endPoint y: 41, distance: 146.4
type input "E"
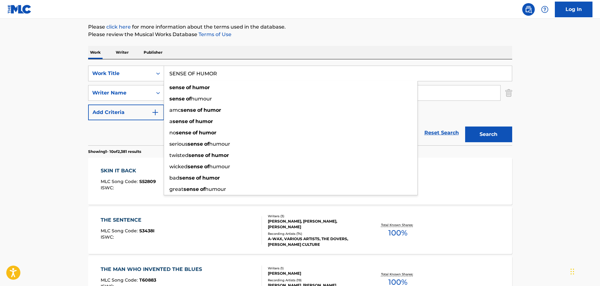
type input "SENSE OF HUMOR"
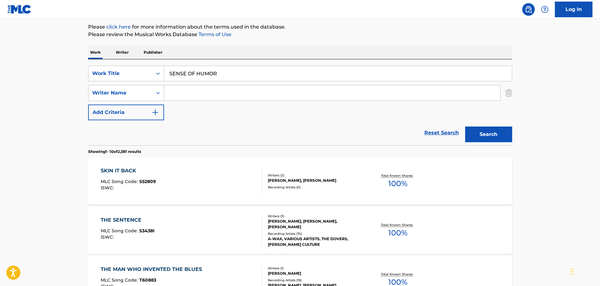
paste input "Vasoli"
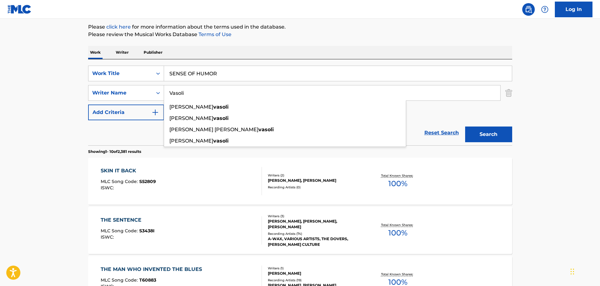
type input "Vasoli"
click at [470, 129] on button "Search" at bounding box center [488, 134] width 47 height 16
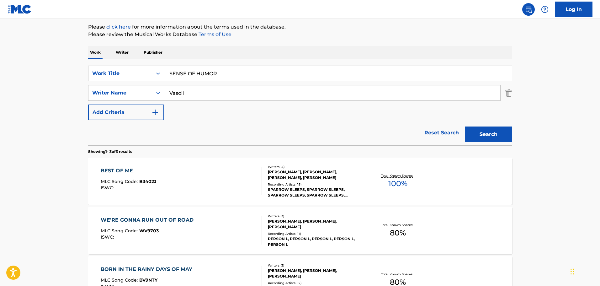
drag, startPoint x: 241, startPoint y: 70, endPoint x: 87, endPoint y: 66, distance: 153.9
click at [87, 66] on div "The MLC Public Work Search The accuracy and completeness of The MLC's data is d…" at bounding box center [300, 147] width 439 height 372
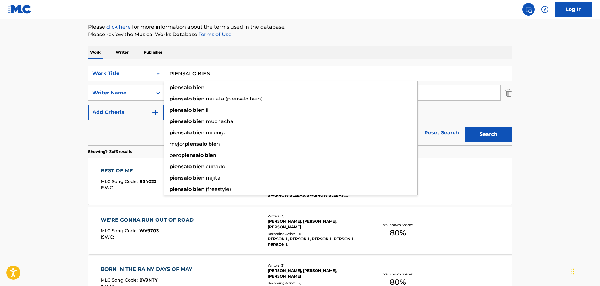
type input "PIENSALO BIEN"
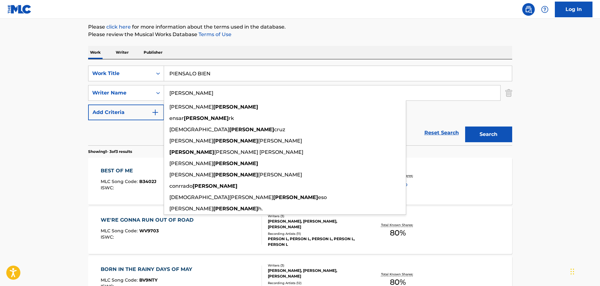
type input "CANTU"
click at [465, 126] on button "Search" at bounding box center [488, 134] width 47 height 16
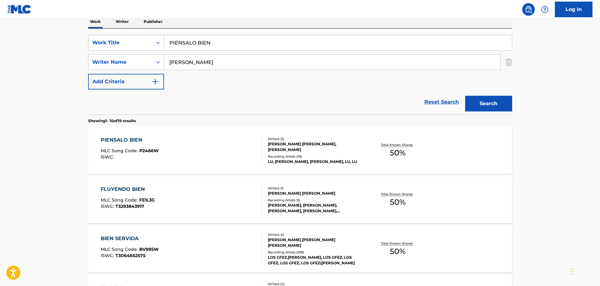
scroll to position [168, 0]
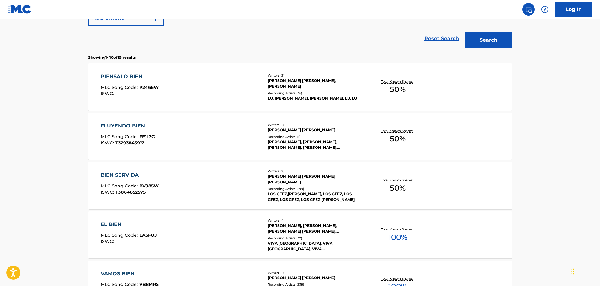
click at [196, 87] on div "PIENSALO BIEN MLC Song Code : P2466W ISWC :" at bounding box center [181, 87] width 161 height 28
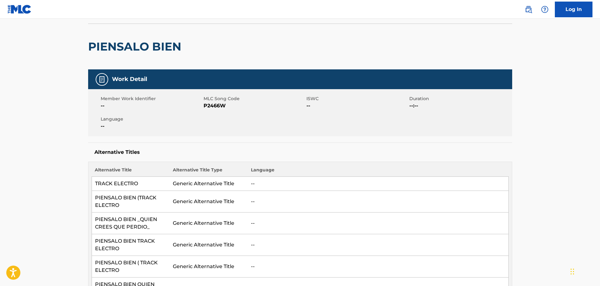
scroll to position [31, 0]
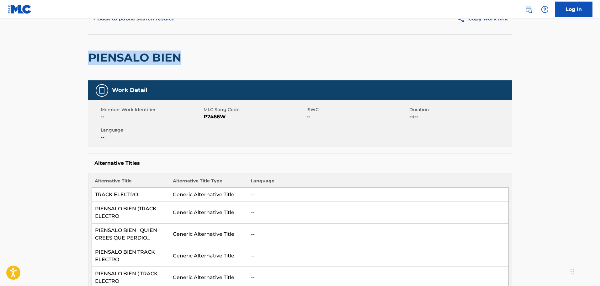
drag, startPoint x: 143, startPoint y: 60, endPoint x: 83, endPoint y: 65, distance: 60.4
copy h2 "PIENSALO BIEN"
click at [249, 47] on div "PIENSALO BIEN" at bounding box center [300, 57] width 424 height 46
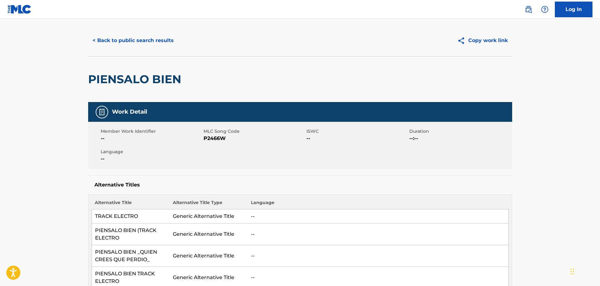
scroll to position [0, 0]
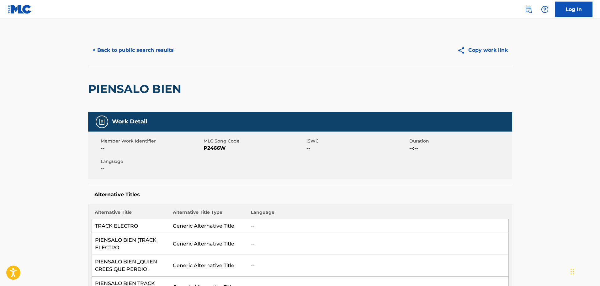
click at [142, 51] on button "< Back to public search results" at bounding box center [133, 50] width 90 height 16
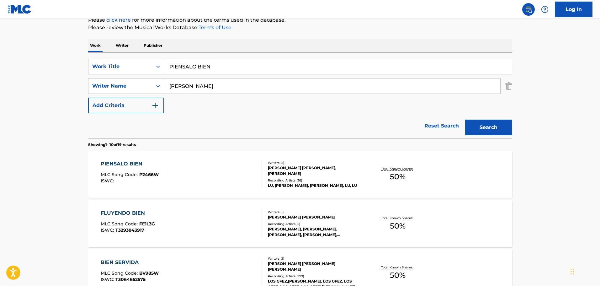
scroll to position [16, 0]
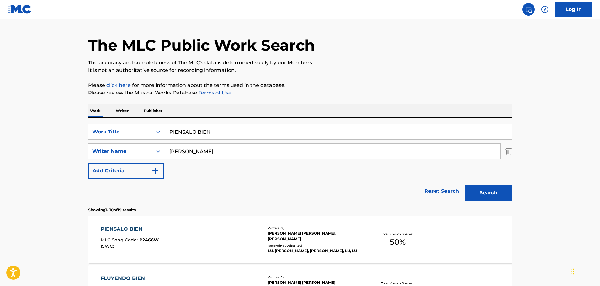
drag, startPoint x: 236, startPoint y: 131, endPoint x: 75, endPoint y: 128, distance: 161.1
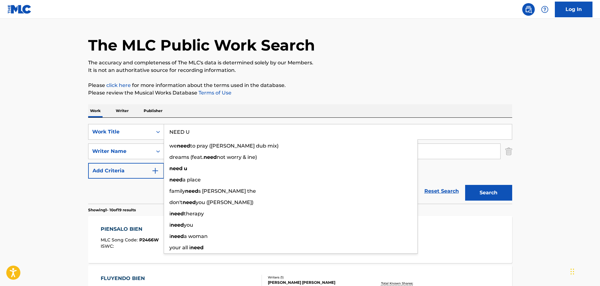
type input "NEED U"
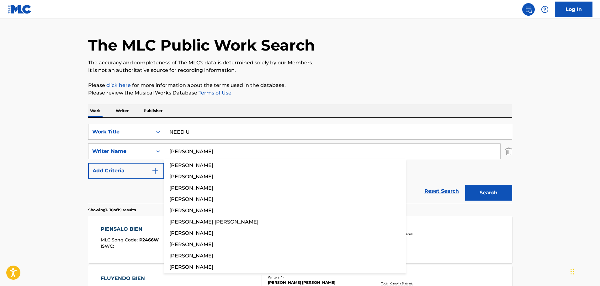
type input "BREEN"
click at [465, 185] on button "Search" at bounding box center [488, 193] width 47 height 16
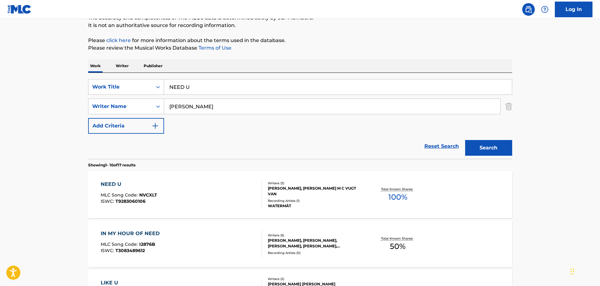
scroll to position [141, 0]
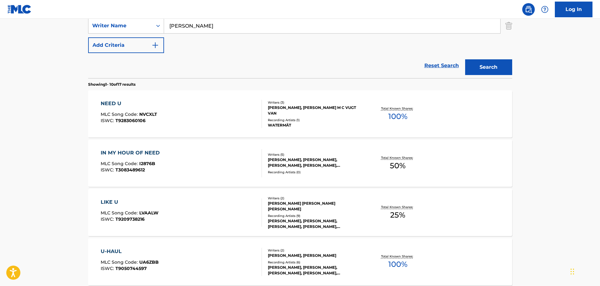
click at [192, 111] on div "NEED U MLC Song Code : NVCXLT ISWC : T9283060106" at bounding box center [181, 114] width 161 height 28
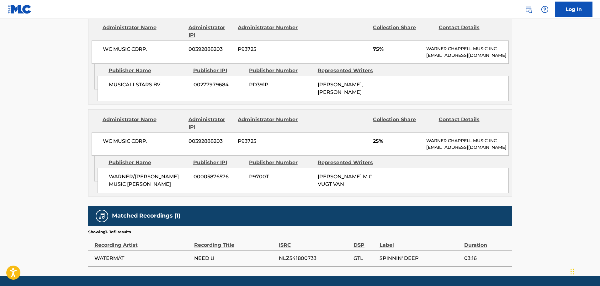
scroll to position [345, 0]
